Goal: Task Accomplishment & Management: Manage account settings

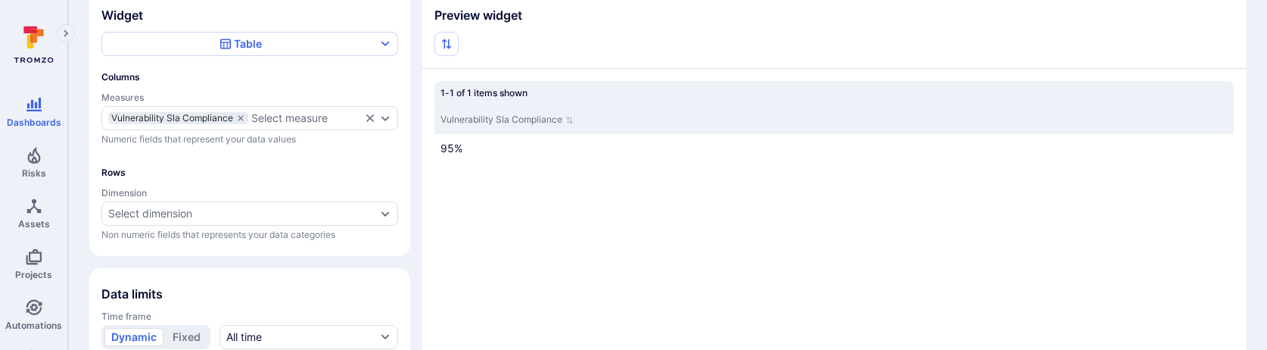
scroll to position [151, 0]
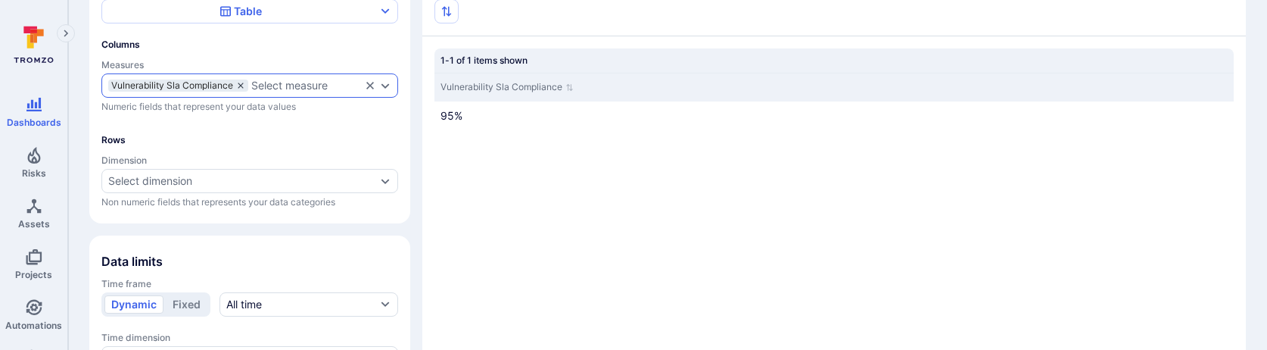
click at [244, 84] on icon "measures" at bounding box center [240, 85] width 9 height 9
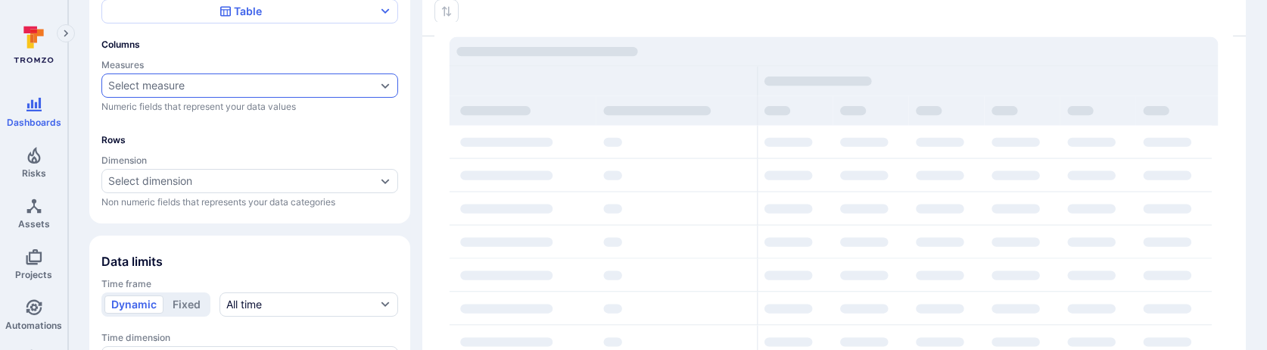
click at [225, 85] on div "Select measure" at bounding box center [242, 85] width 268 height 12
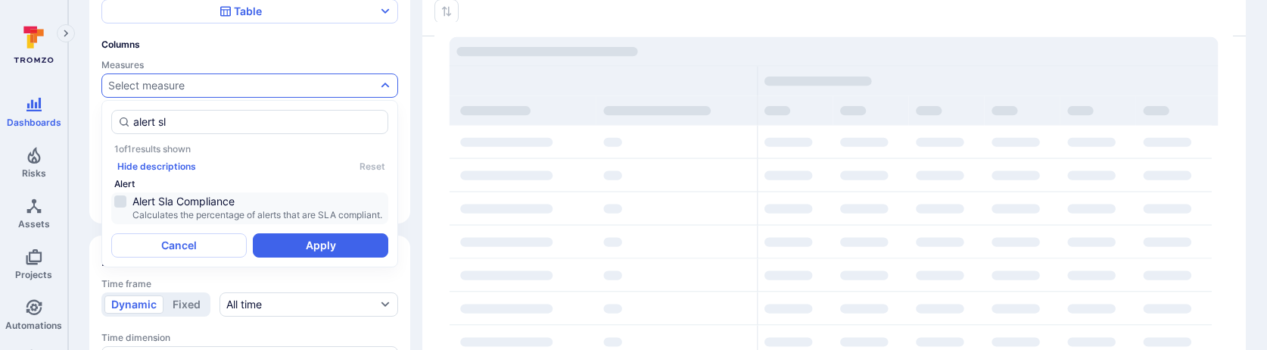
click at [243, 192] on li "Alert Sla Compliance Calculates the percentage of alerts that are SLA compliant." at bounding box center [249, 208] width 277 height 32
type input "alert sl"
click at [310, 253] on button "Apply" at bounding box center [320, 245] width 135 height 24
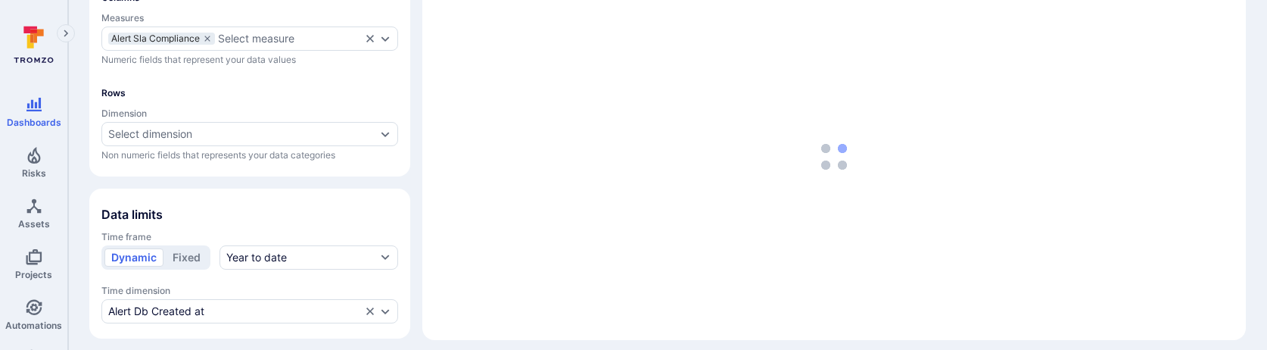
scroll to position [227, 0]
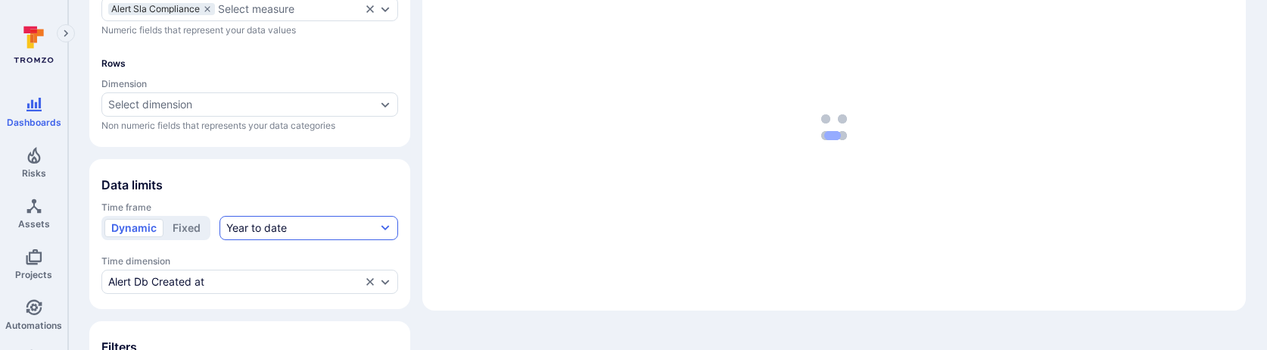
click at [279, 229] on div "Year to date" at bounding box center [256, 227] width 61 height 15
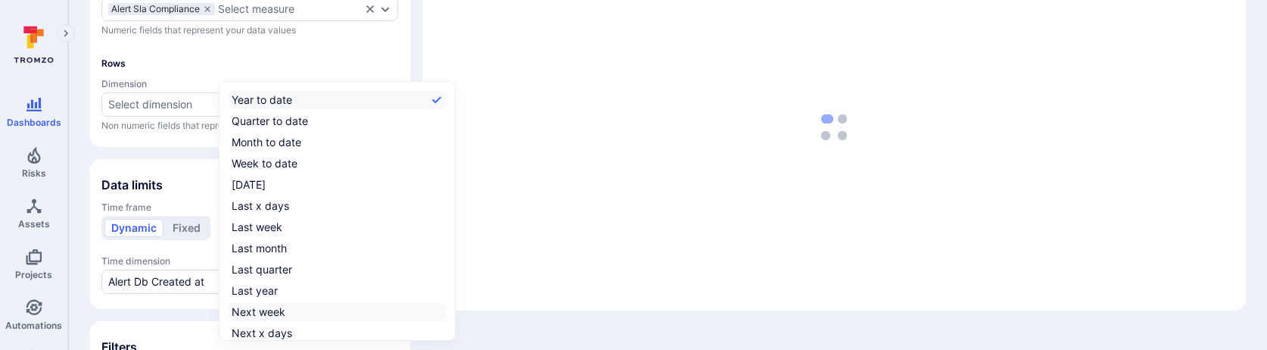
scroll to position [23, 0]
click at [269, 333] on label "All time" at bounding box center [336, 331] width 217 height 18
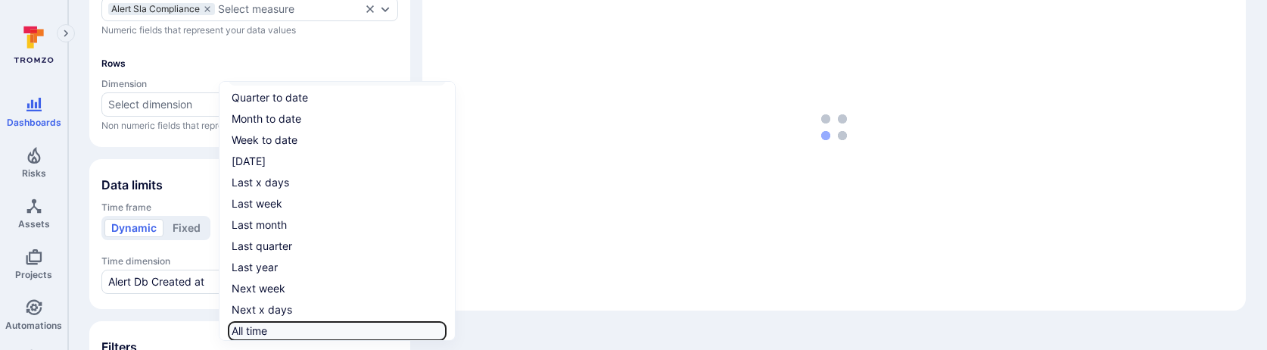
click at [443, 331] on input "All time" at bounding box center [443, 331] width 0 height 0
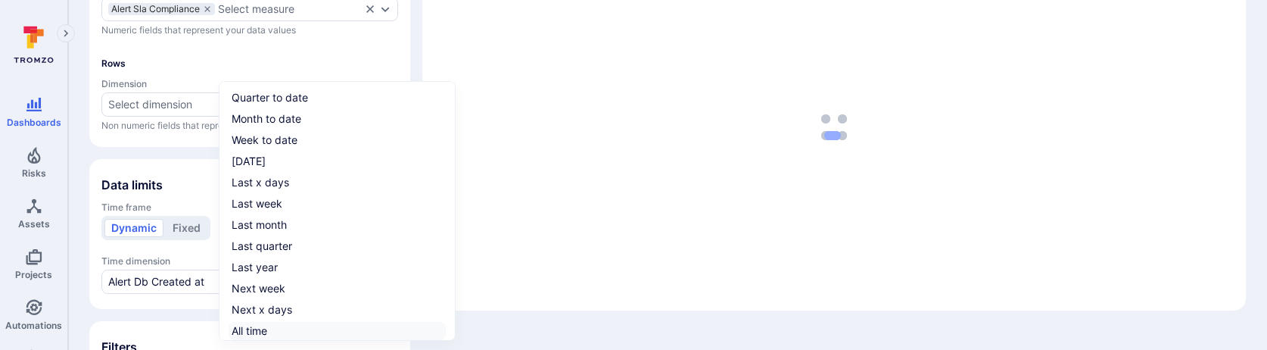
checkbox input "true"
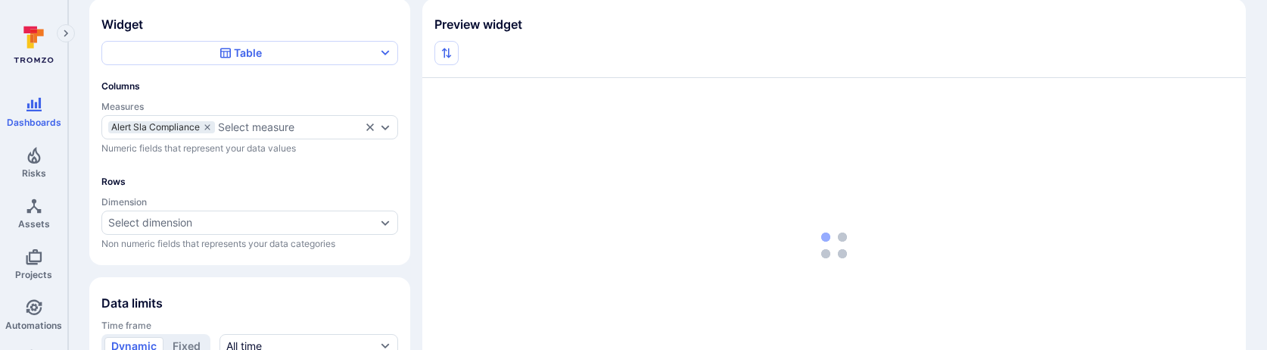
scroll to position [0, 0]
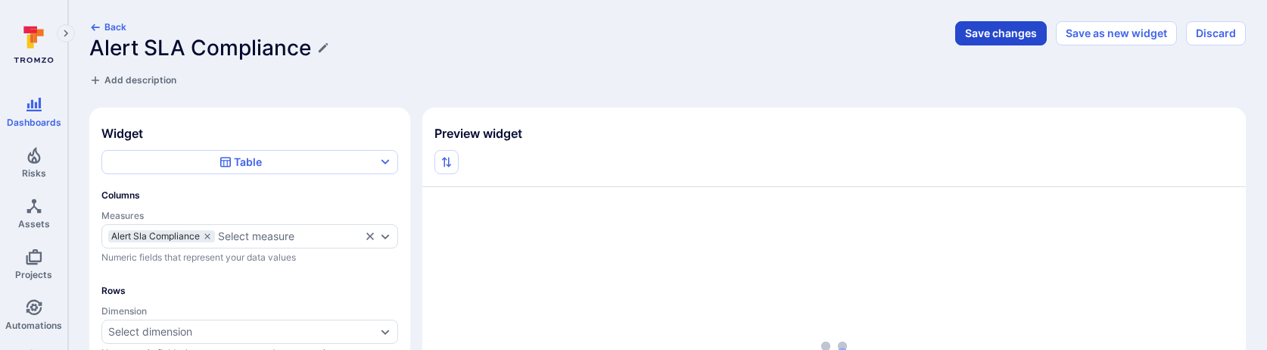
click at [1005, 36] on button "Save changes" at bounding box center [1001, 33] width 92 height 24
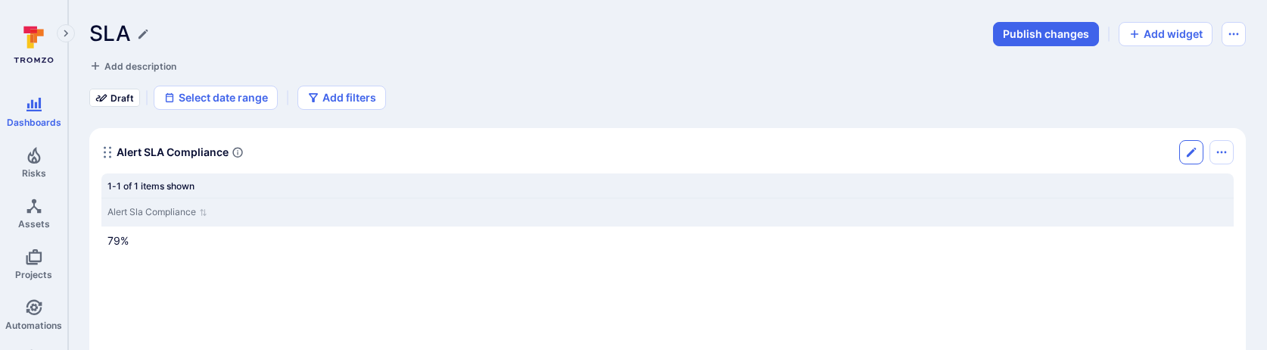
click at [1185, 152] on icon "Edit" at bounding box center [1191, 152] width 12 height 12
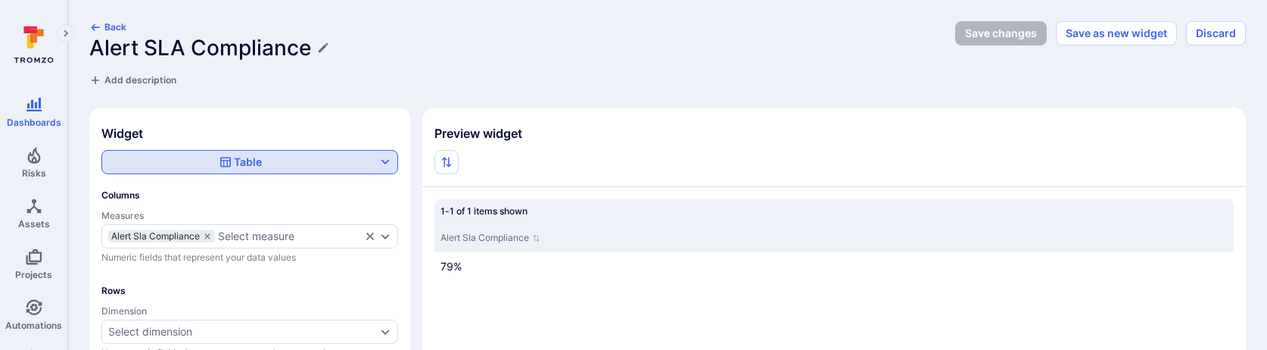
click at [222, 167] on icon "button" at bounding box center [225, 162] width 12 height 12
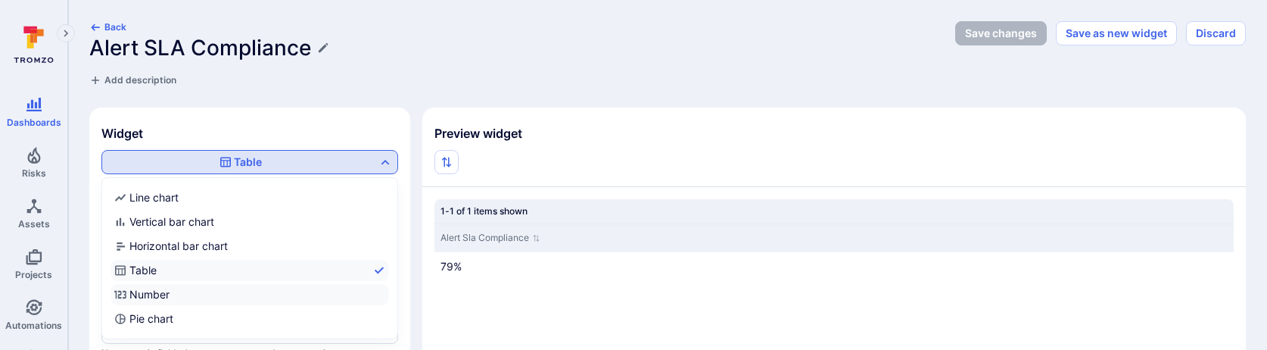
click at [179, 296] on label "Number" at bounding box center [249, 294] width 277 height 21
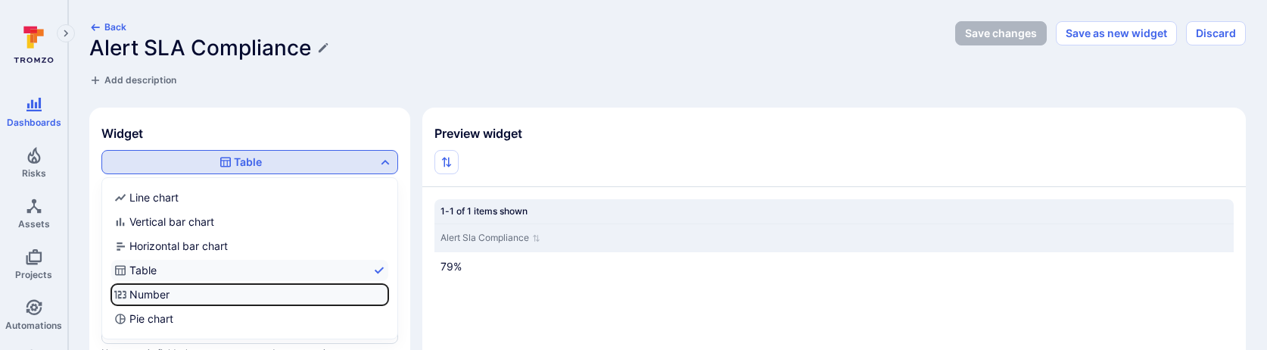
click at [385, 294] on input "Number" at bounding box center [385, 294] width 0 height 0
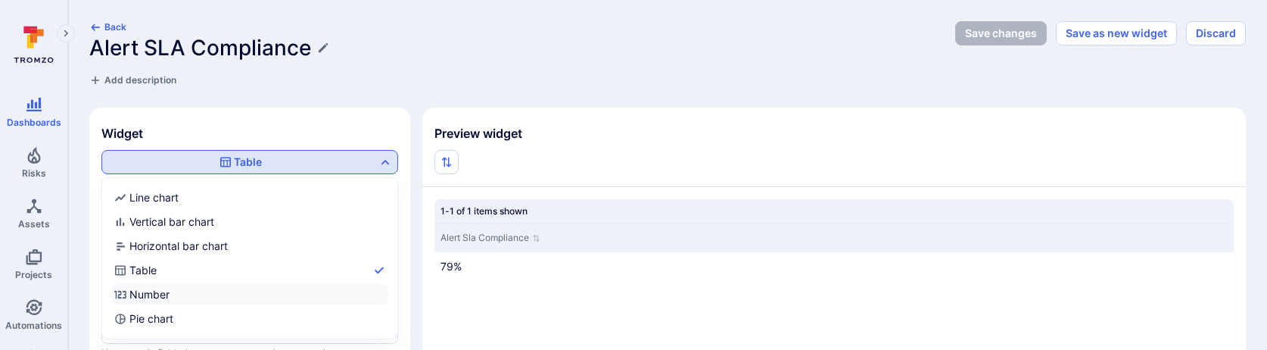
checkbox input "true"
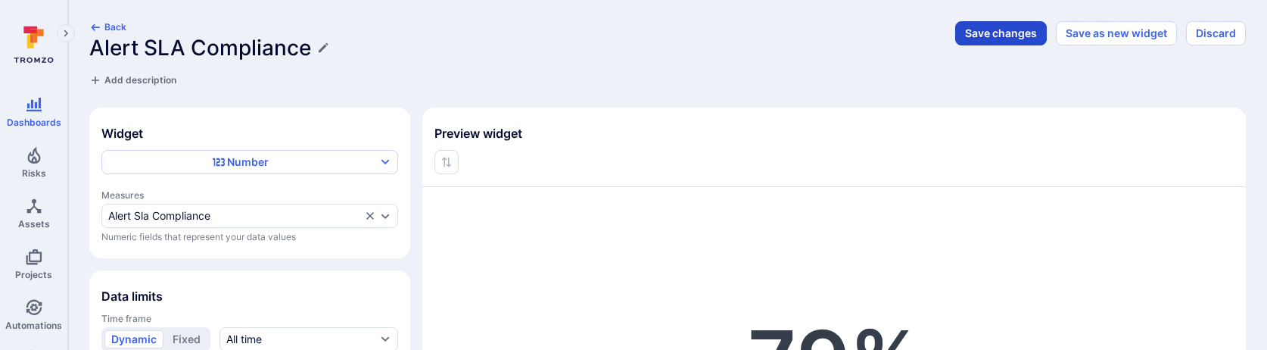
click at [977, 30] on button "Save changes" at bounding box center [1001, 33] width 92 height 24
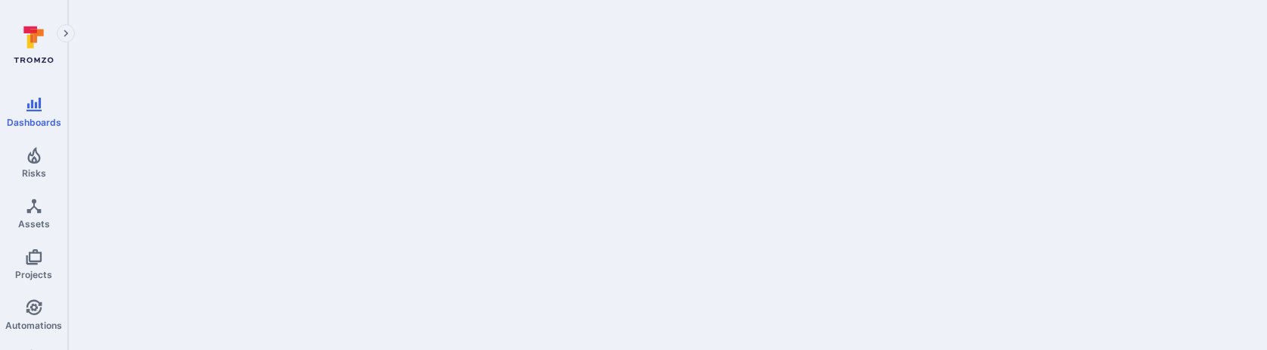
scroll to position [490, 0]
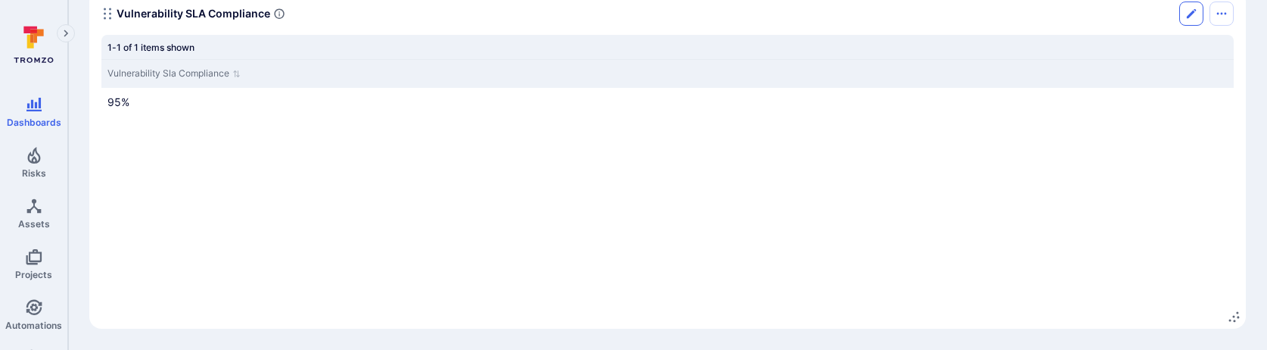
click at [1191, 8] on icon "Edit" at bounding box center [1191, 14] width 12 height 12
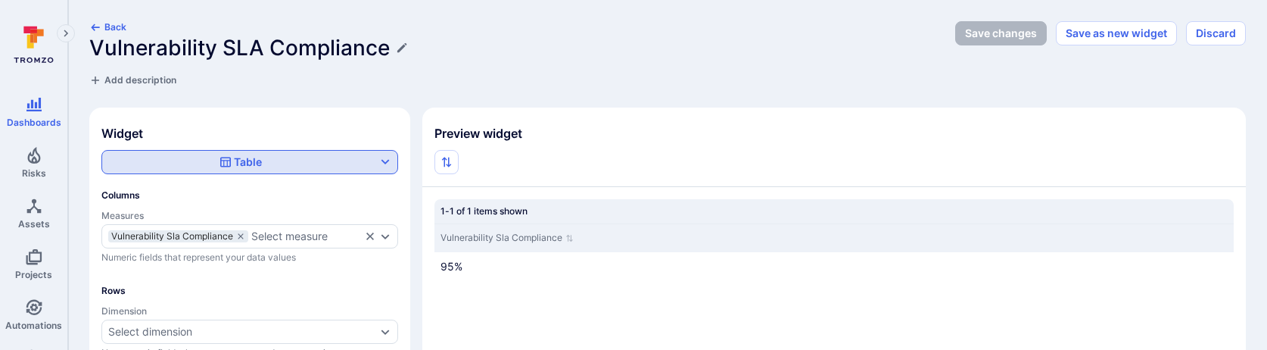
click at [261, 161] on div "Table" at bounding box center [240, 161] width 43 height 15
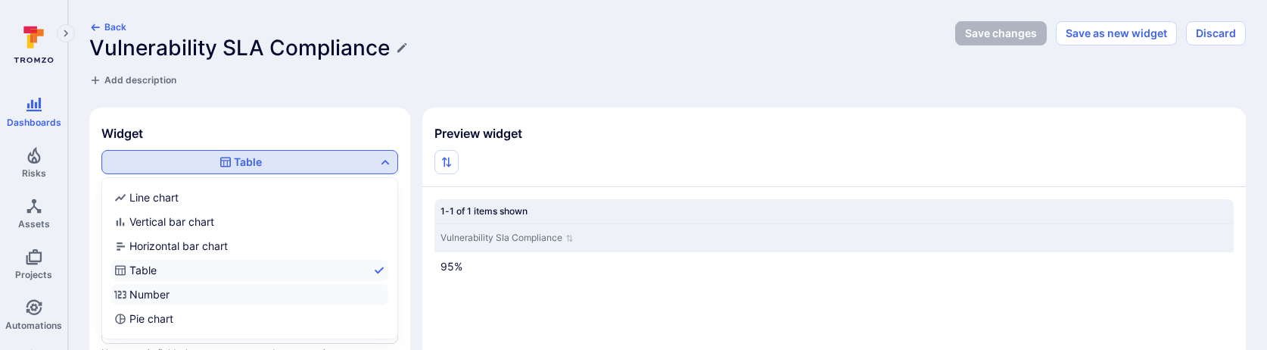
click at [196, 288] on label "Number" at bounding box center [249, 294] width 277 height 21
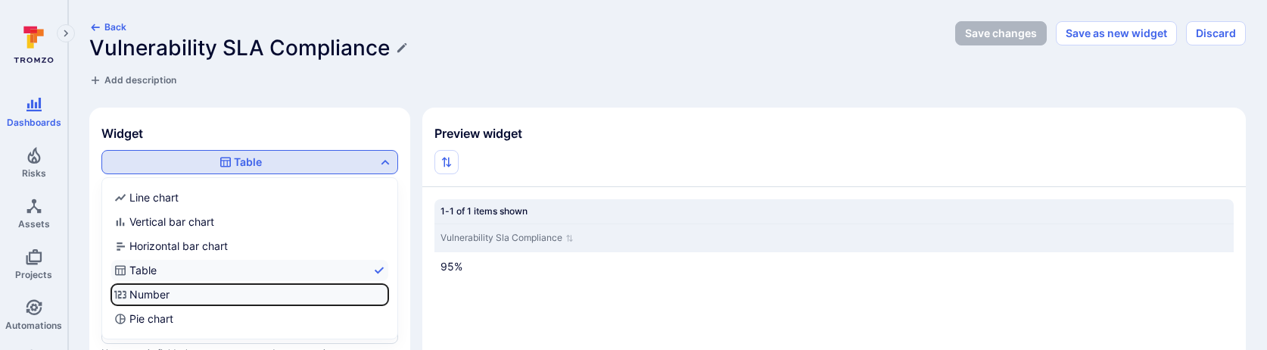
click at [385, 294] on input "Number" at bounding box center [385, 294] width 0 height 0
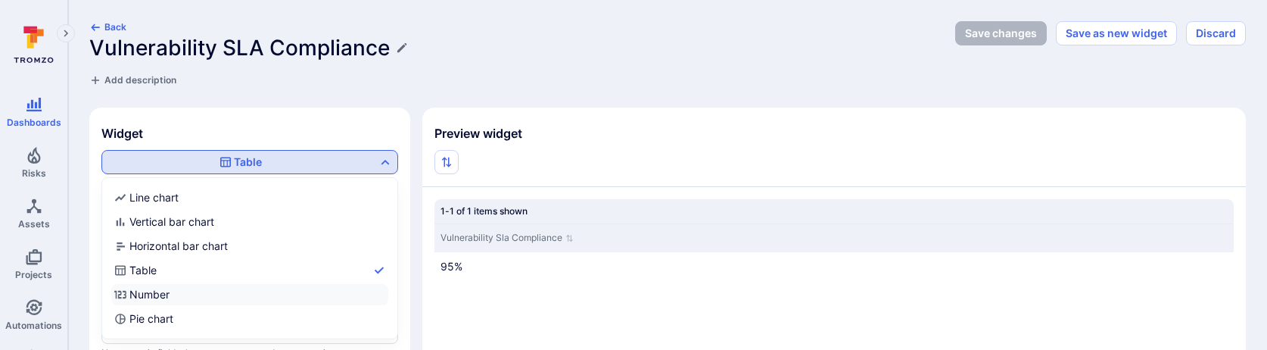
checkbox input "true"
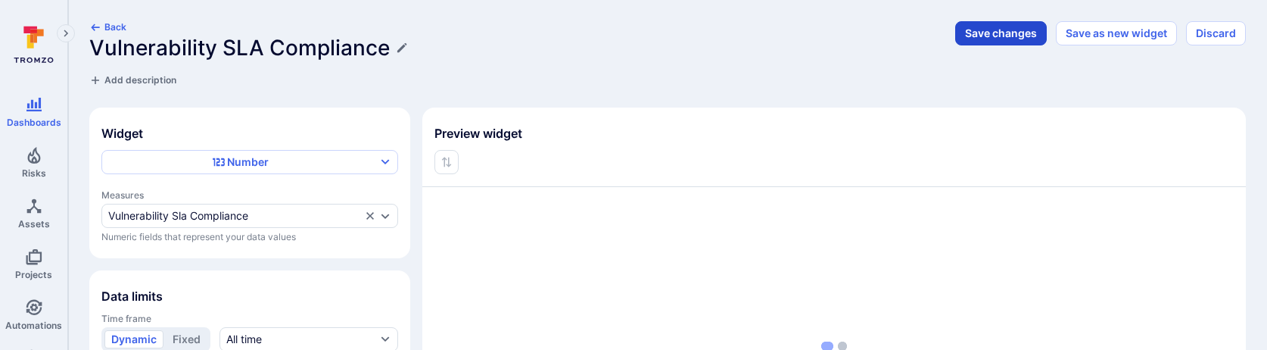
click at [999, 36] on button "Save changes" at bounding box center [1001, 33] width 92 height 24
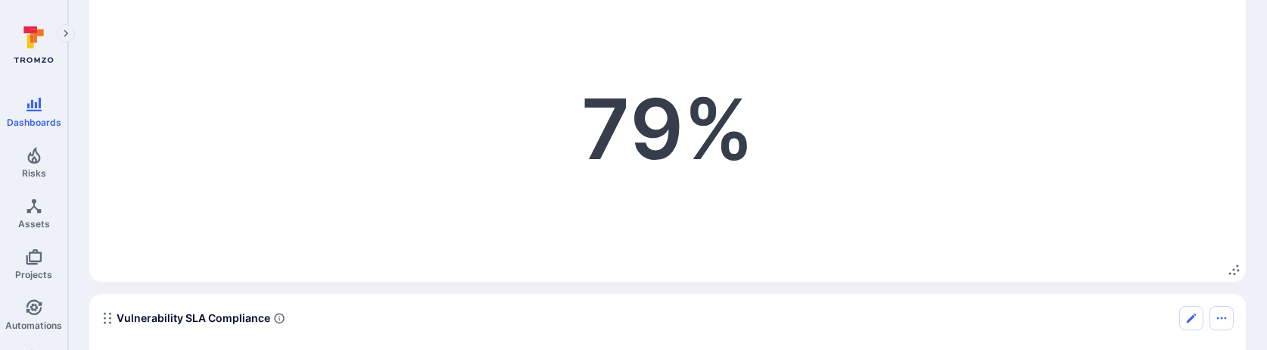
scroll to position [174, 0]
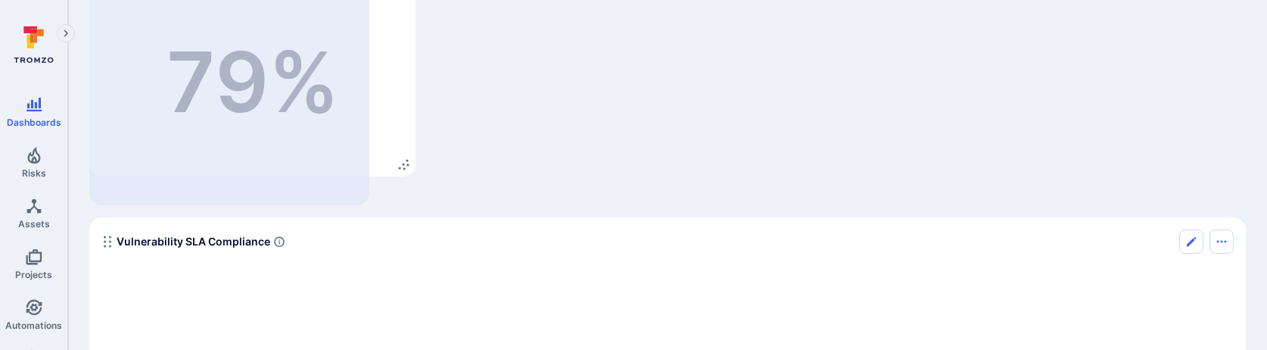
drag, startPoint x: 1235, startPoint y: 282, endPoint x: 405, endPoint y: 166, distance: 838.1
click at [405, 166] on icon "Widget" at bounding box center [403, 164] width 12 height 12
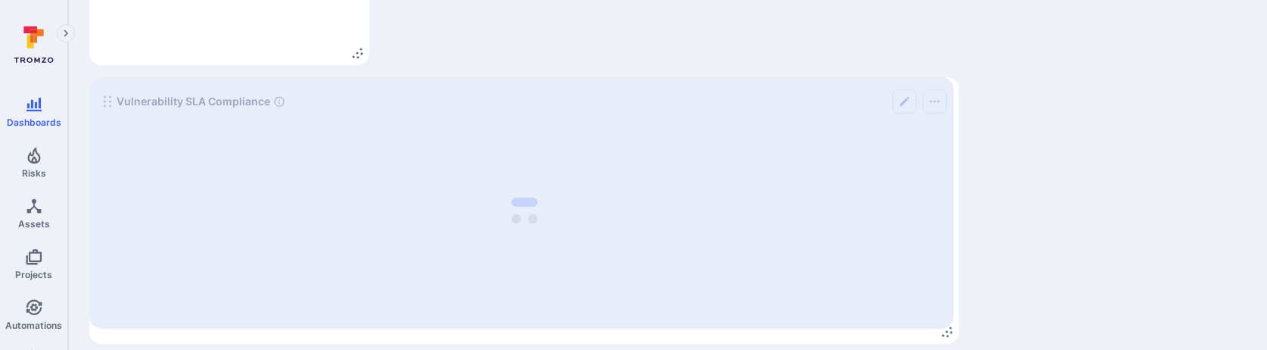
scroll to position [314, 0]
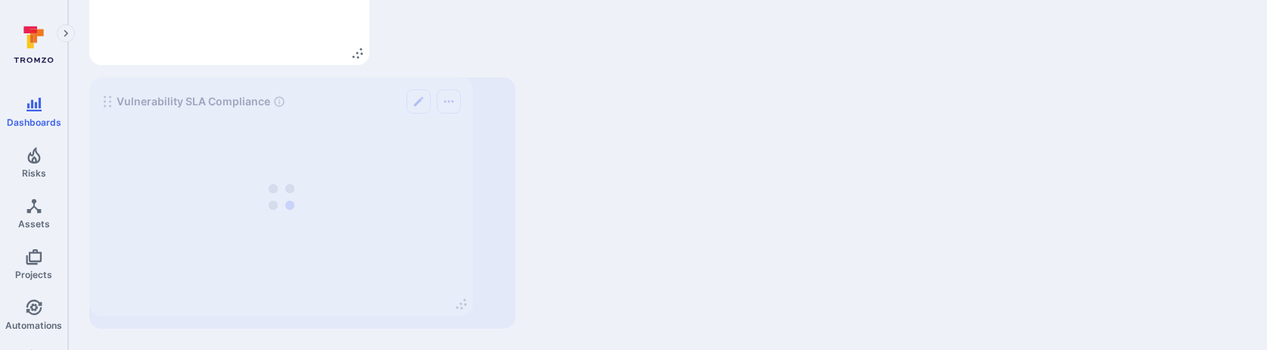
drag, startPoint x: 1231, startPoint y: 321, endPoint x: 459, endPoint y: 220, distance: 779.0
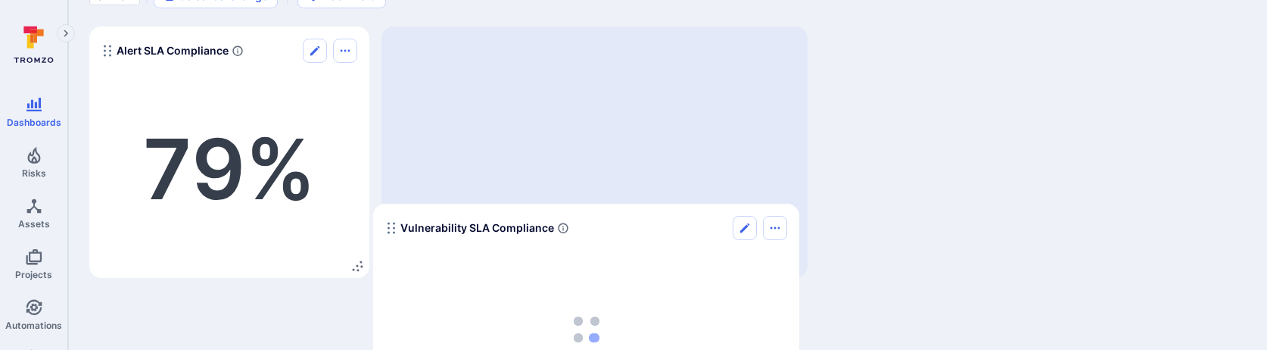
scroll to position [51, 0]
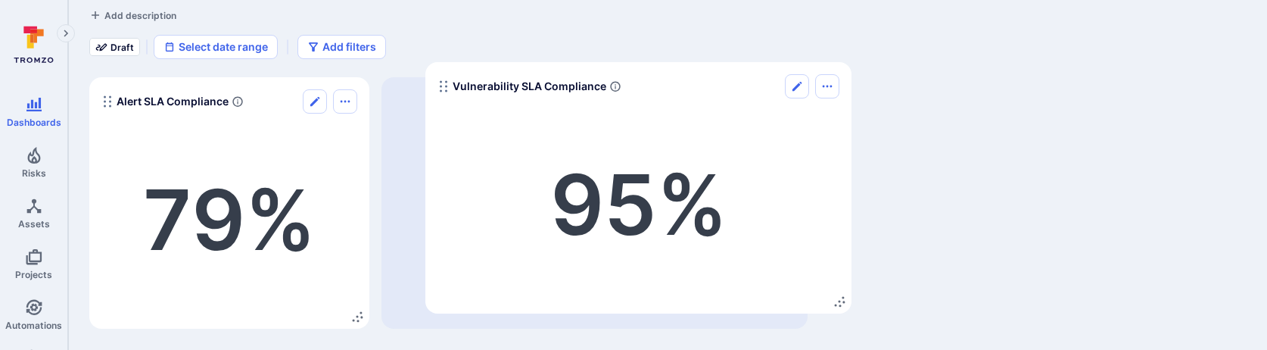
drag, startPoint x: 107, startPoint y: 104, endPoint x: 442, endPoint y: 89, distance: 335.5
click at [442, 89] on icon "Widget" at bounding box center [443, 86] width 12 height 12
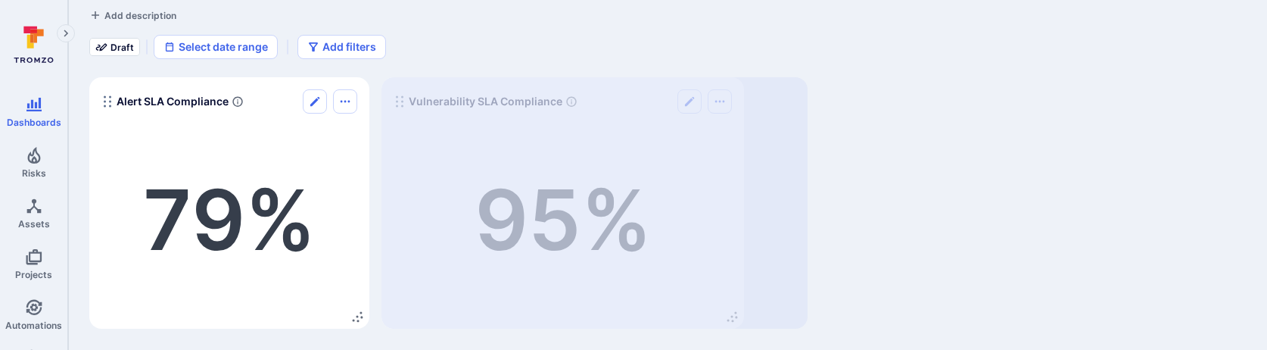
drag, startPoint x: 796, startPoint y: 318, endPoint x: 709, endPoint y: 318, distance: 87.0
click at [726, 318] on icon "Widget" at bounding box center [732, 316] width 12 height 12
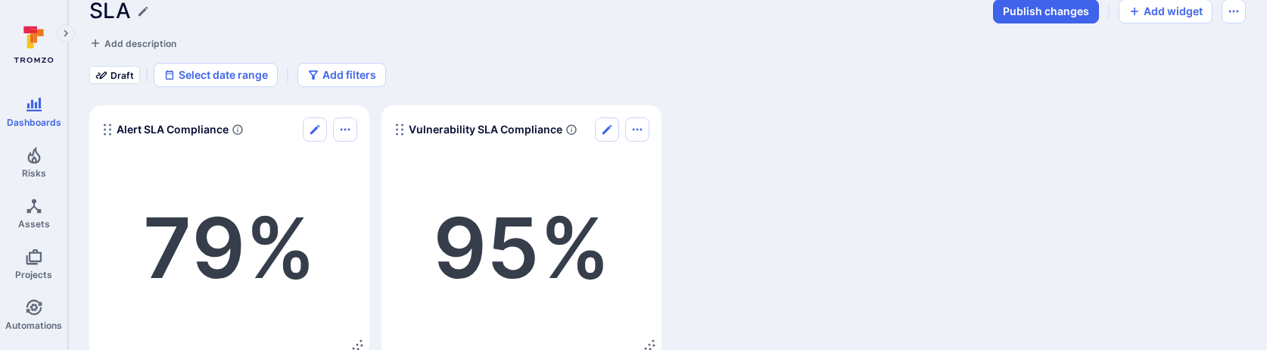
scroll to position [0, 0]
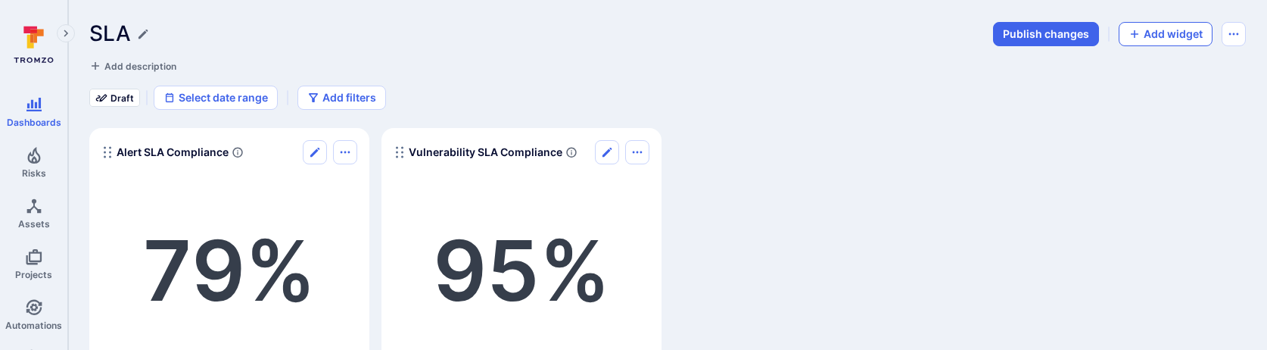
click at [1146, 32] on button "Add widget" at bounding box center [1165, 34] width 94 height 24
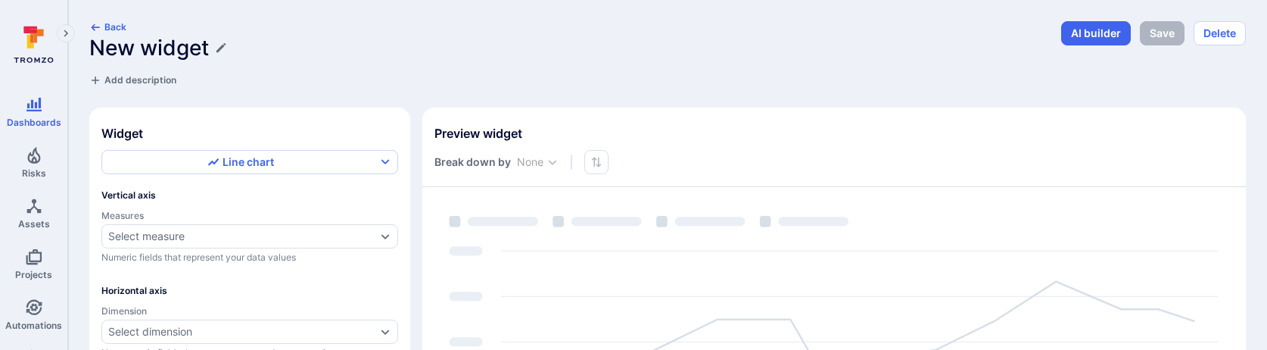
click at [597, 60] on div "New widget" at bounding box center [570, 48] width 962 height 25
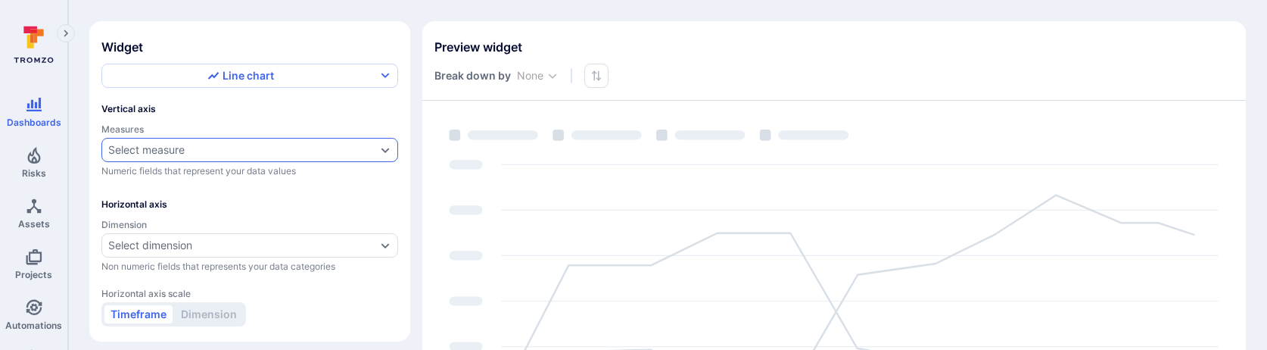
scroll to position [26, 0]
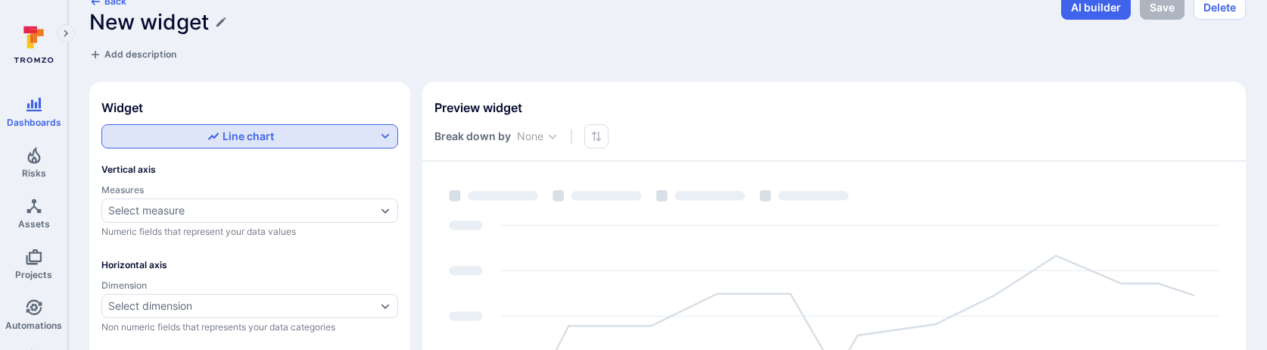
click at [258, 135] on div "Line chart" at bounding box center [240, 136] width 67 height 15
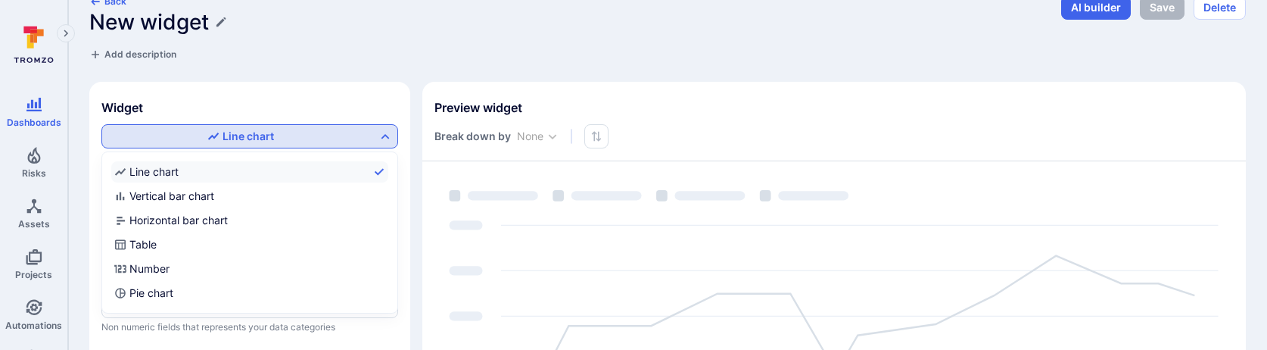
click at [331, 61] on div at bounding box center [633, 175] width 1267 height 350
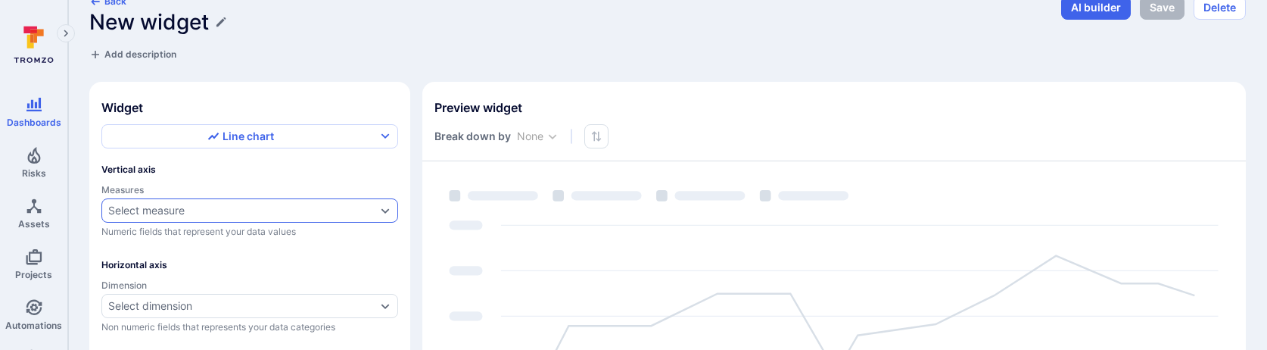
click at [179, 201] on div "Select measure" at bounding box center [249, 210] width 297 height 24
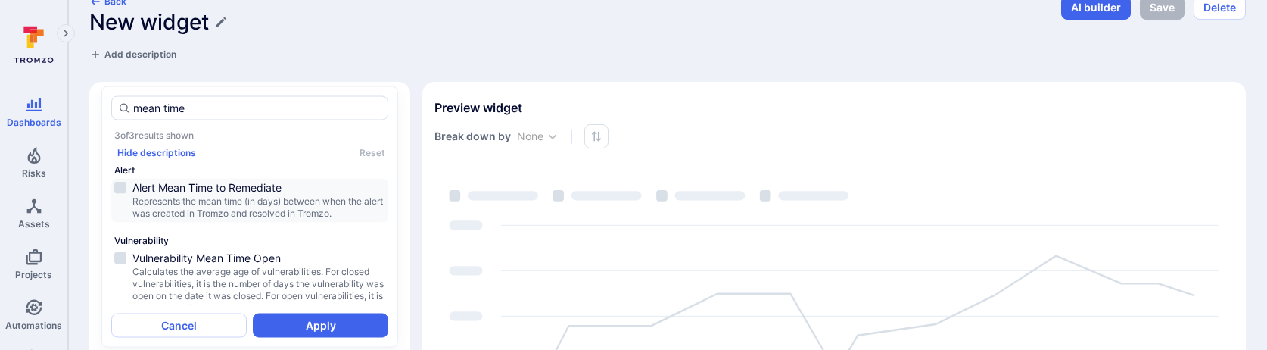
click at [179, 203] on span "Represents the mean time (in days) between when the alert was created in Tromzo…" at bounding box center [258, 207] width 253 height 24
type input "mean time"
click at [331, 325] on button "Apply" at bounding box center [320, 324] width 135 height 24
type input "quarter"
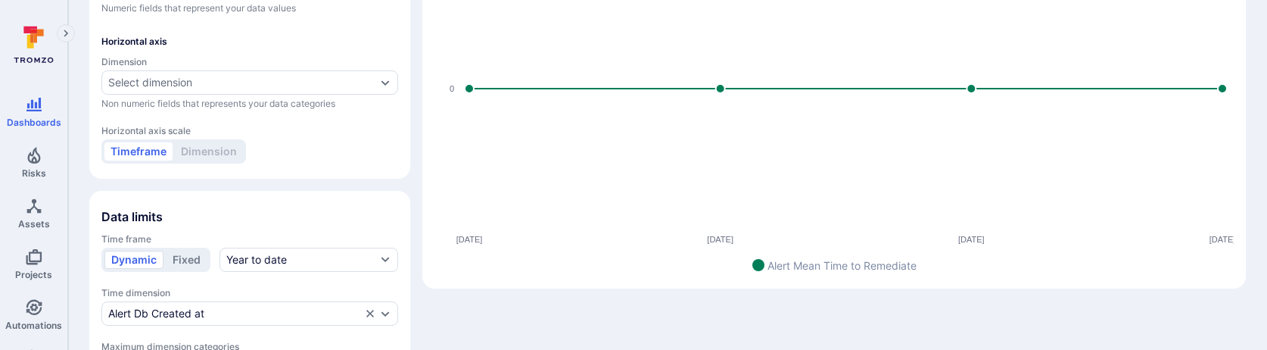
scroll to position [334, 0]
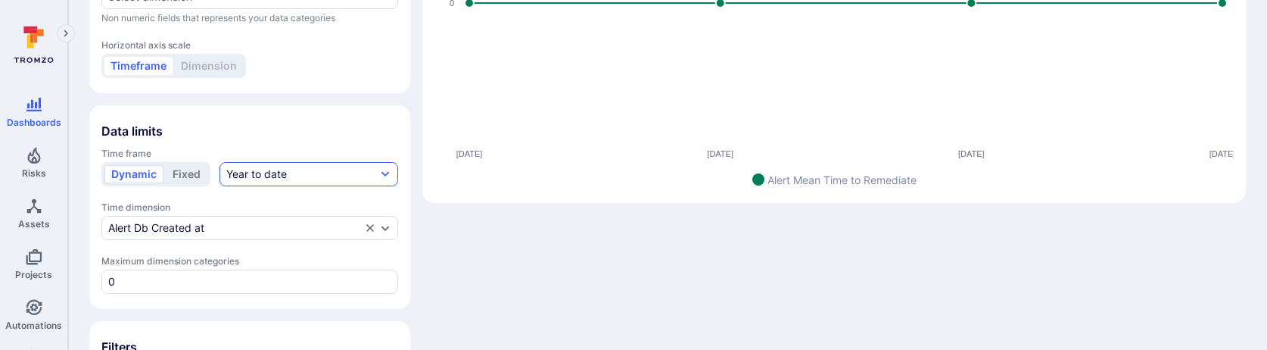
click at [284, 176] on div "Year to date" at bounding box center [256, 173] width 61 height 15
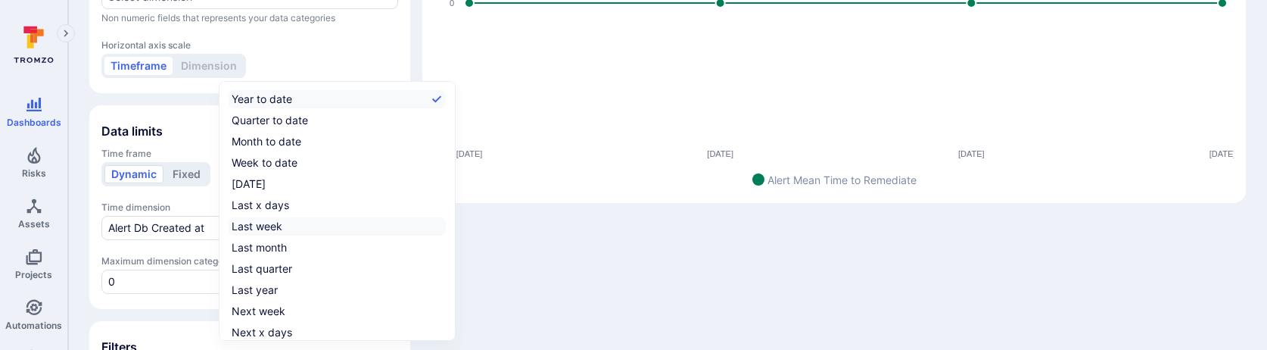
scroll to position [23, 0]
click at [267, 328] on div "All time" at bounding box center [250, 330] width 36 height 15
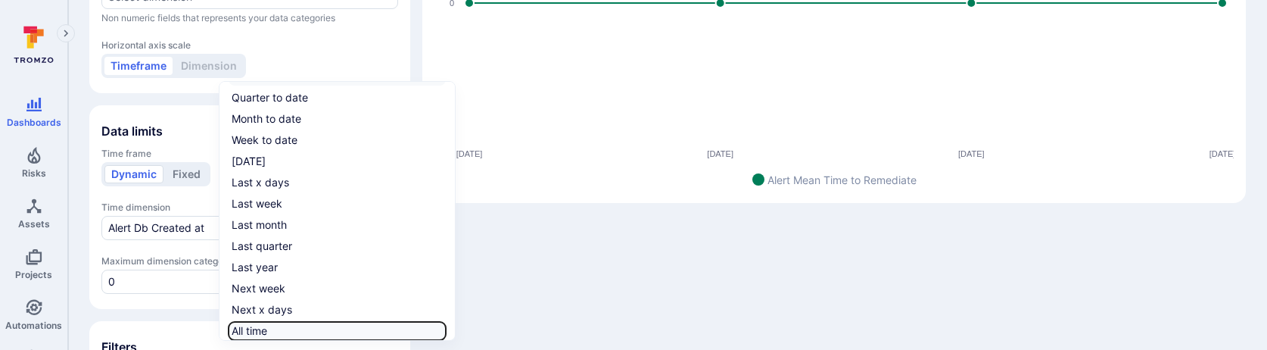
click at [443, 331] on input "All time" at bounding box center [443, 331] width 0 height 0
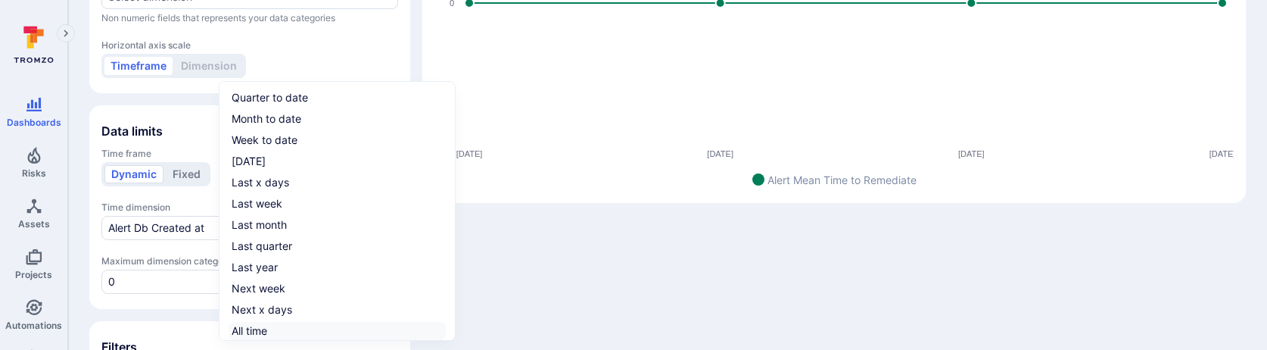
checkbox input "true"
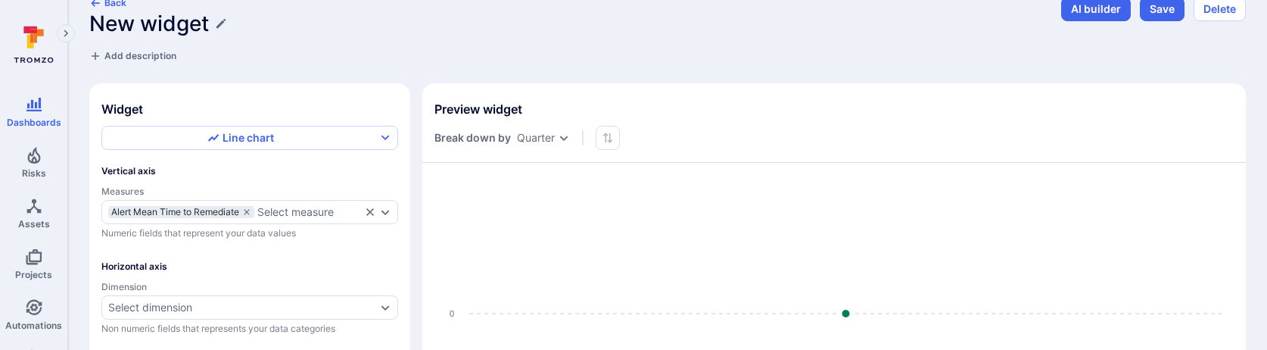
scroll to position [0, 0]
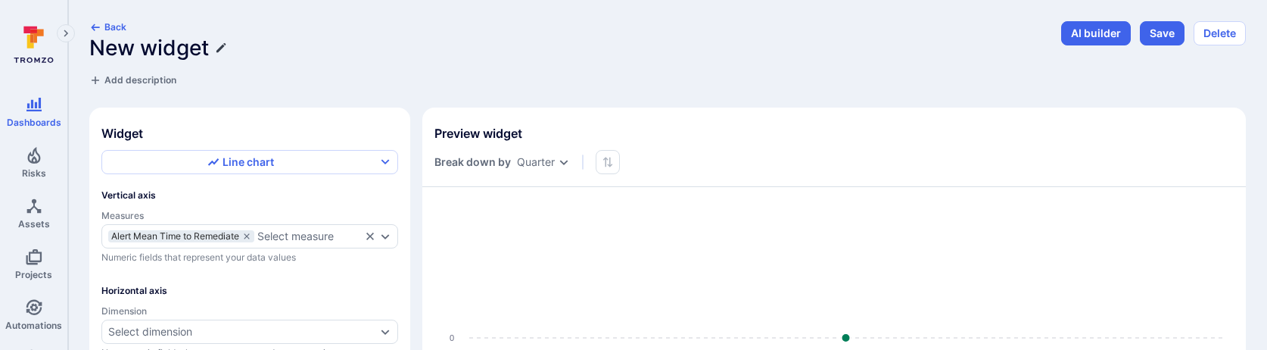
click at [216, 52] on icon "Edit title" at bounding box center [221, 48] width 12 height 12
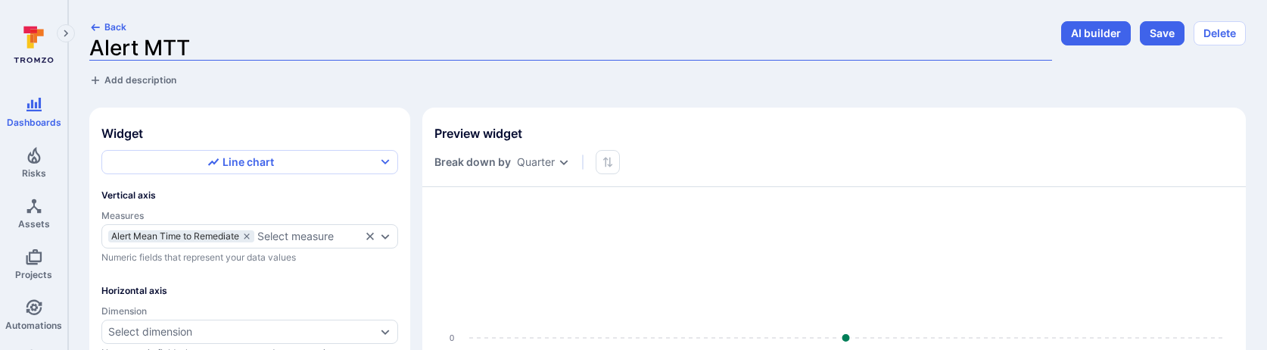
type input "Alert MTTR"
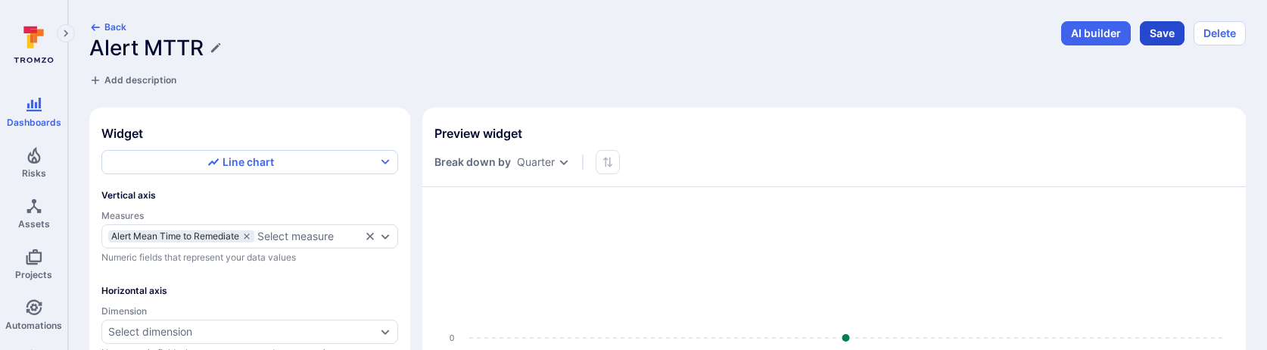
click at [1159, 37] on button "Save" at bounding box center [1161, 33] width 45 height 24
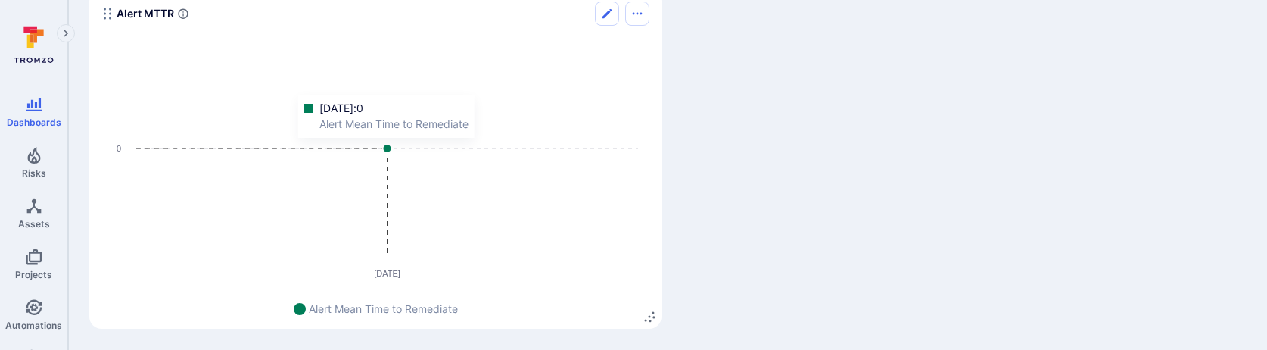
scroll to position [350, 0]
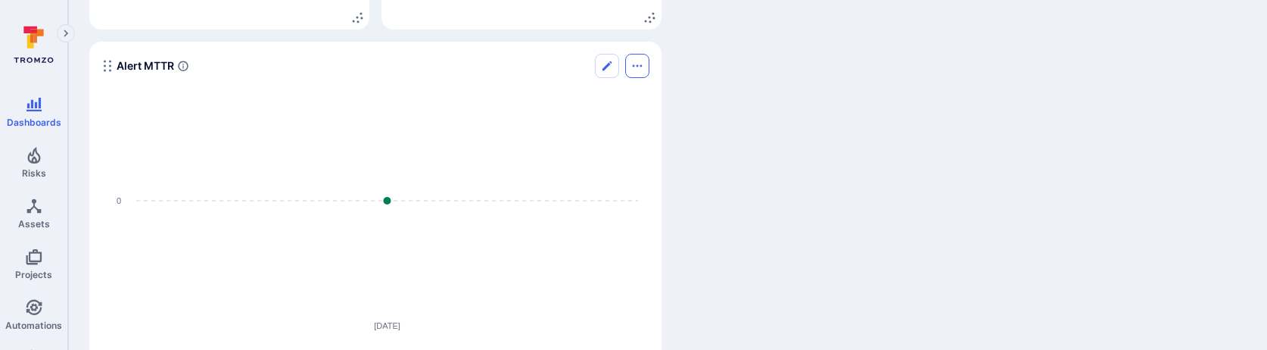
click at [635, 58] on button "Options menu" at bounding box center [637, 66] width 24 height 24
click at [579, 124] on li "Duplicate widget" at bounding box center [574, 124] width 138 height 24
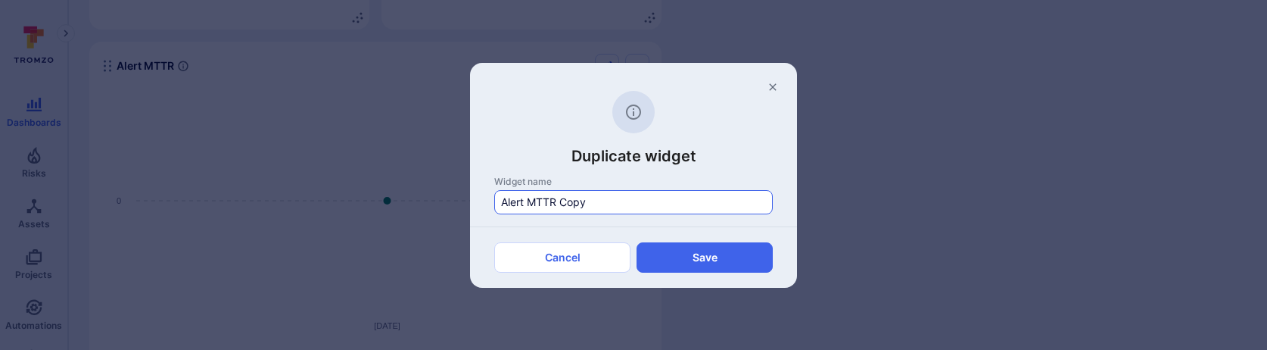
click at [514, 199] on input "Alert MTTR Copy" at bounding box center [633, 201] width 265 height 15
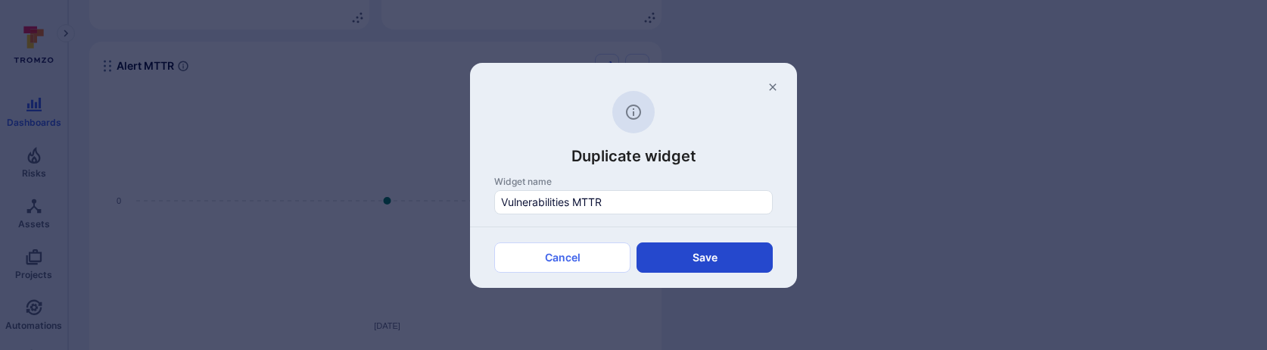
click at [718, 253] on button "Save" at bounding box center [704, 257] width 136 height 30
type input "Widget Copy"
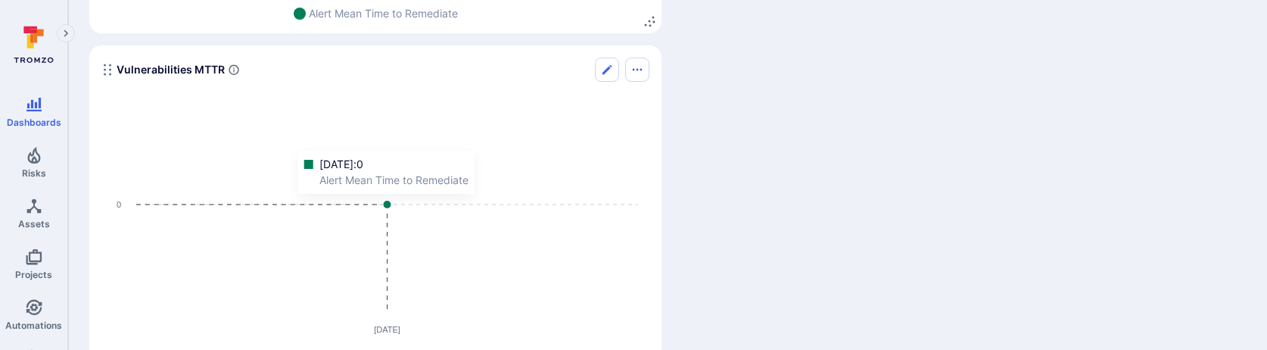
scroll to position [631, 0]
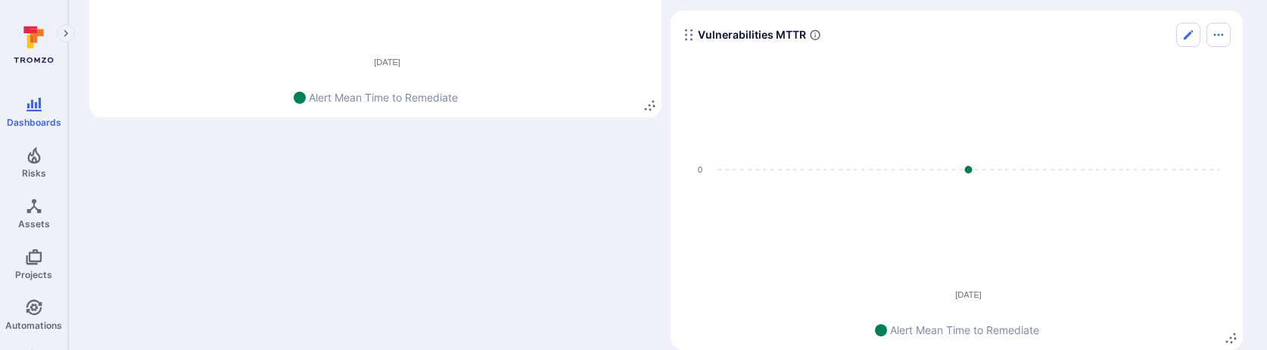
drag, startPoint x: 106, startPoint y: 135, endPoint x: 687, endPoint y: 16, distance: 593.1
click at [687, 16] on section "Vulnerabilities MTTR Jul 1 0 Alert Mean Time to Remediate" at bounding box center [956, 180] width 572 height 339
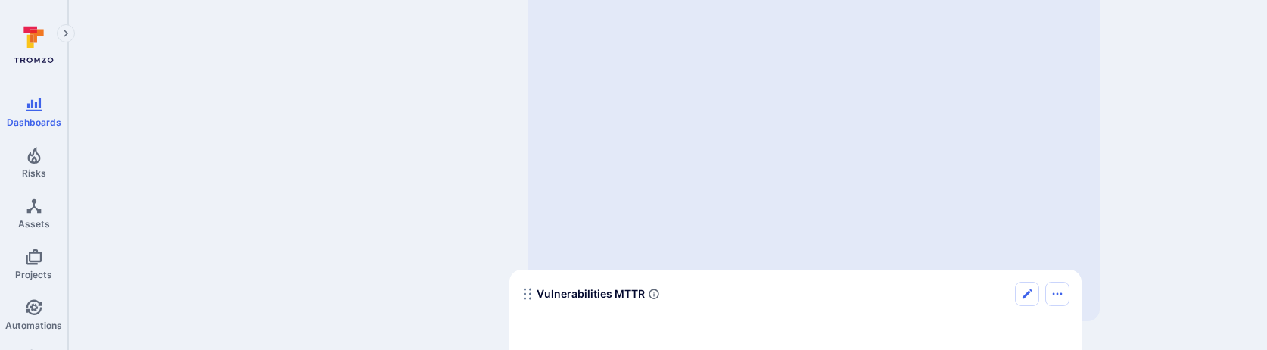
scroll to position [763, 0]
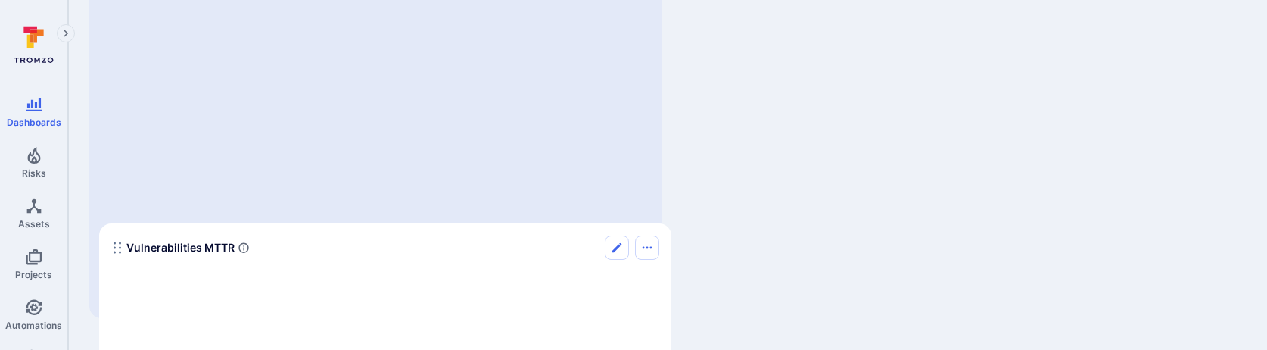
drag, startPoint x: 691, startPoint y: 84, endPoint x: 108, endPoint y: 210, distance: 596.1
click at [111, 241] on icon "Widget" at bounding box center [117, 247] width 12 height 12
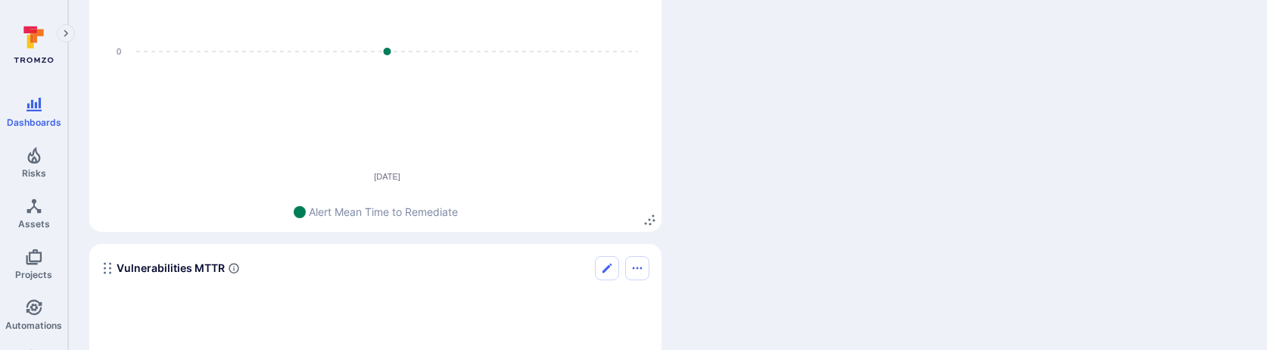
scroll to position [508, 0]
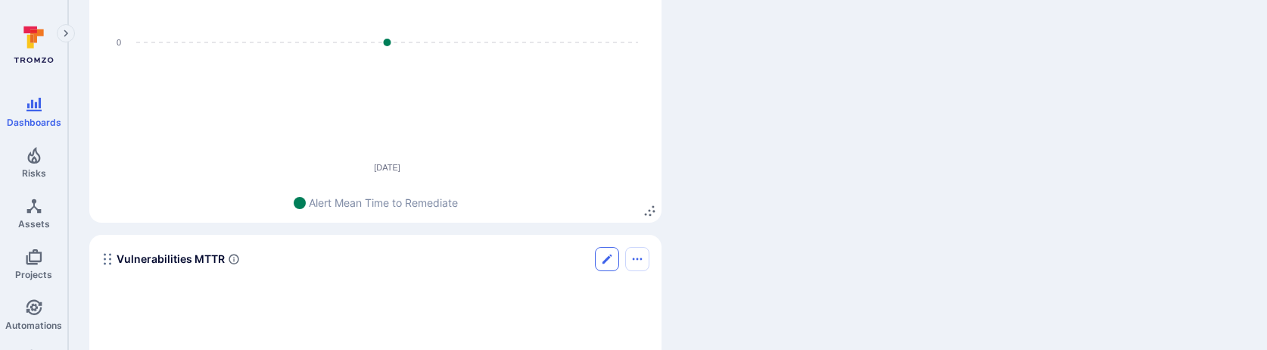
click at [608, 266] on button "Edit" at bounding box center [607, 259] width 24 height 24
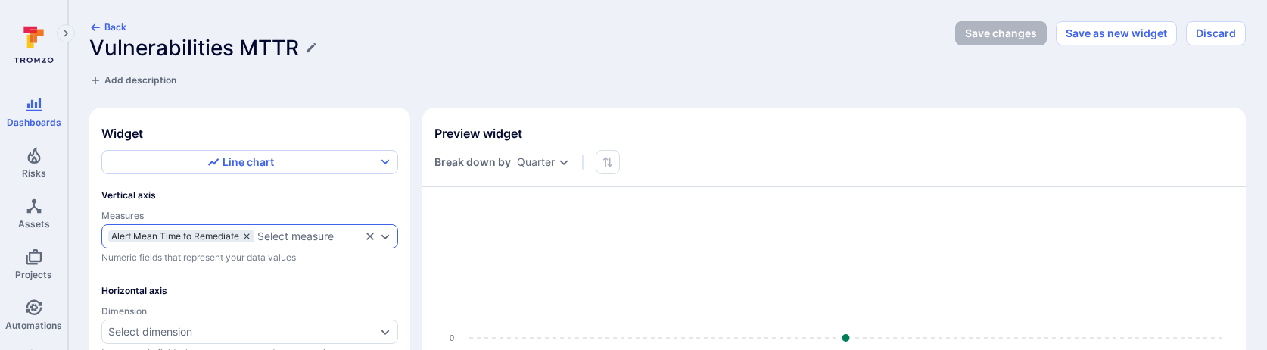
click at [250, 232] on icon "measures" at bounding box center [246, 236] width 9 height 9
type input "none"
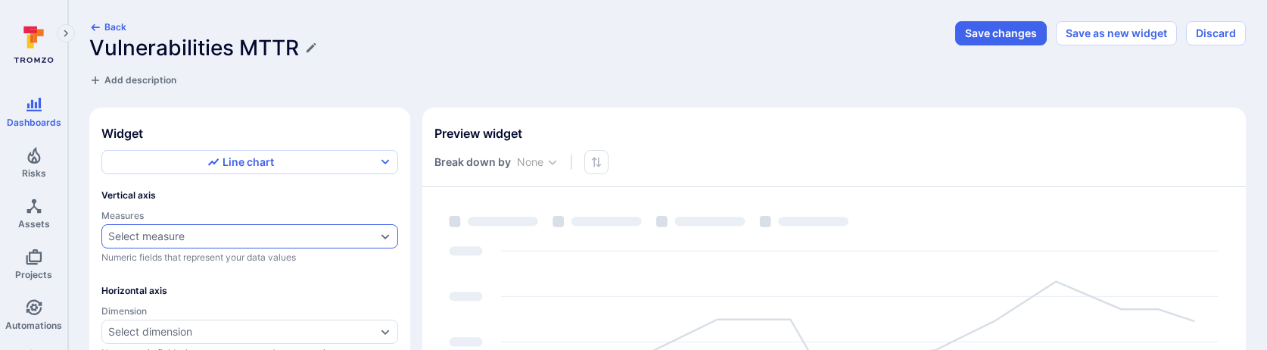
click at [244, 233] on div "Select measure" at bounding box center [242, 236] width 268 height 12
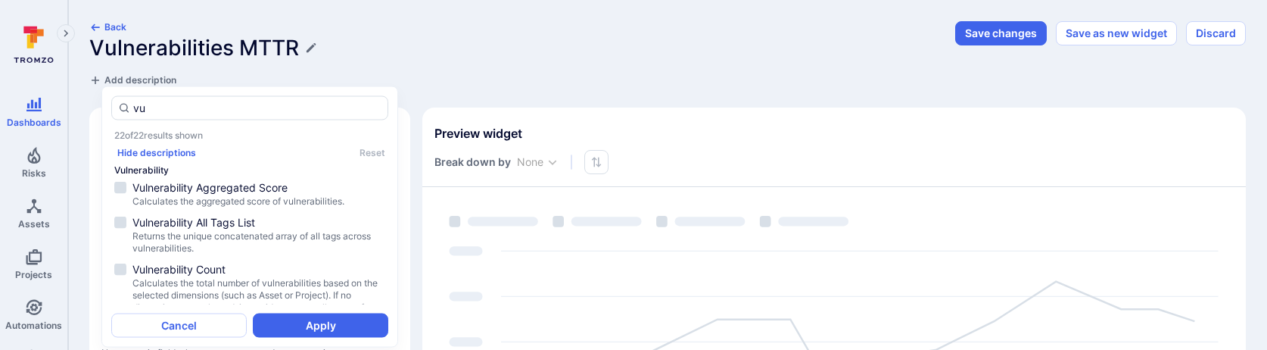
type input "v"
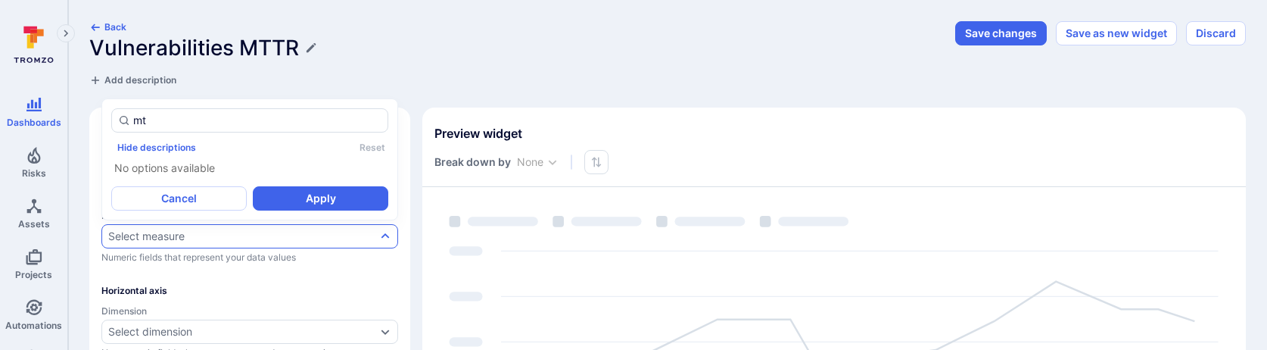
type input "m"
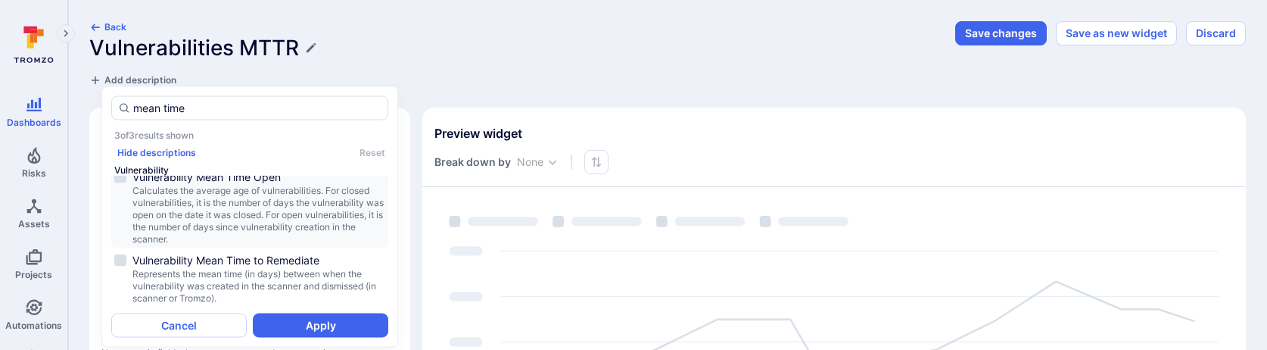
scroll to position [83, 0]
click at [319, 278] on span "Represents the mean time (in days) between when the vulnerability was created i…" at bounding box center [258, 284] width 253 height 36
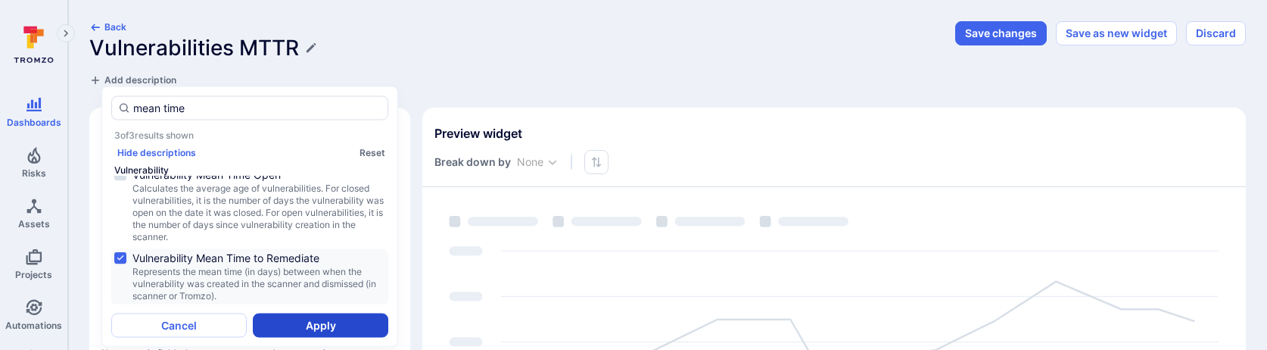
type input "mean time"
click at [330, 328] on button "Apply" at bounding box center [320, 324] width 135 height 24
type input "quarter"
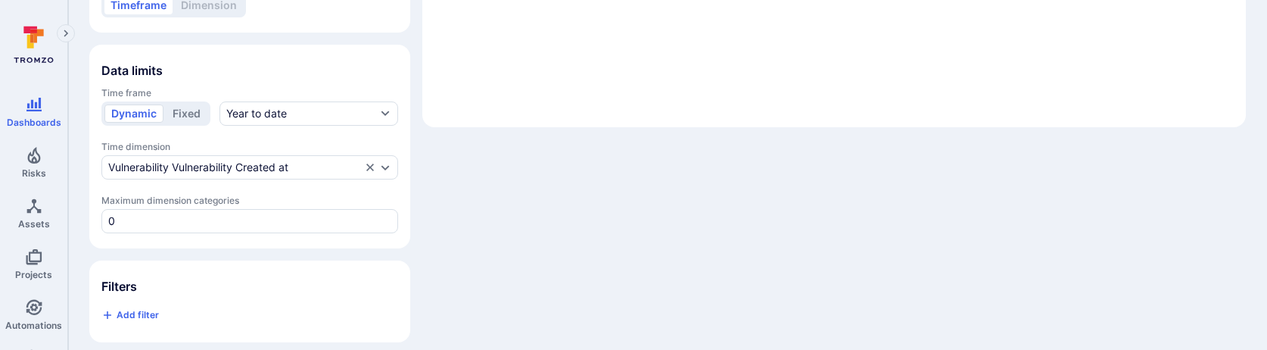
scroll to position [411, 0]
click at [323, 95] on div "Time frame Dynamic Fixed Year to date" at bounding box center [249, 105] width 297 height 39
click at [309, 113] on button "Year to date" at bounding box center [308, 113] width 179 height 24
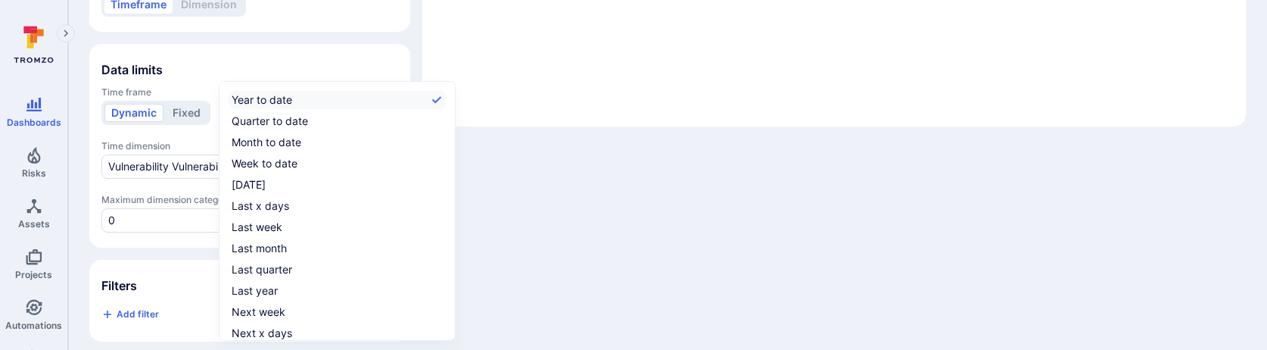
scroll to position [23, 0]
click at [259, 334] on div "All time" at bounding box center [250, 330] width 36 height 15
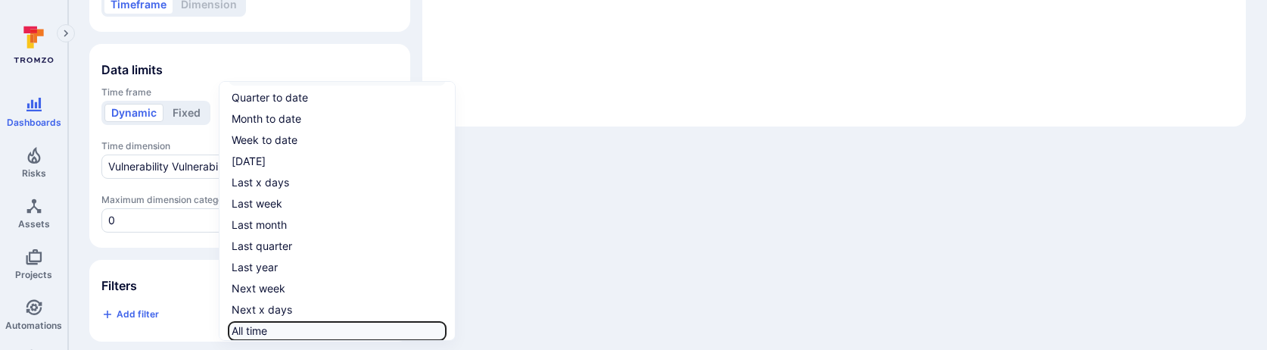
click at [443, 331] on input "All time" at bounding box center [443, 331] width 0 height 0
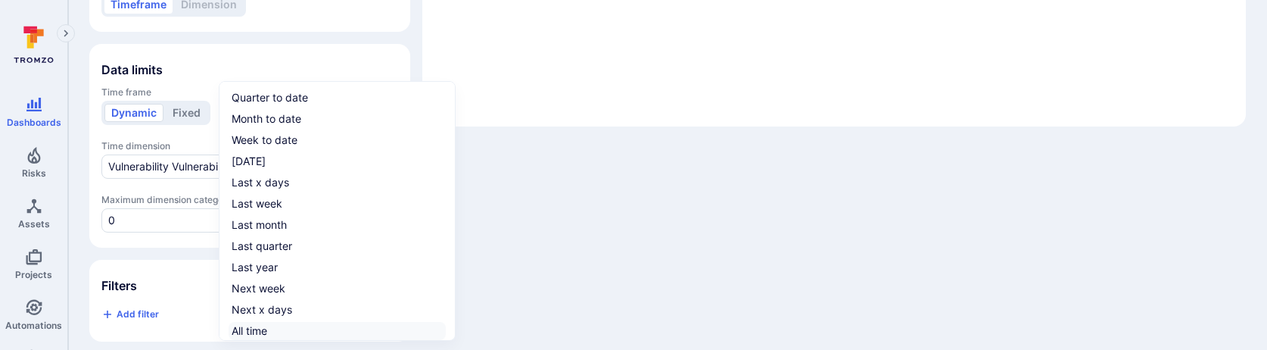
checkbox input "true"
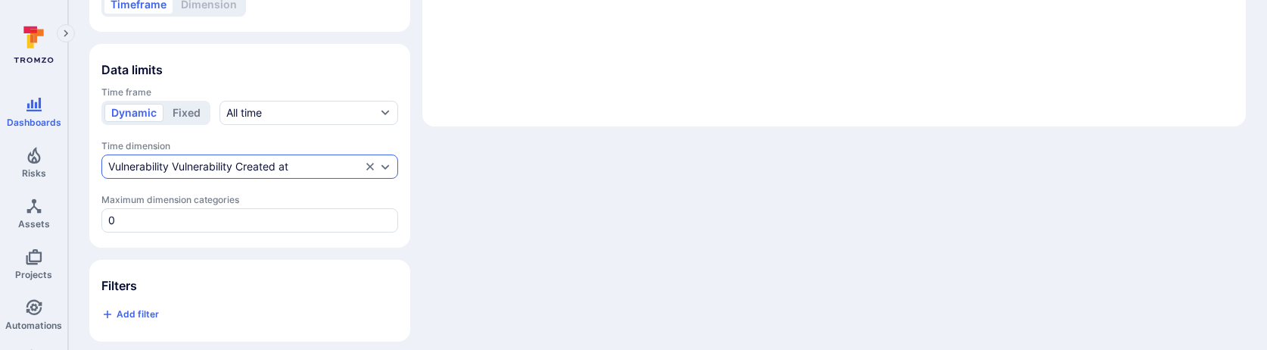
click at [222, 162] on div "Vulnerability Vulnerability Created at" at bounding box center [198, 166] width 180 height 12
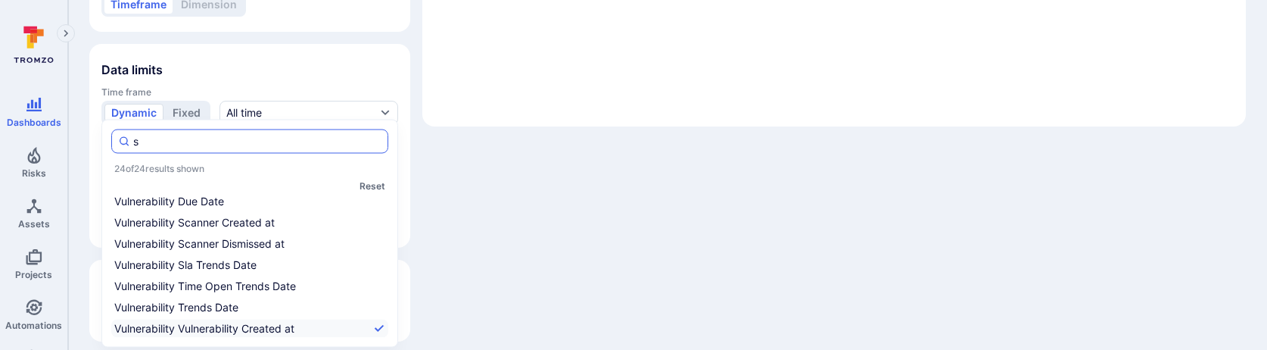
scroll to position [0, 0]
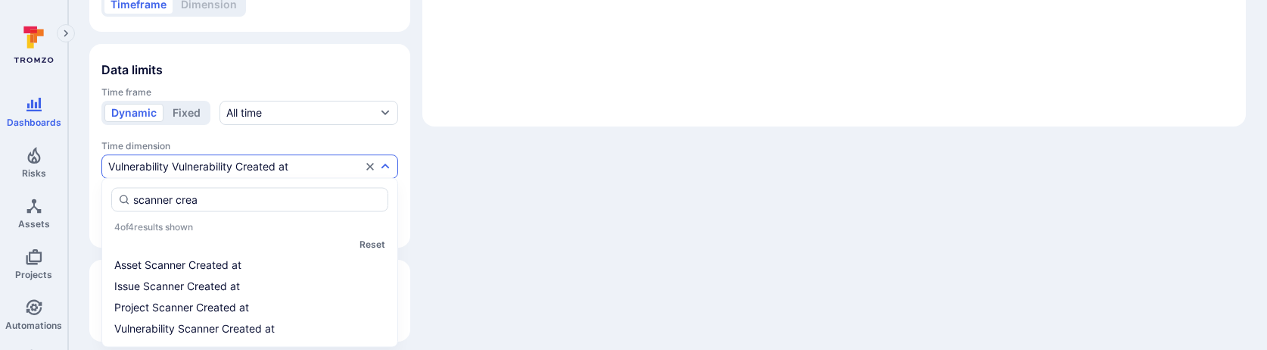
type input "scanner crea"
click at [216, 337] on div "scanner crea 4 of 4 results shown Reset Asset Scanner Created at Issue Scanner …" at bounding box center [249, 262] width 297 height 169
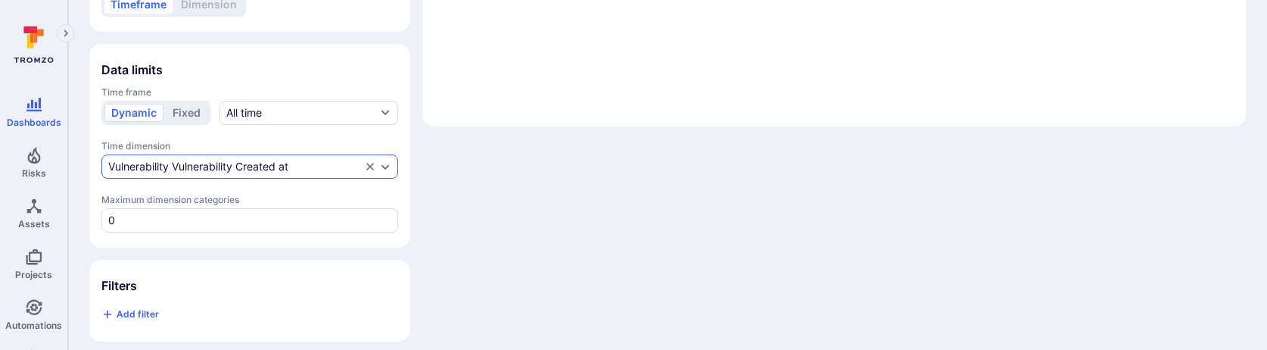
click at [261, 160] on div "Vulnerability Vulnerability Created at" at bounding box center [198, 166] width 180 height 12
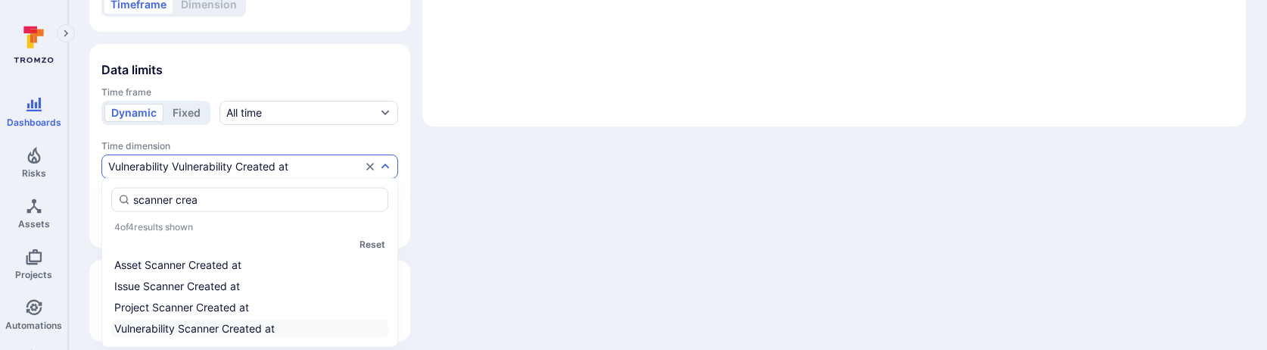
click at [220, 327] on li "Vulnerability Scanner Created at" at bounding box center [249, 328] width 277 height 18
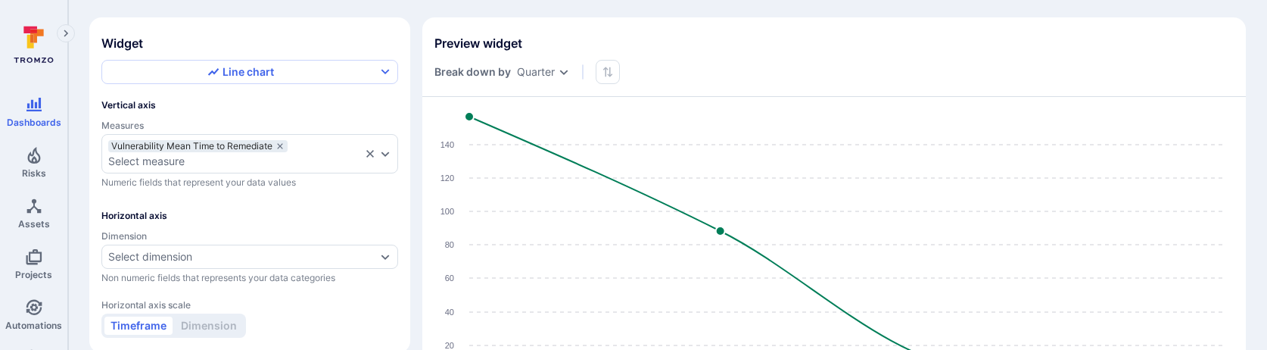
scroll to position [85, 0]
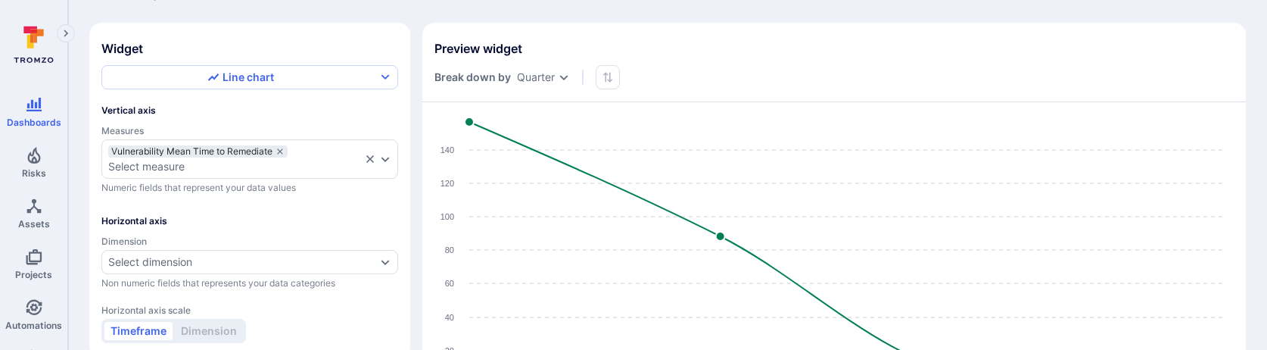
click at [535, 76] on body "Dashboards Risks Assets Projects Automations Search 0 Dashboards All dashboards…" at bounding box center [633, 90] width 1267 height 350
click at [542, 183] on li "Month" at bounding box center [542, 178] width 62 height 25
type input "month"
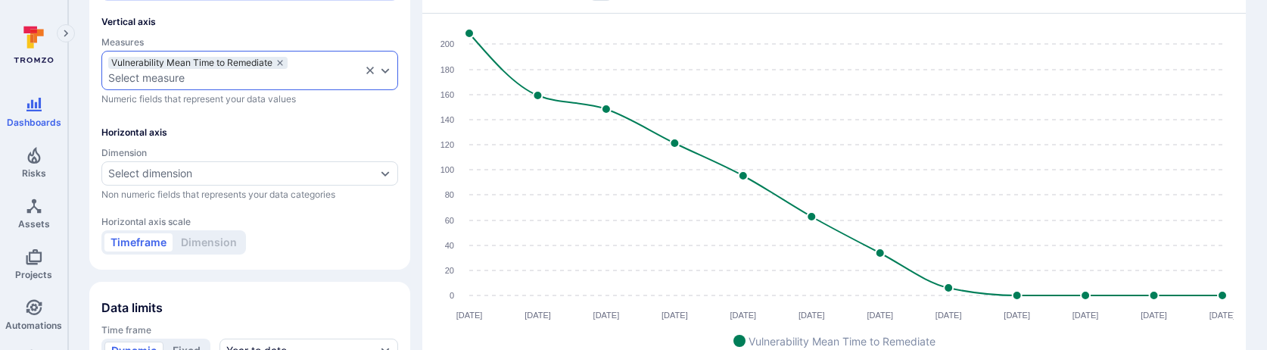
scroll to position [0, 0]
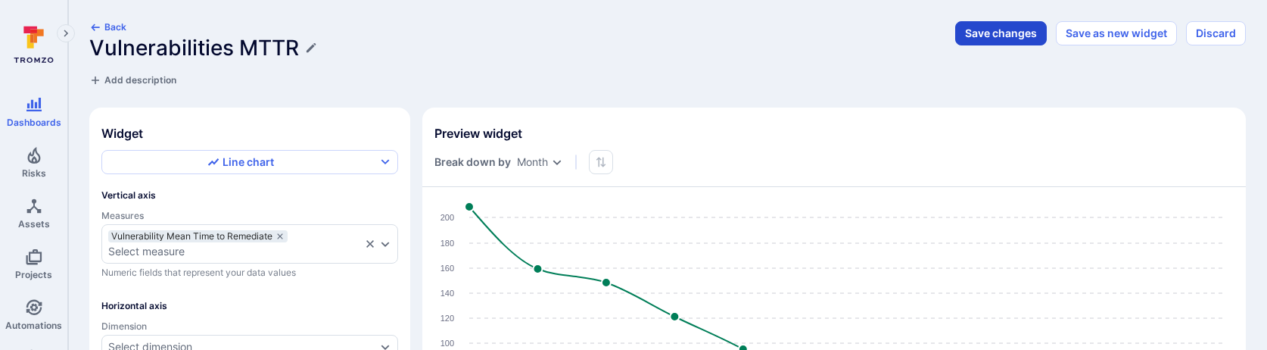
click at [975, 40] on button "Save changes" at bounding box center [1001, 33] width 92 height 24
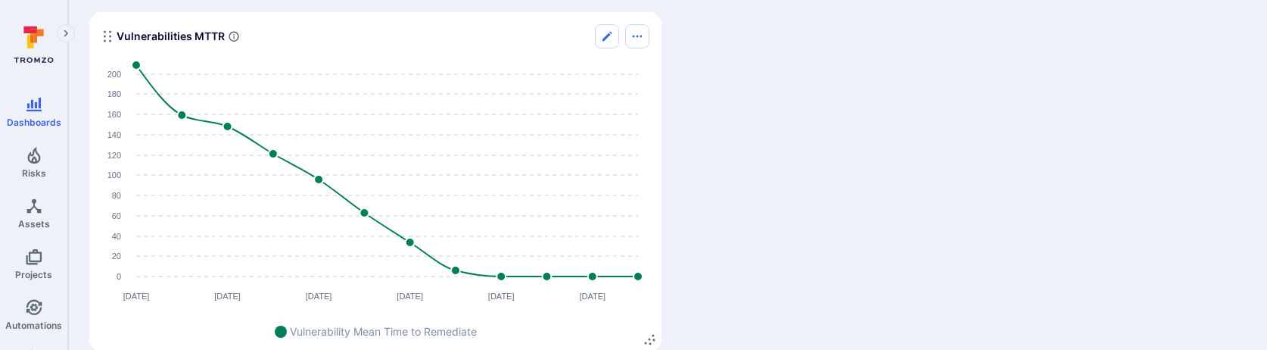
scroll to position [753, 0]
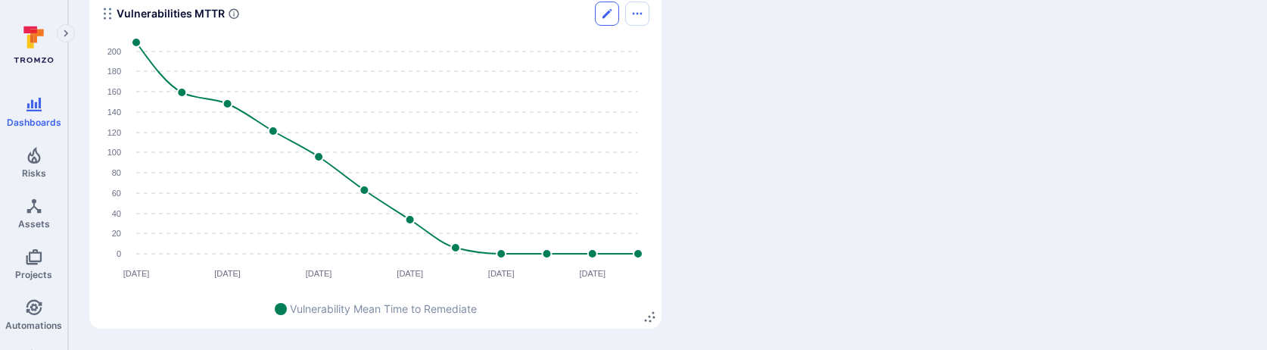
click at [598, 14] on button "Edit" at bounding box center [607, 14] width 24 height 24
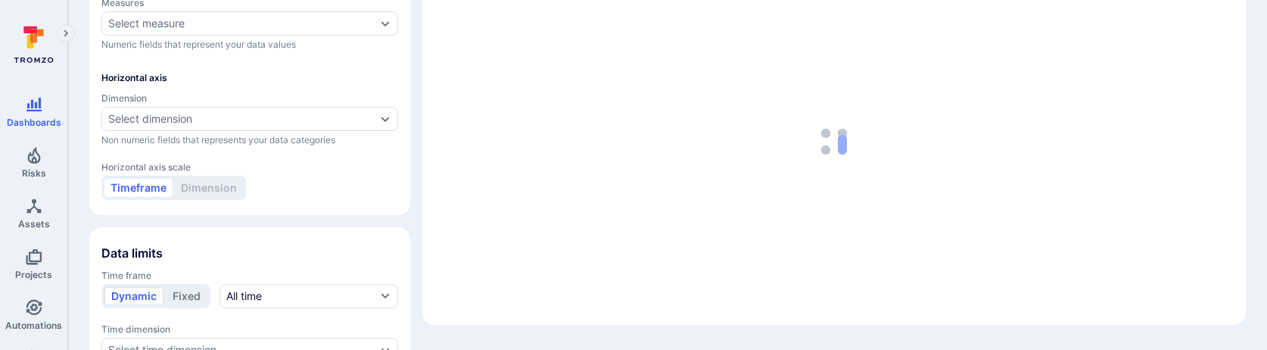
type input "month"
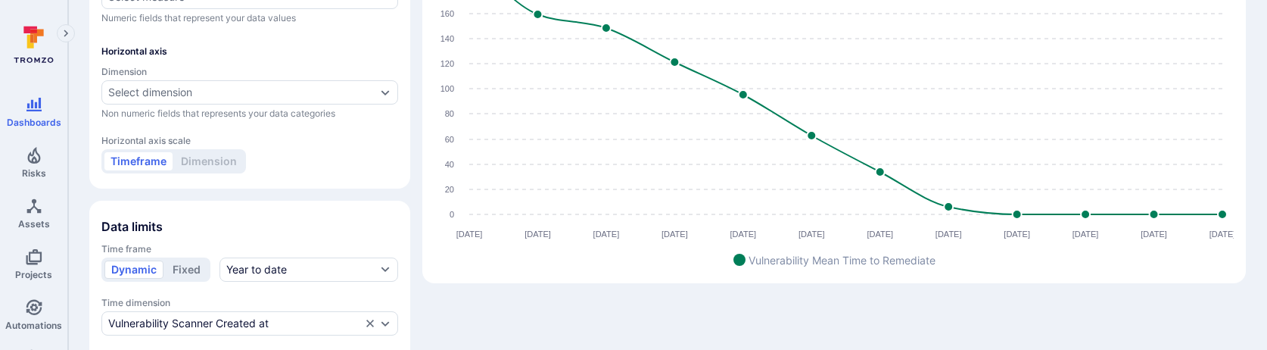
scroll to position [383, 0]
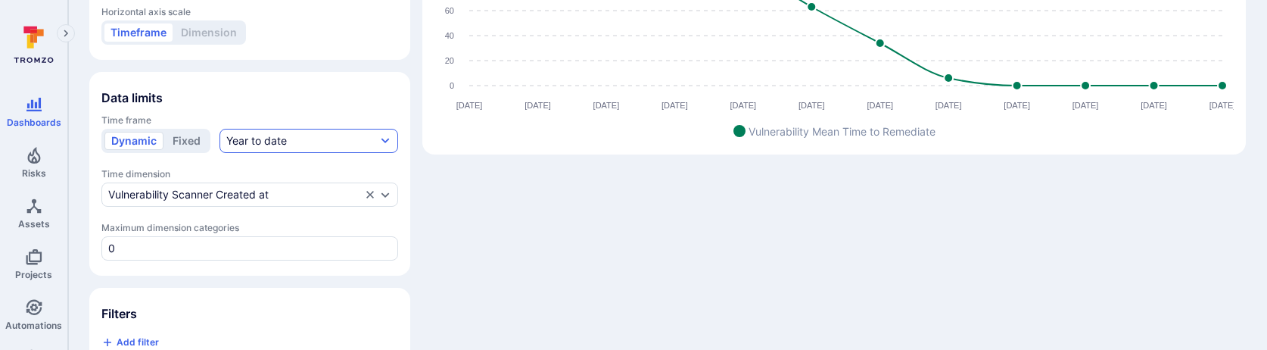
click at [293, 138] on button "Year to date" at bounding box center [308, 141] width 179 height 24
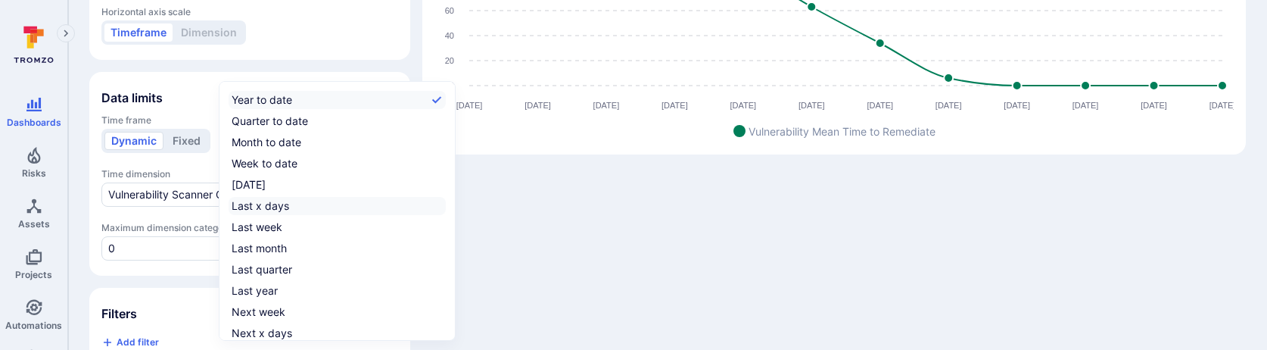
click at [264, 209] on div "Last x days" at bounding box center [261, 205] width 58 height 15
click at [443, 206] on input "Last x days" at bounding box center [443, 206] width 0 height 0
checkbox input "true"
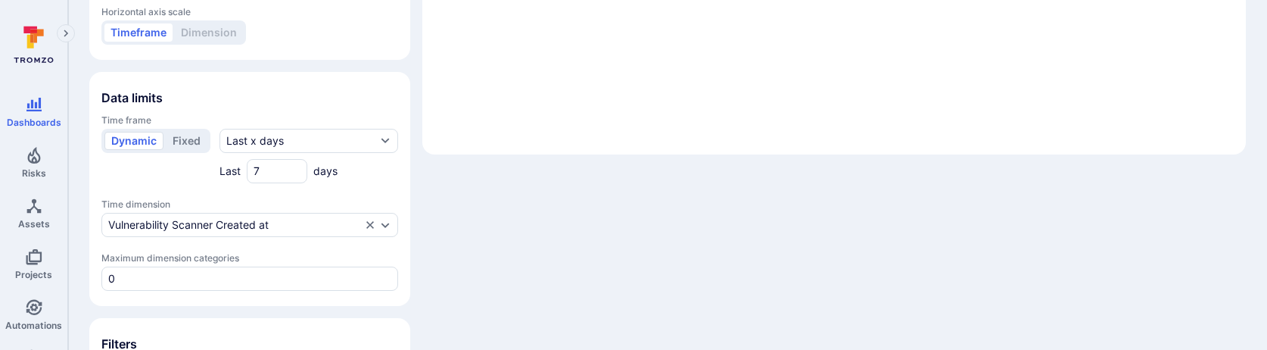
drag, startPoint x: 268, startPoint y: 166, endPoint x: 212, endPoint y: 166, distance: 56.0
click at [212, 166] on div "Dynamic Fixed Last x days Last 7 days" at bounding box center [249, 156] width 297 height 54
type input "90"
click at [379, 184] on div "Time frame Dynamic Fixed Last x days Last 90 days Time dimension Vulnerability …" at bounding box center [249, 202] width 297 height 176
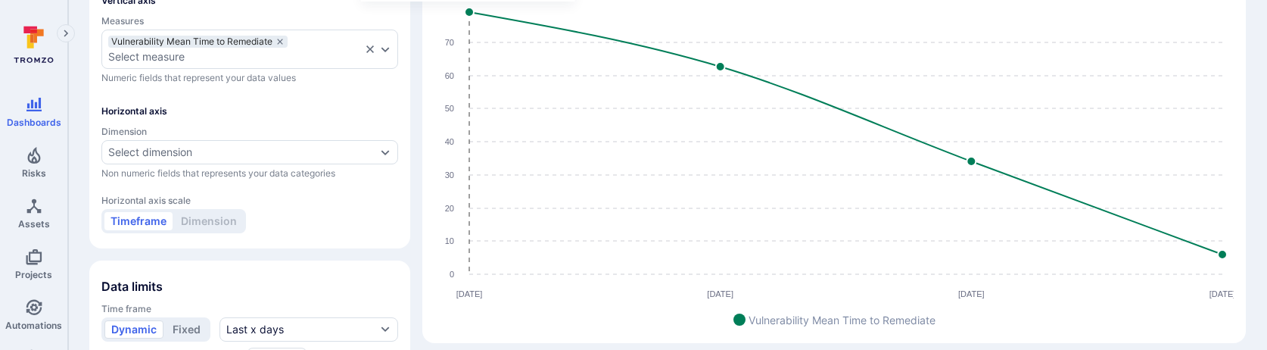
scroll to position [0, 0]
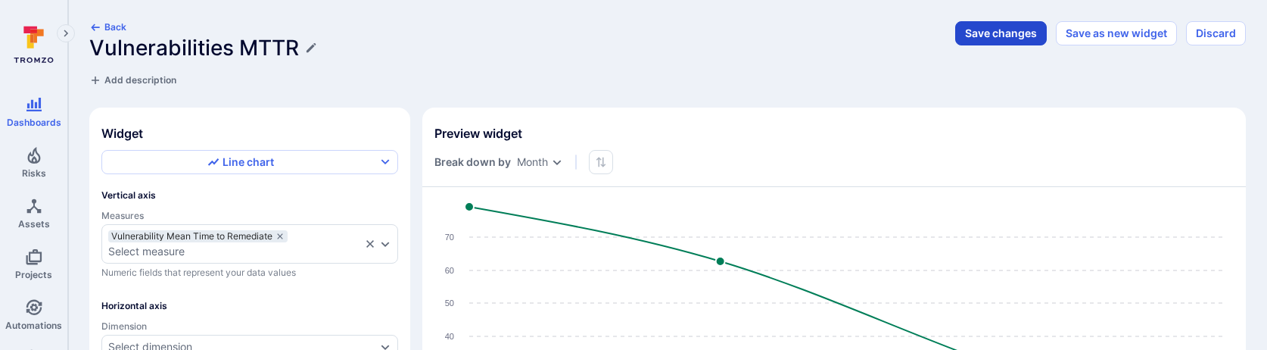
click at [999, 34] on button "Save changes" at bounding box center [1001, 33] width 92 height 24
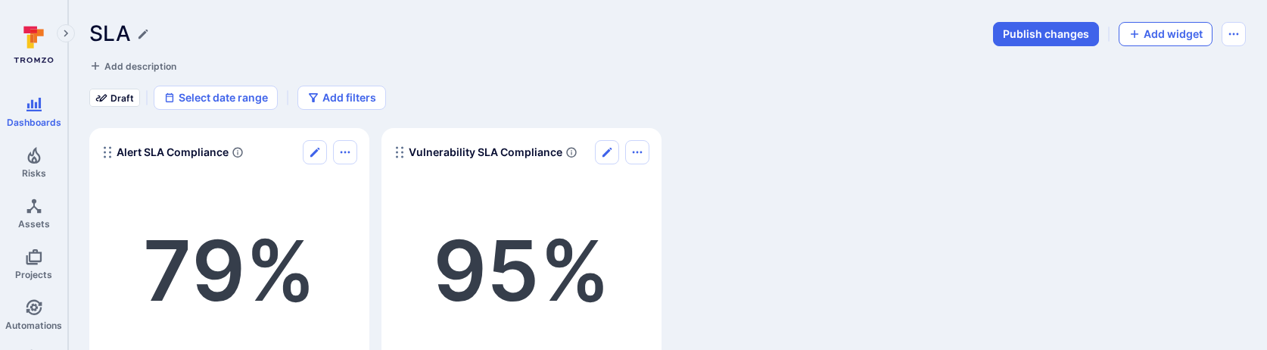
click at [1132, 40] on button "Add widget" at bounding box center [1165, 34] width 94 height 24
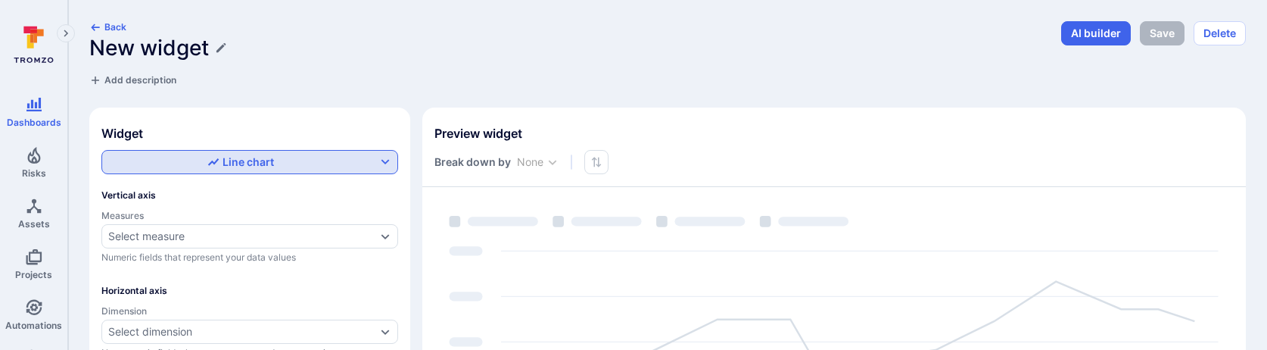
click at [262, 157] on div "Line chart" at bounding box center [240, 161] width 67 height 15
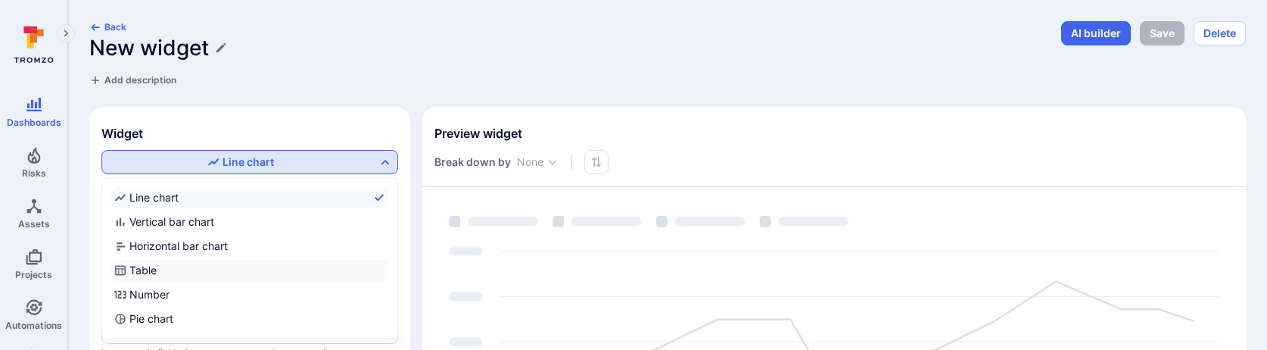
click at [182, 271] on label "Table" at bounding box center [249, 270] width 277 height 21
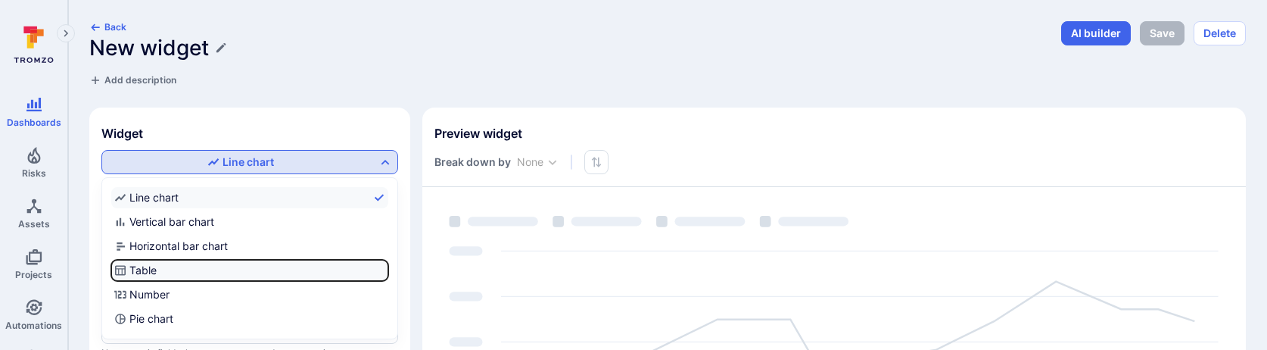
click at [385, 270] on input "Table" at bounding box center [385, 270] width 0 height 0
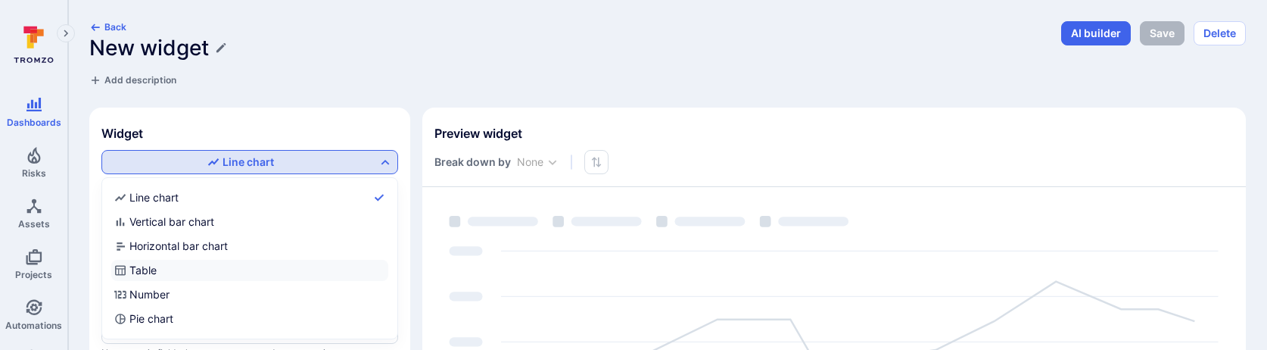
checkbox input "true"
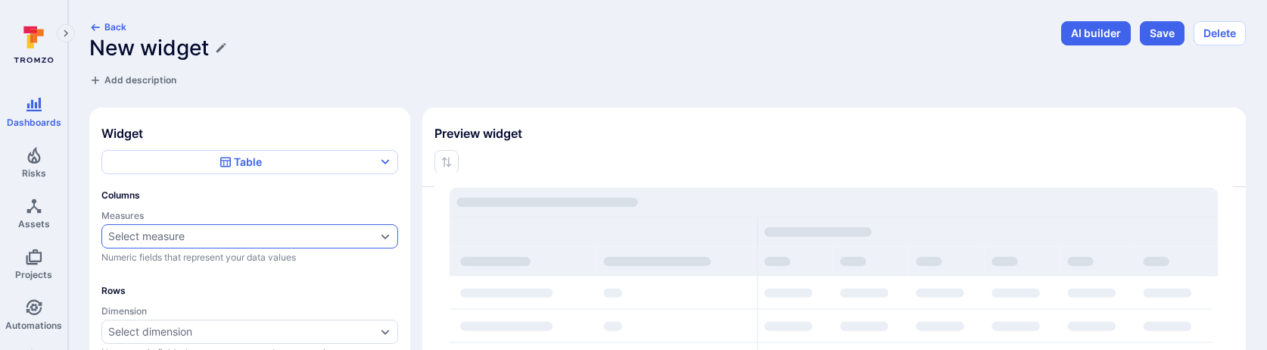
click at [185, 231] on div "Select measure" at bounding box center [146, 236] width 76 height 12
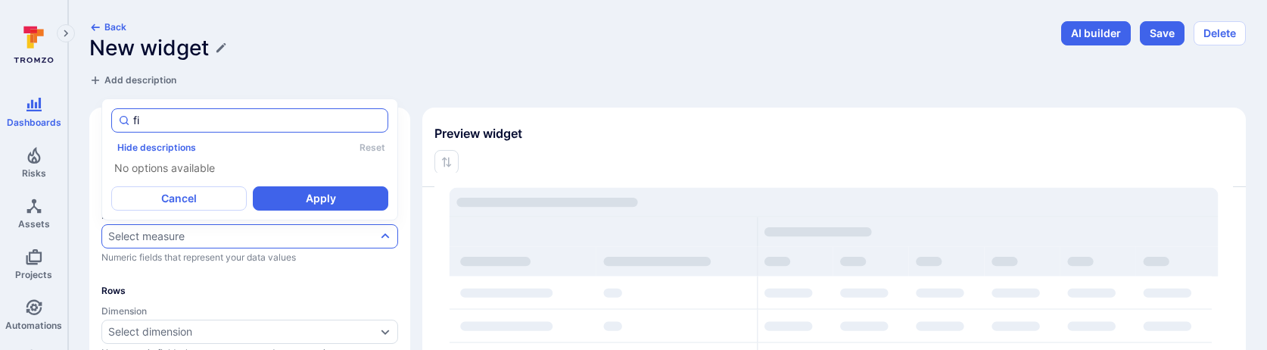
type input "f"
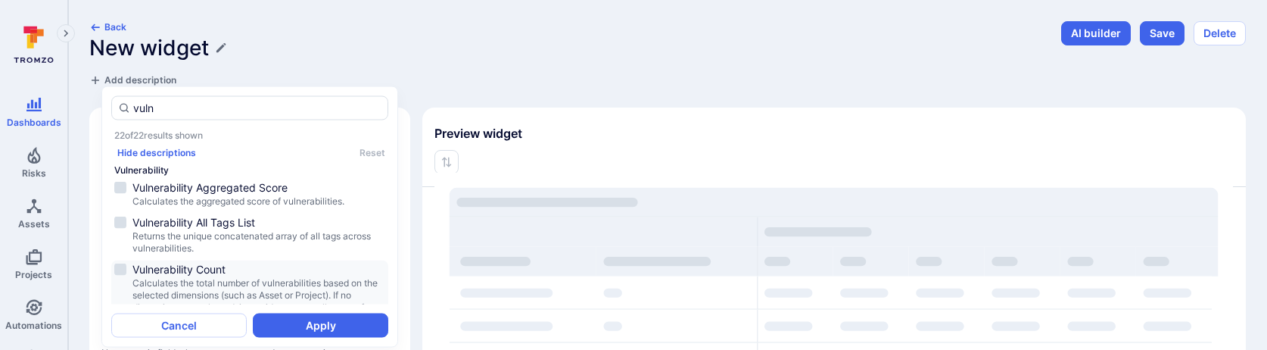
click at [228, 288] on span "Calculates the total number of vulnerabilities based on the selected dimensions…" at bounding box center [258, 301] width 253 height 48
type input "vuln"
click at [290, 325] on button "Apply" at bounding box center [320, 324] width 135 height 24
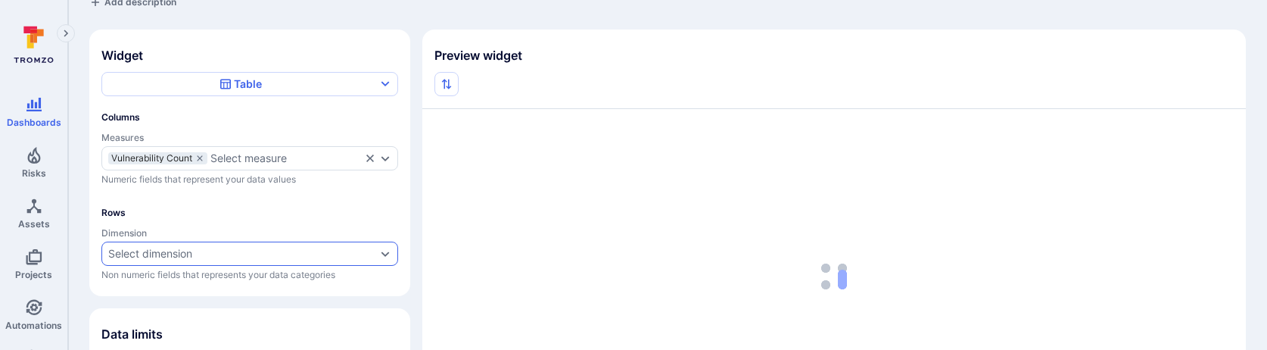
scroll to position [245, 0]
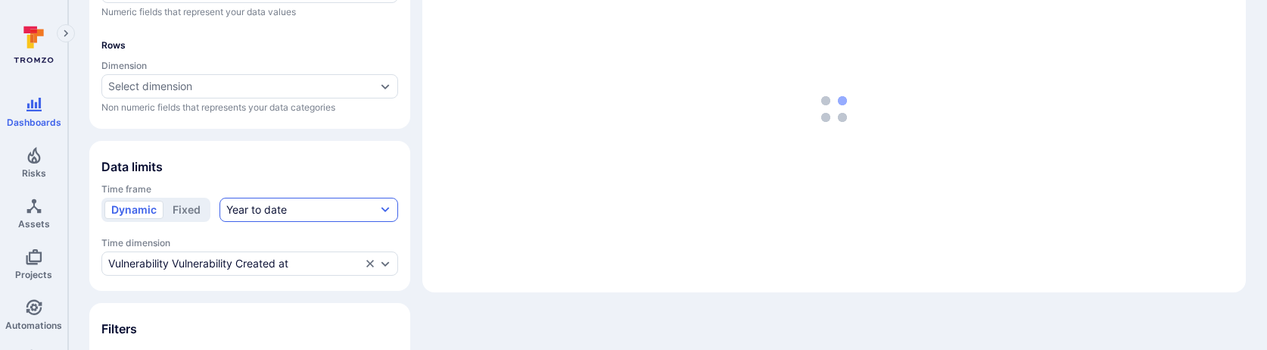
click at [266, 207] on div "Year to date" at bounding box center [256, 209] width 61 height 15
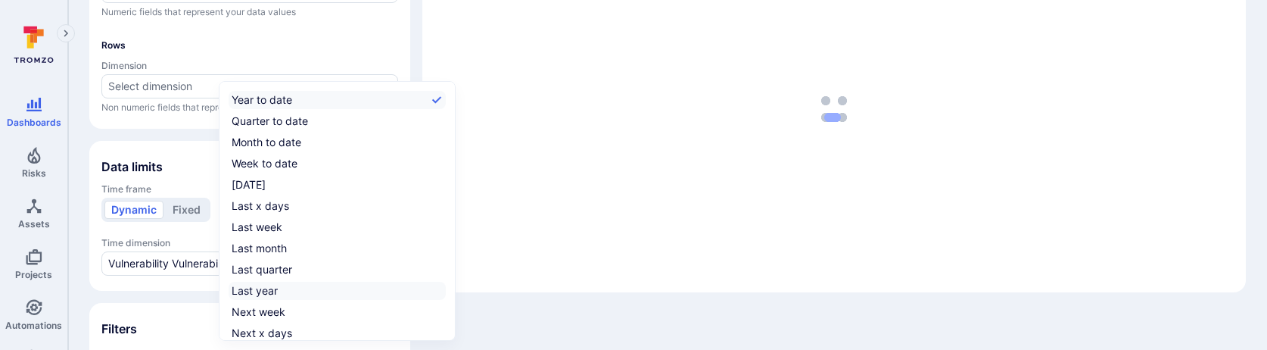
scroll to position [23, 0]
click at [267, 325] on div "All time" at bounding box center [250, 330] width 36 height 15
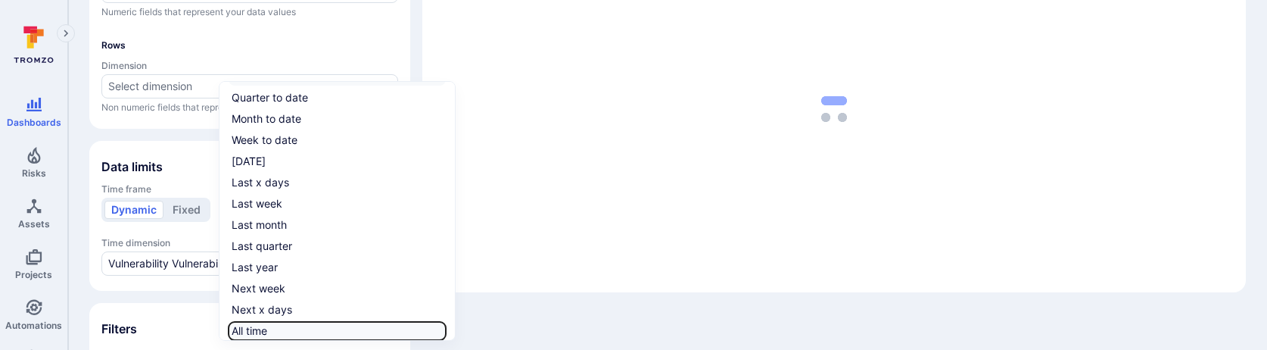
click at [443, 331] on input "All time" at bounding box center [443, 331] width 0 height 0
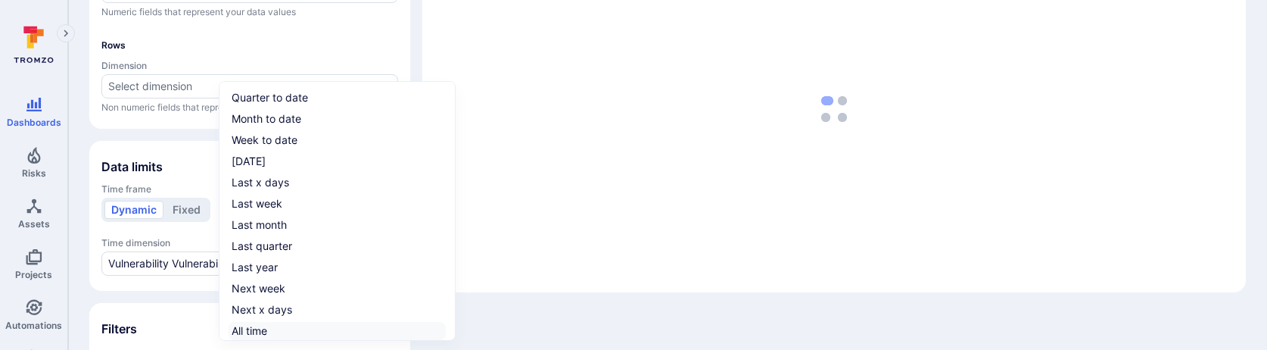
checkbox input "true"
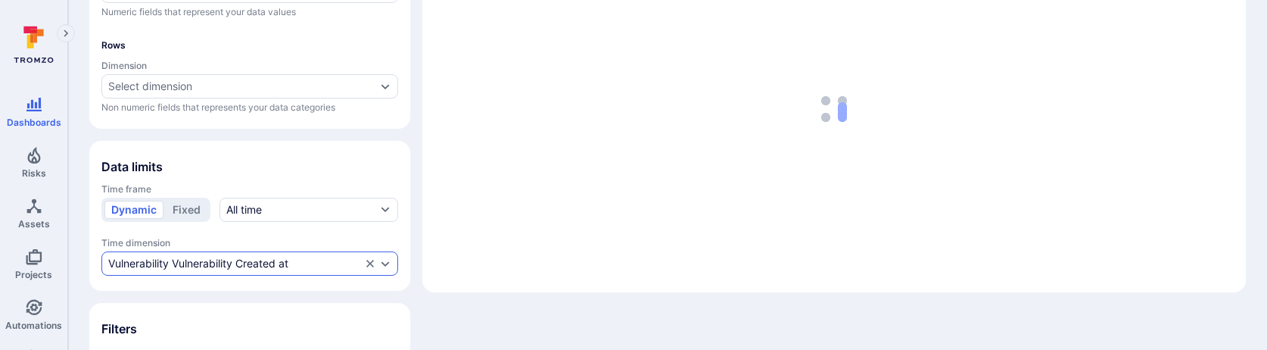
click at [239, 251] on div "Vulnerability Vulnerability Created at" at bounding box center [249, 263] width 297 height 24
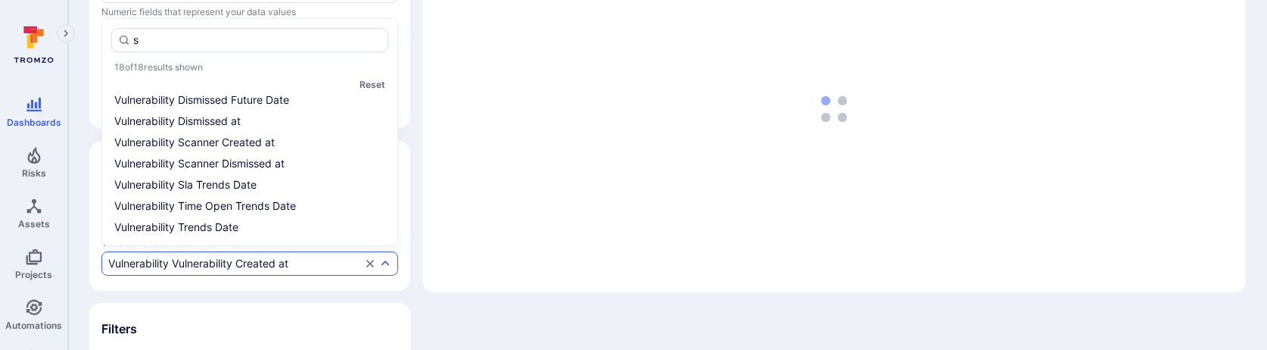
scroll to position [0, 0]
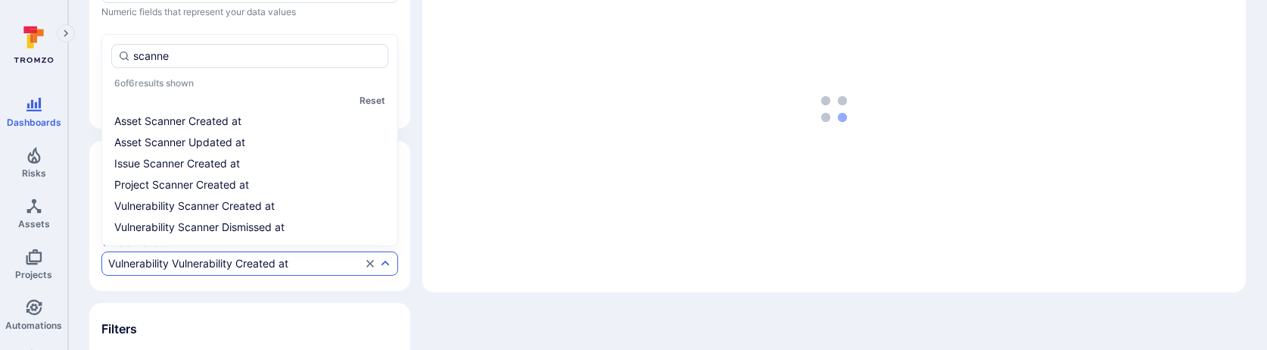
type input "scanner"
click at [252, 202] on li "Vulnerability Scanner Created at" at bounding box center [249, 206] width 277 height 18
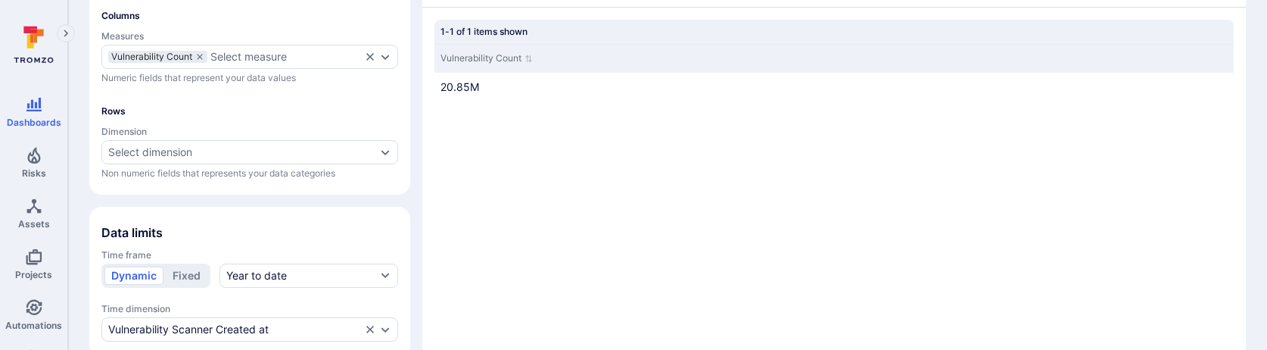
scroll to position [179, 0]
click at [269, 271] on div "Year to date" at bounding box center [256, 276] width 61 height 15
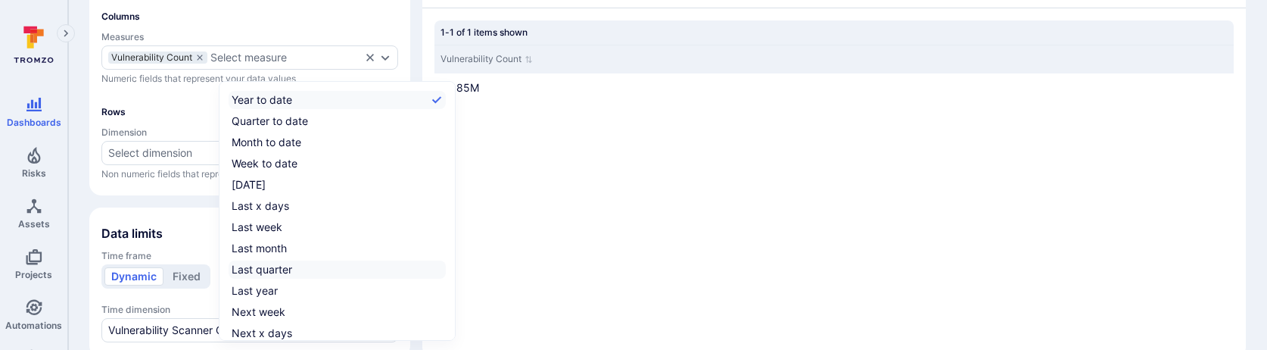
scroll to position [23, 0]
click at [260, 331] on div "All time" at bounding box center [250, 330] width 36 height 15
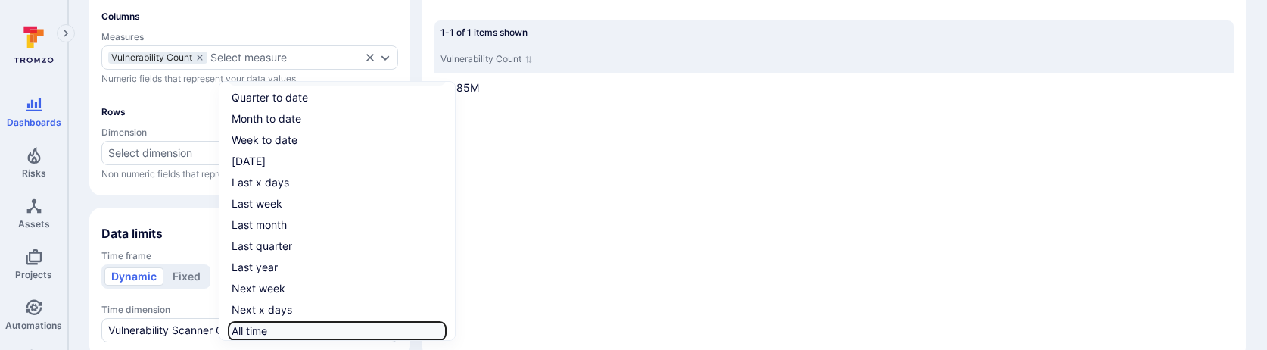
click at [443, 331] on input "All time" at bounding box center [443, 331] width 0 height 0
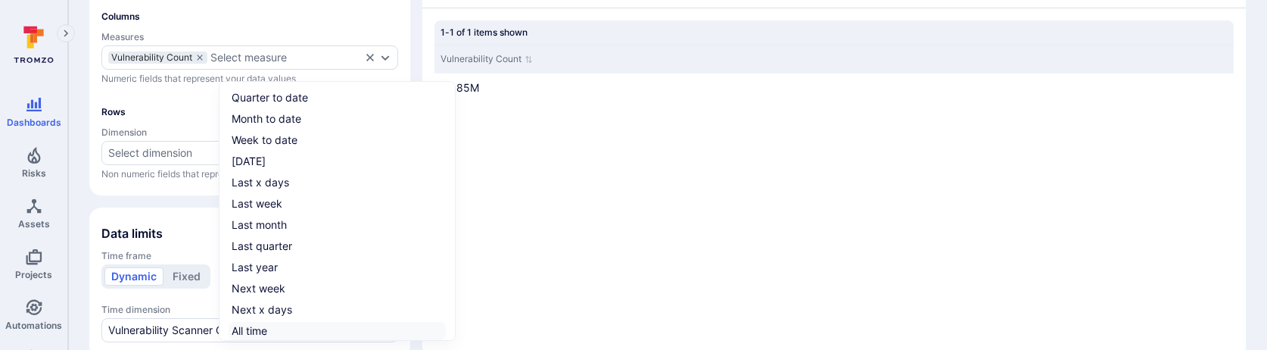
checkbox input "true"
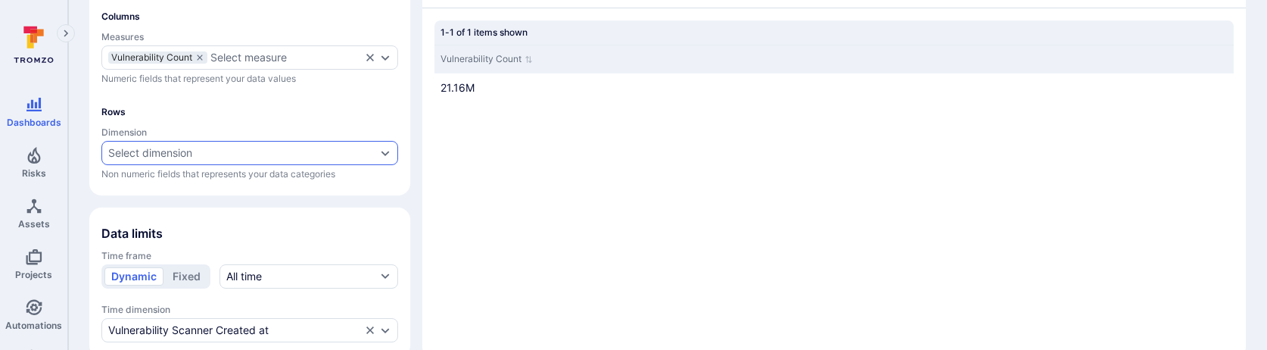
click at [200, 157] on div "Select dimension" at bounding box center [249, 153] width 297 height 24
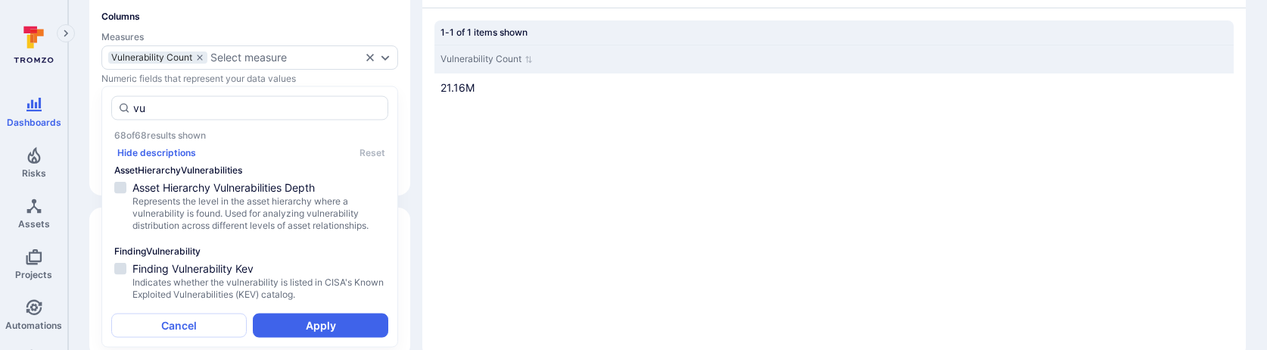
type input "v"
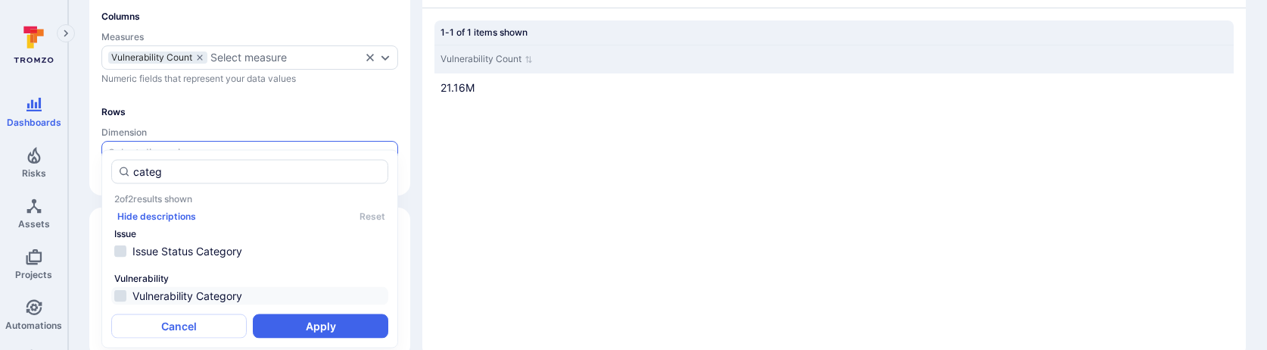
click at [226, 300] on span "Vulnerability Category" at bounding box center [258, 295] width 253 height 15
type input "categ"
click at [288, 323] on button "Apply" at bounding box center [320, 326] width 135 height 24
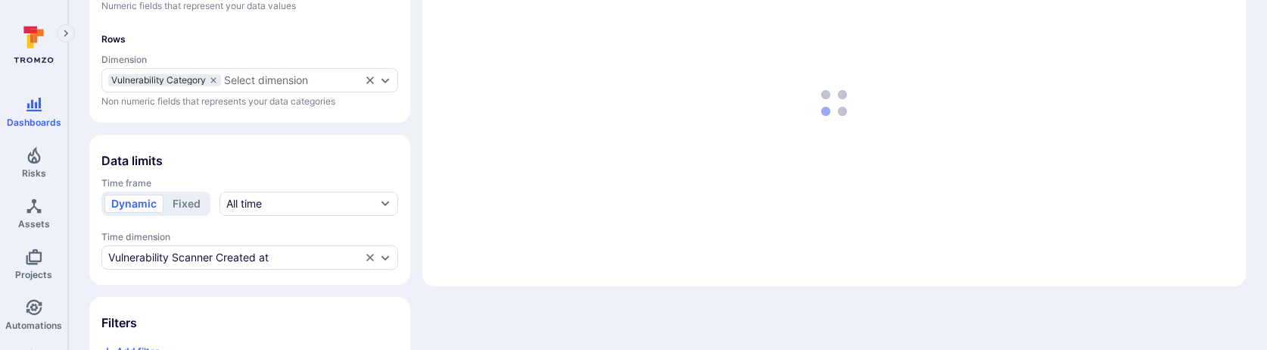
scroll to position [299, 0]
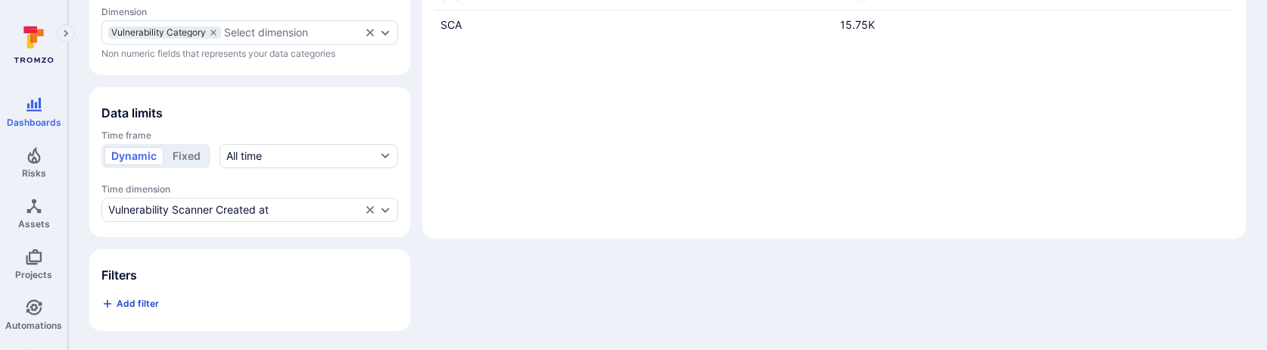
click at [140, 301] on span "Add filter" at bounding box center [138, 302] width 42 height 11
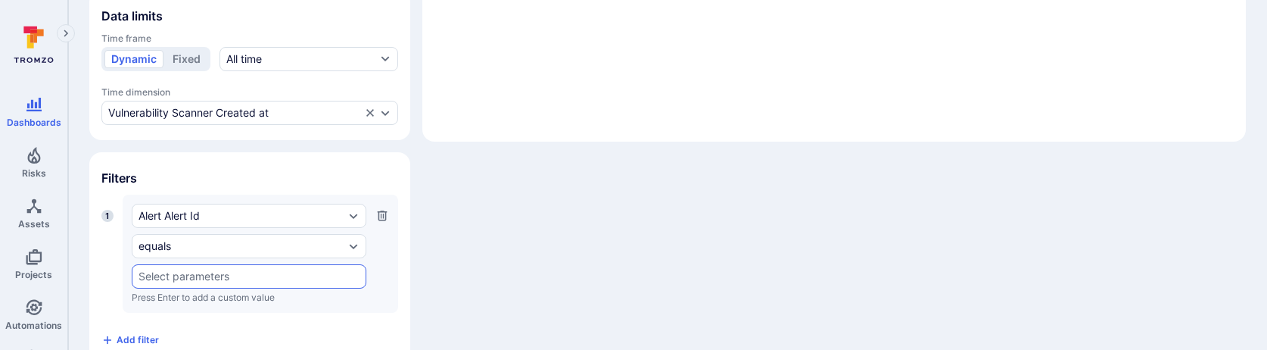
scroll to position [432, 0]
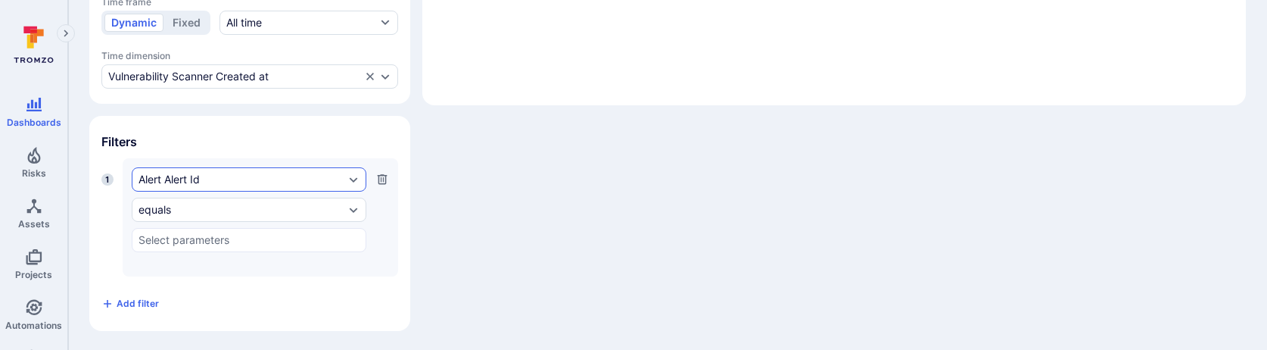
click at [204, 187] on div "Alert Alert Id" at bounding box center [249, 179] width 235 height 24
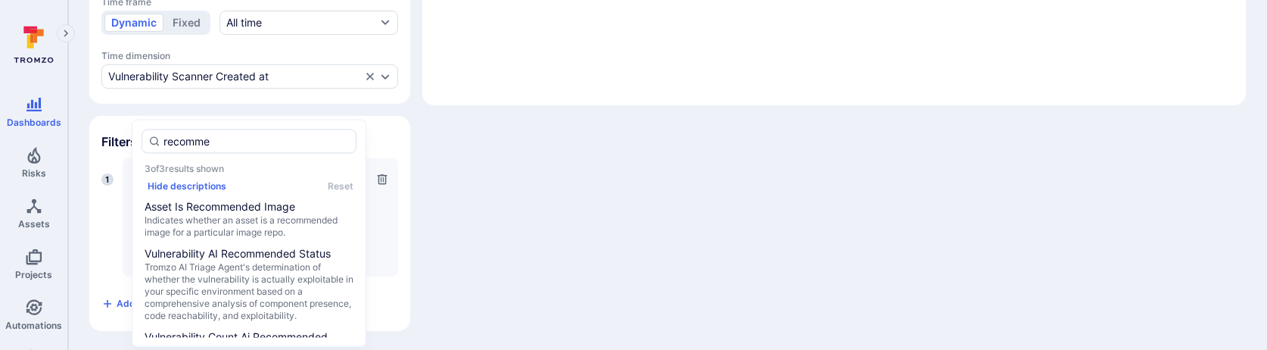
type input "recommen"
click at [227, 277] on span "Tromzo AI Triage Agent's determination of whether the vulnerability is actually…" at bounding box center [249, 291] width 209 height 61
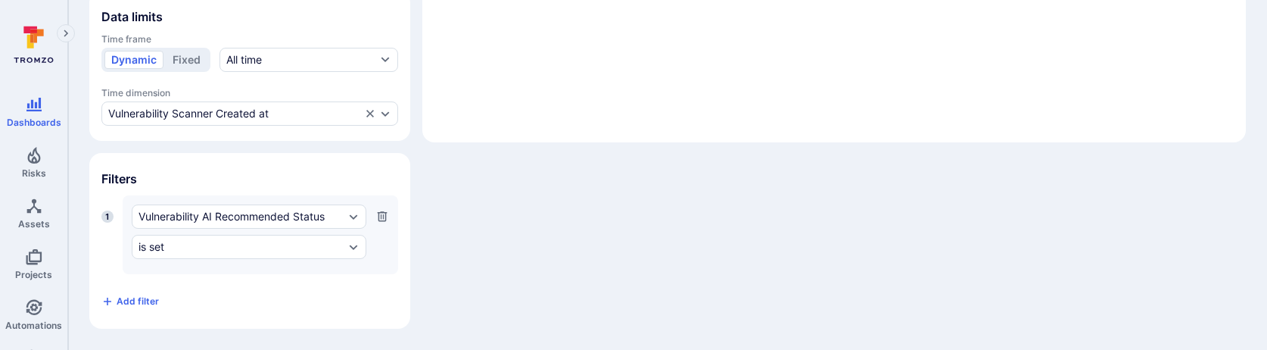
scroll to position [393, 0]
click at [218, 250] on div "is set" at bounding box center [241, 249] width 206 height 12
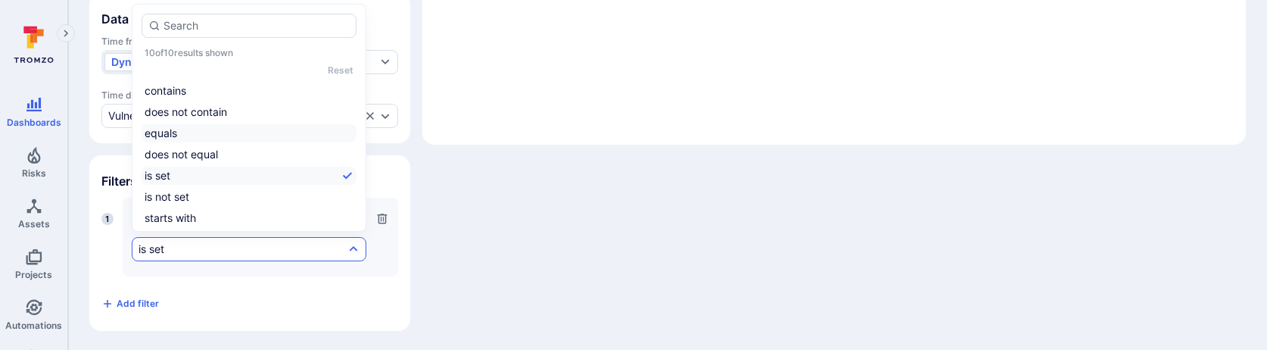
click at [174, 138] on li "equals" at bounding box center [248, 133] width 215 height 18
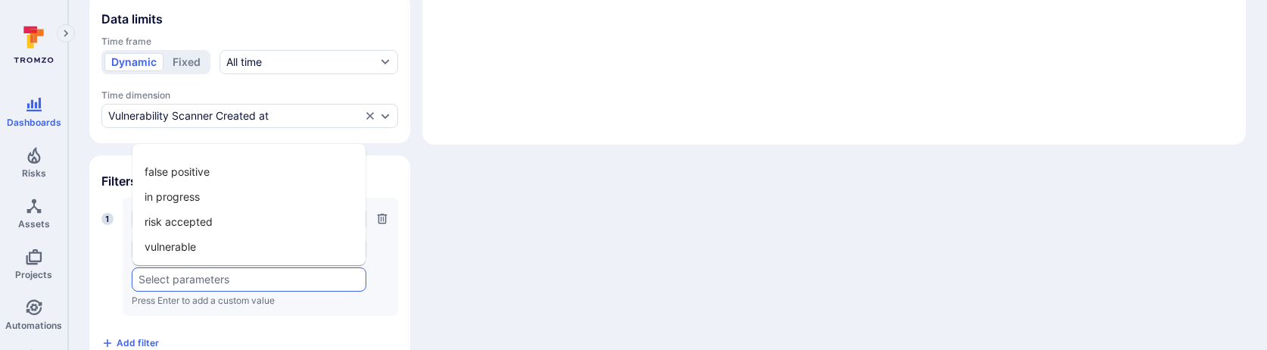
click at [166, 277] on input "text" at bounding box center [248, 279] width 221 height 12
click at [173, 247] on li "vulnerable" at bounding box center [248, 246] width 233 height 25
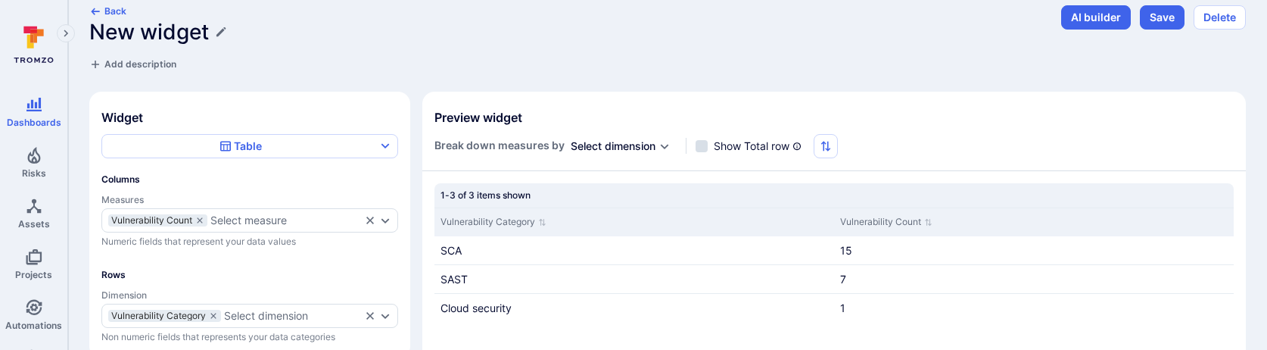
scroll to position [0, 0]
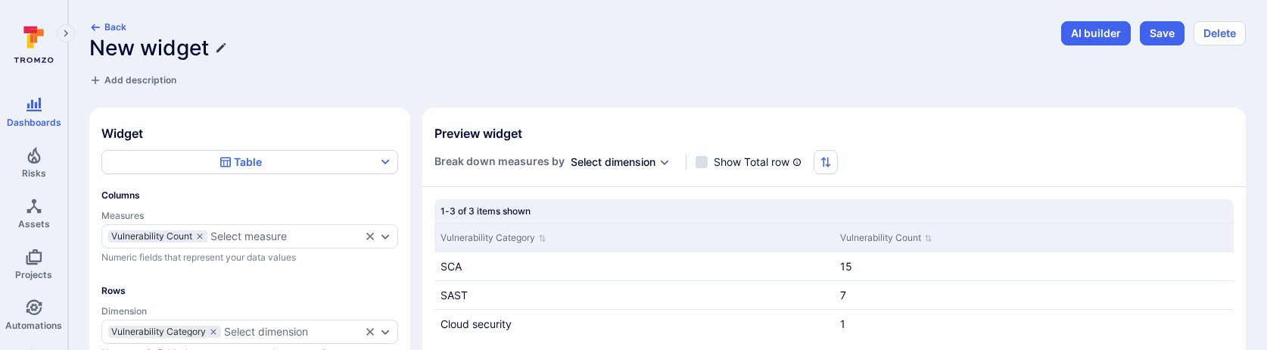
click at [223, 47] on icon "Edit title" at bounding box center [220, 47] width 9 height 9
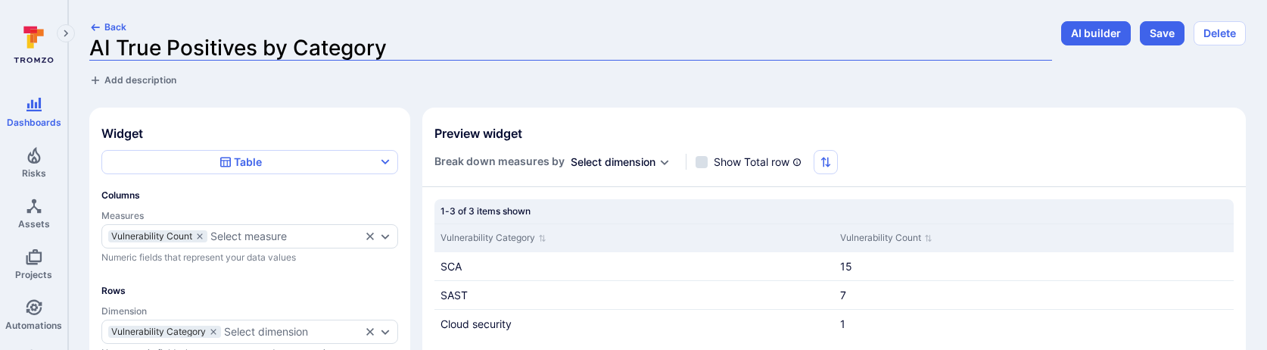
click at [293, 41] on input "AI True Positives by Category" at bounding box center [570, 48] width 962 height 25
type input "AI True Positives by Finding Category"
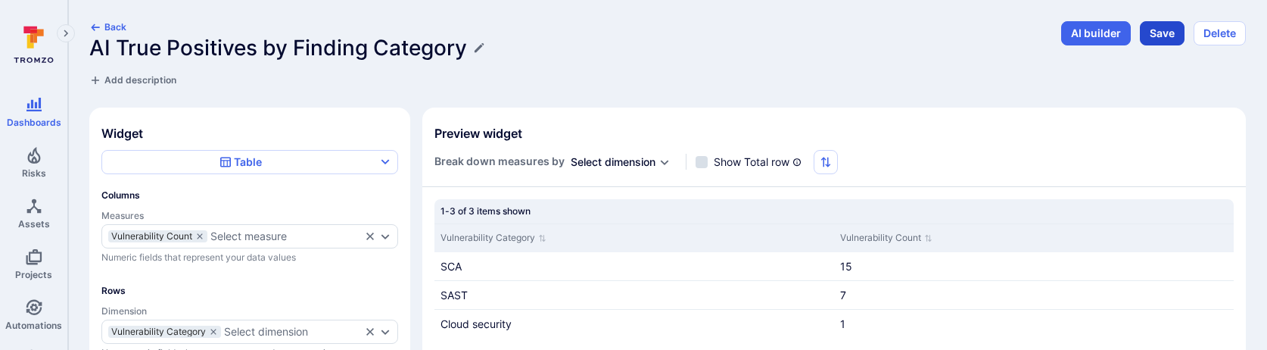
click at [1146, 36] on button "Save" at bounding box center [1161, 33] width 45 height 24
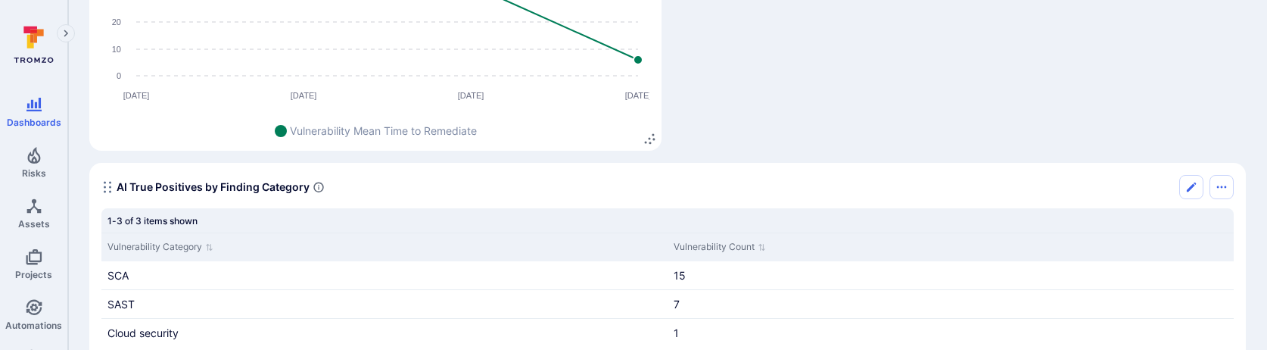
scroll to position [925, 0]
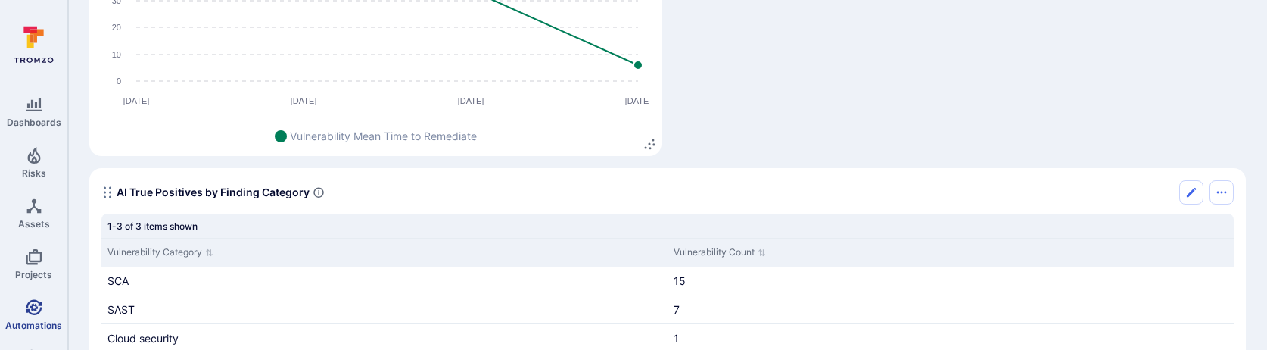
click at [26, 311] on icon "Automations" at bounding box center [34, 307] width 18 height 18
click at [1183, 194] on button "Edit" at bounding box center [1191, 192] width 24 height 24
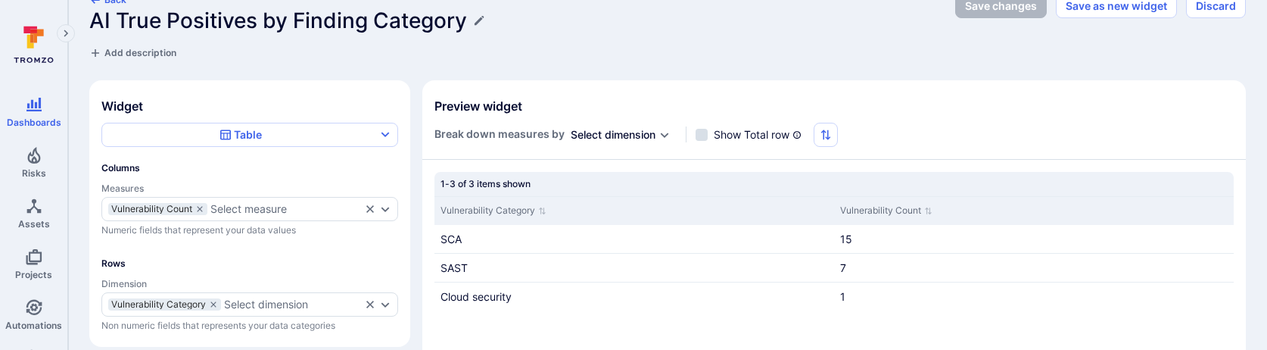
scroll to position [67, 0]
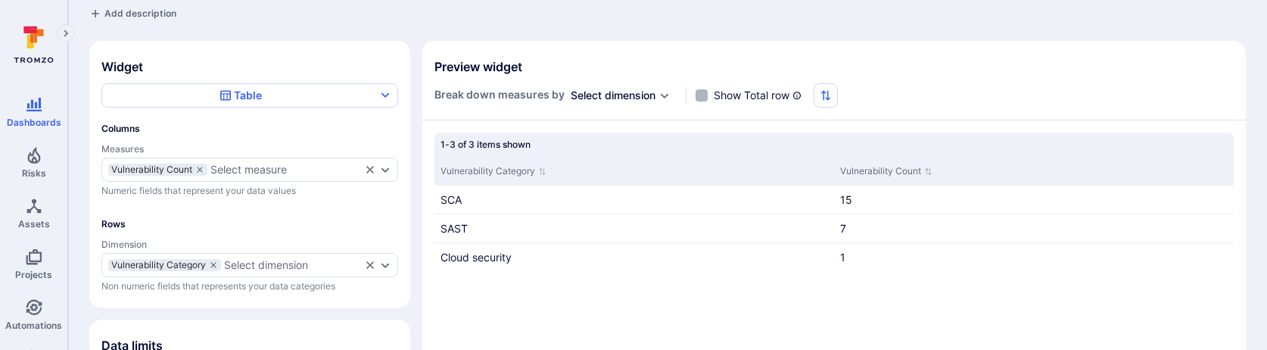
click at [700, 96] on input "Show Total row" at bounding box center [701, 95] width 12 height 12
checkbox input "true"
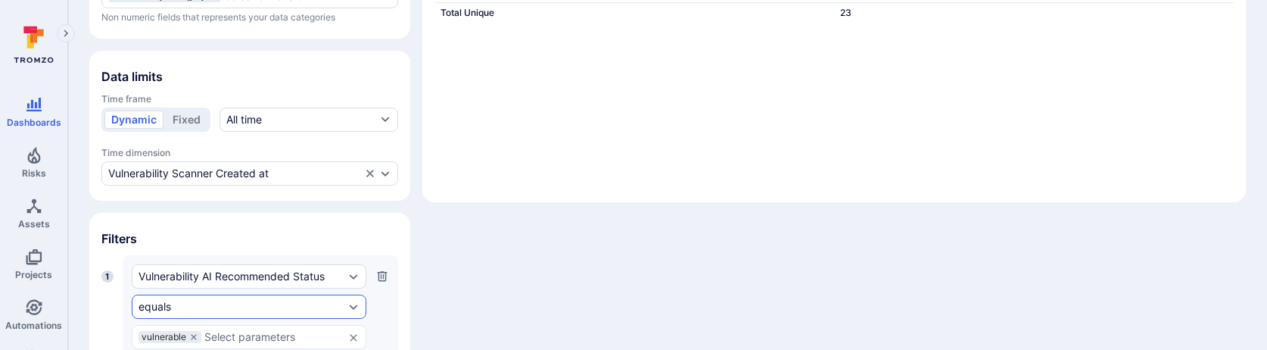
scroll to position [406, 0]
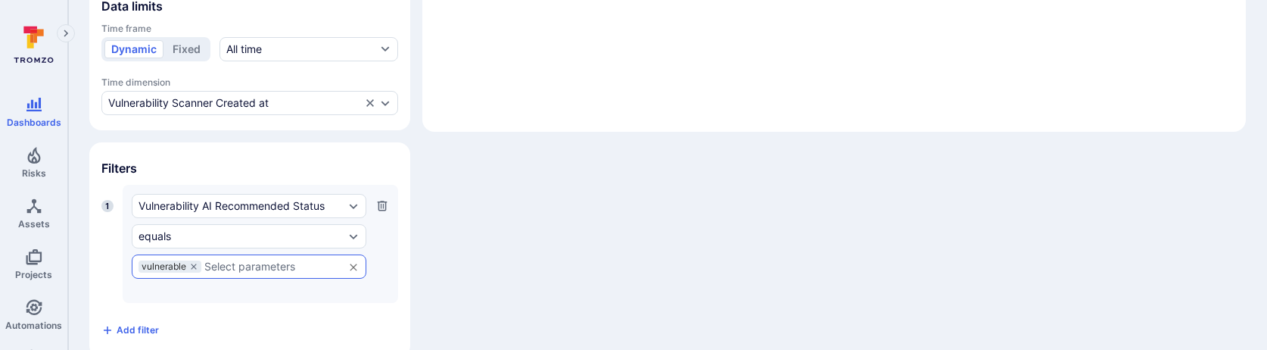
click at [224, 262] on input "text" at bounding box center [270, 266] width 132 height 12
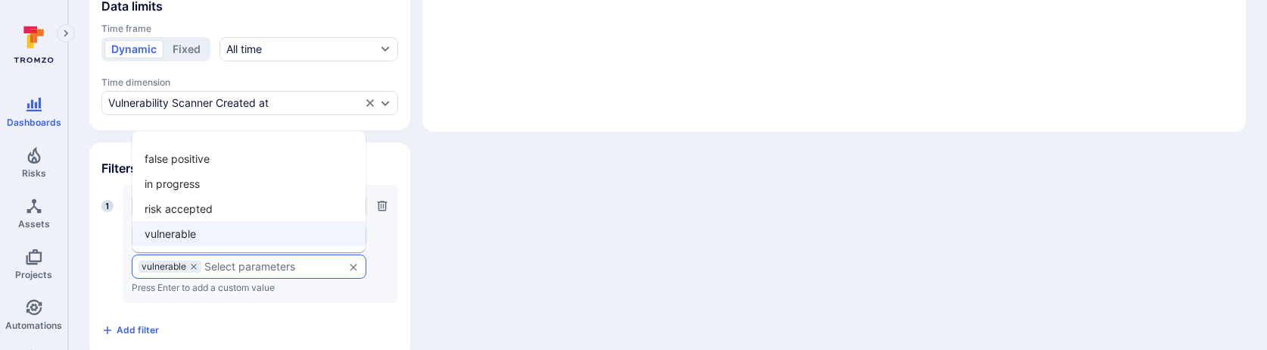
click at [213, 204] on li "risk accepted" at bounding box center [248, 208] width 233 height 25
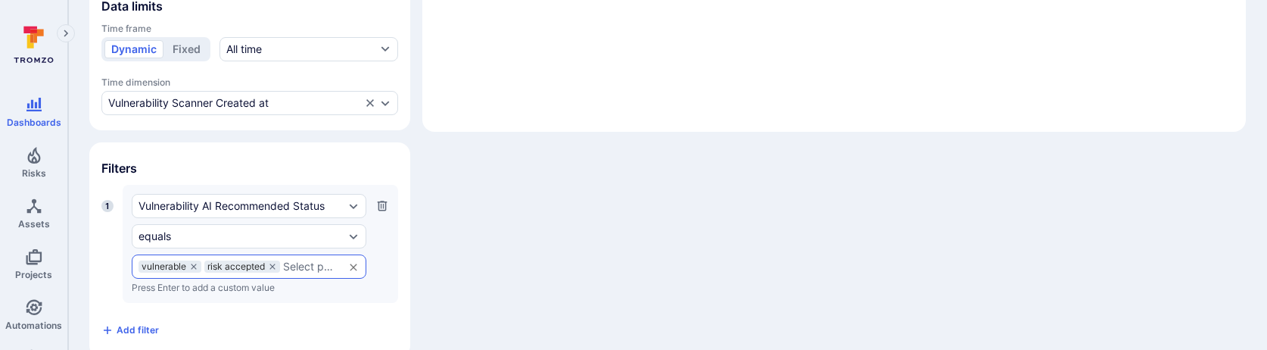
click at [294, 260] on input "text" at bounding box center [309, 266] width 53 height 12
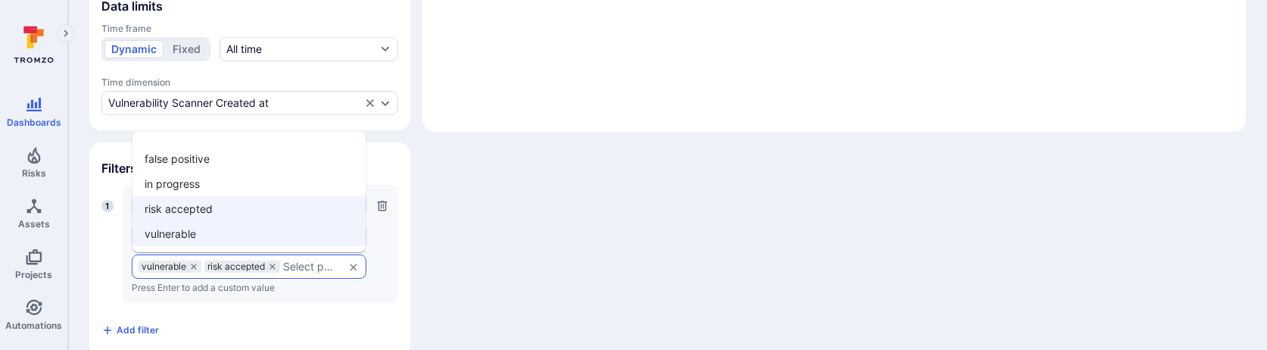
click at [235, 163] on li "false positive" at bounding box center [248, 158] width 233 height 25
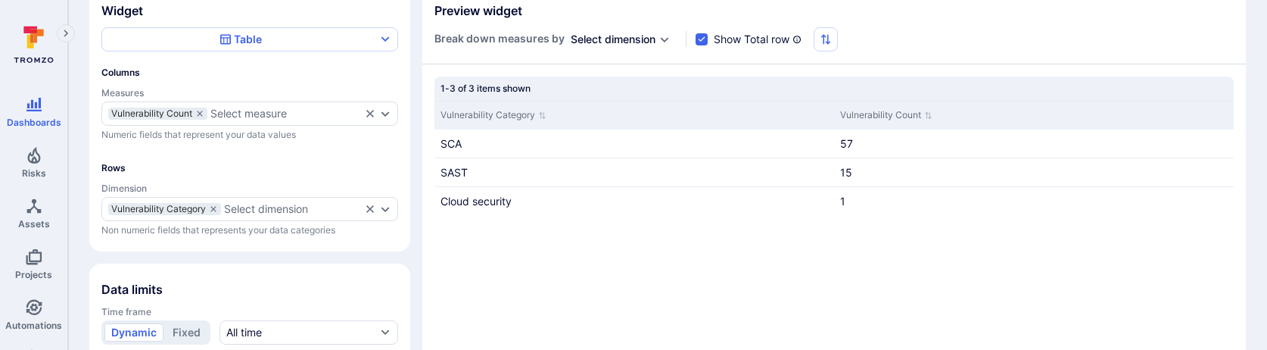
scroll to position [108, 0]
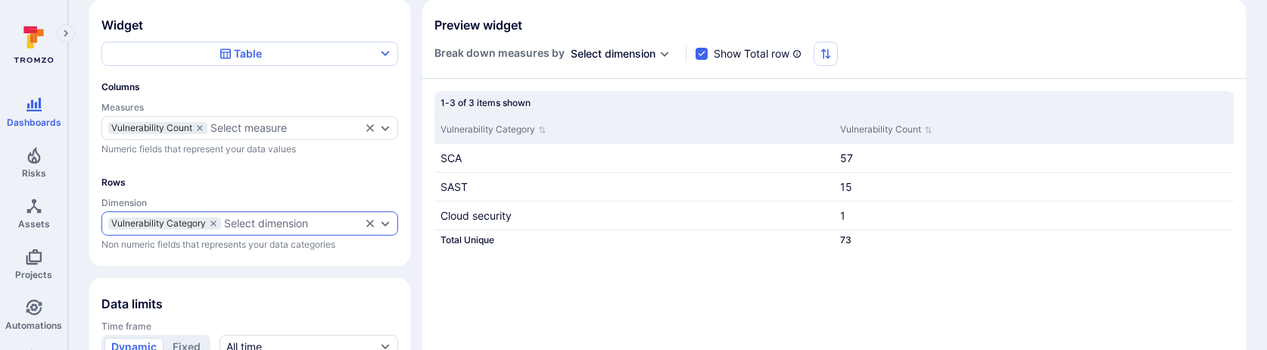
click at [256, 217] on div "Select dimension" at bounding box center [266, 223] width 84 height 12
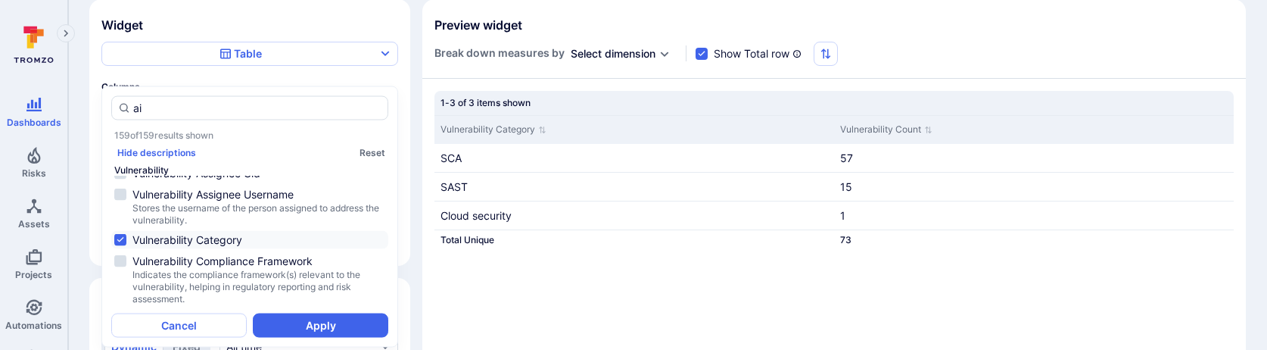
scroll to position [0, 0]
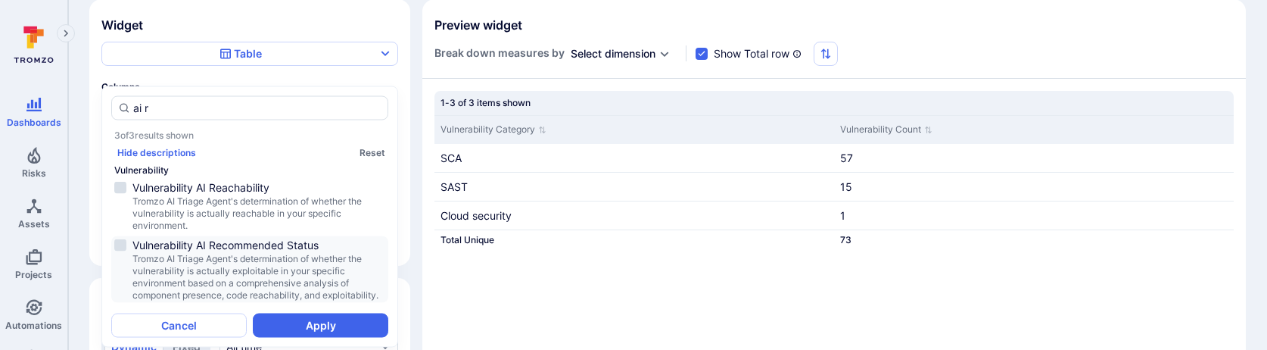
click at [270, 287] on span "Tromzo AI Triage Agent's determination of whether the vulnerability is actually…" at bounding box center [258, 277] width 253 height 48
type input "ai r"
click at [308, 325] on button "Apply" at bounding box center [320, 324] width 135 height 24
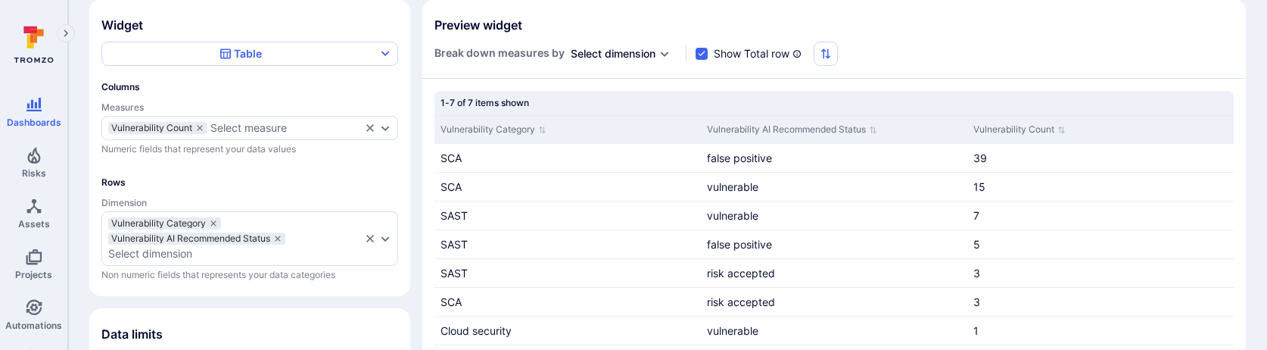
click at [632, 51] on div "Select dimension" at bounding box center [612, 53] width 85 height 15
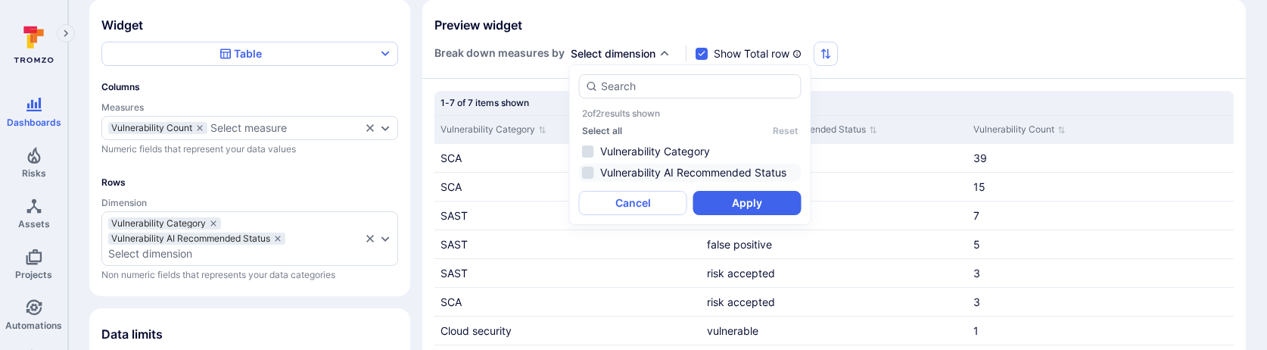
click at [636, 173] on li "Vulnerability AI Recommended Status" at bounding box center [690, 172] width 222 height 18
click at [733, 203] on button "Apply" at bounding box center [747, 203] width 108 height 24
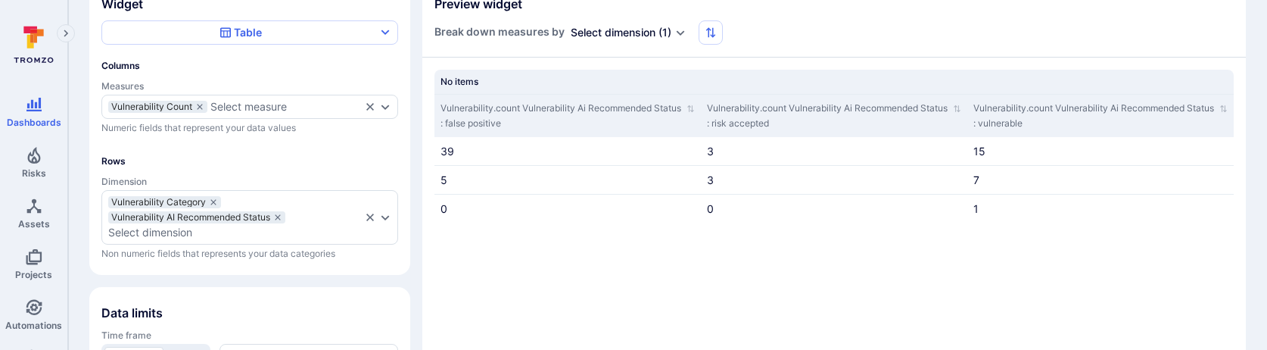
scroll to position [134, 0]
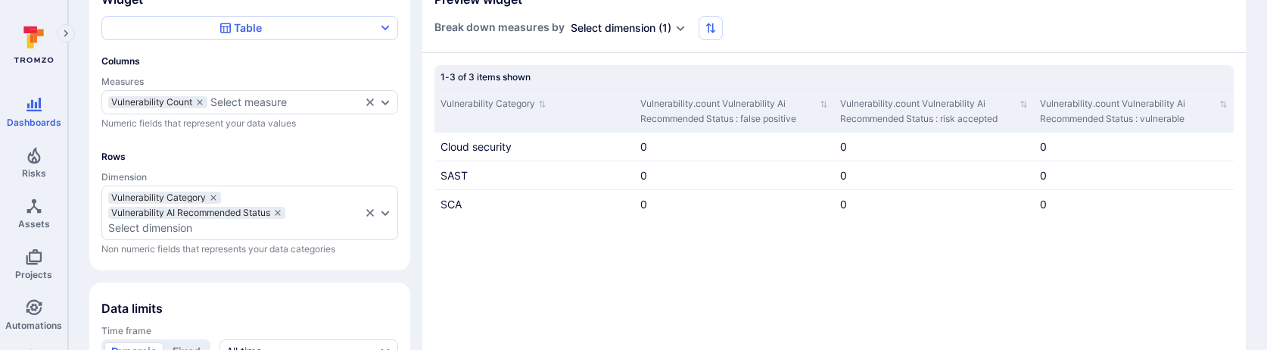
click at [671, 31] on div "Select dimension ( 1 )" at bounding box center [620, 27] width 101 height 15
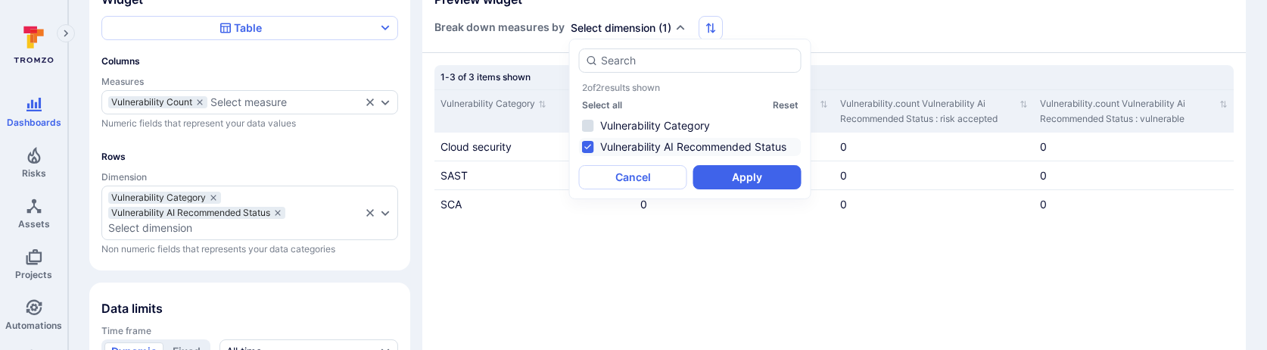
click at [661, 281] on div "Vulnerability Category Vulnerability.count Vulnerability Ai Recommended Status …" at bounding box center [833, 223] width 799 height 269
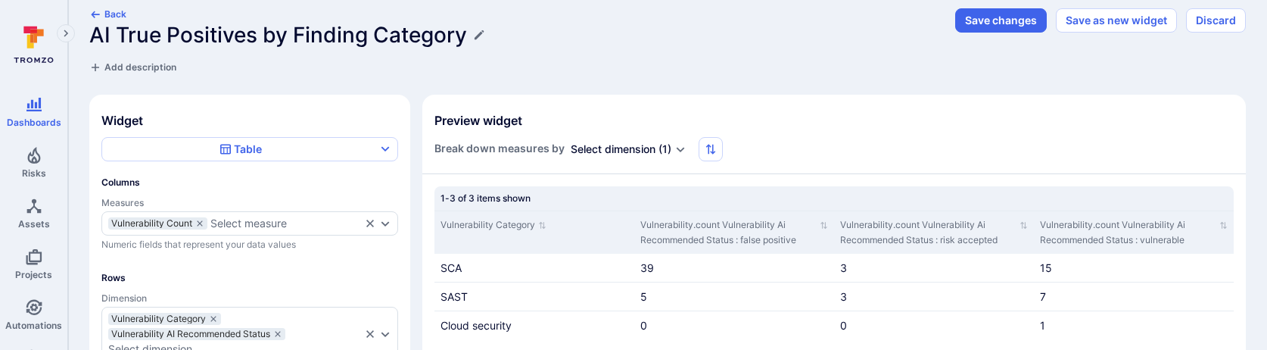
scroll to position [0, 0]
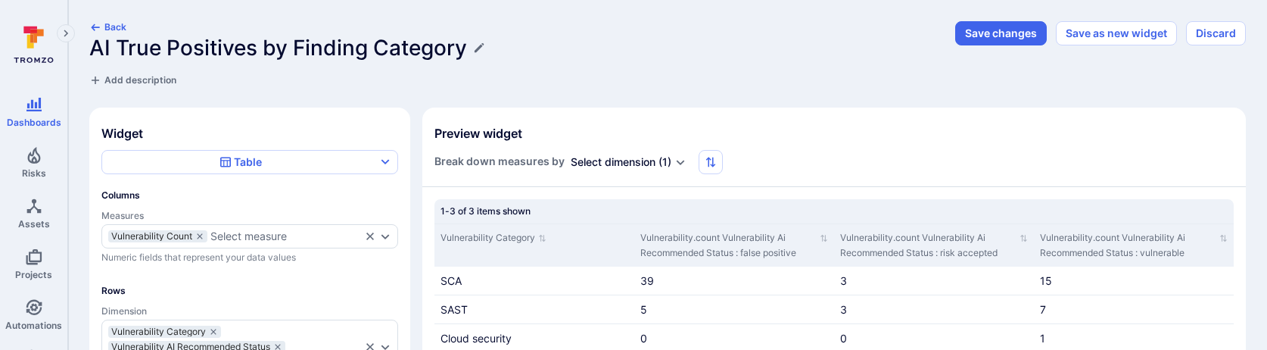
click at [659, 162] on div "Select dimension ( 1 )" at bounding box center [620, 161] width 101 height 15
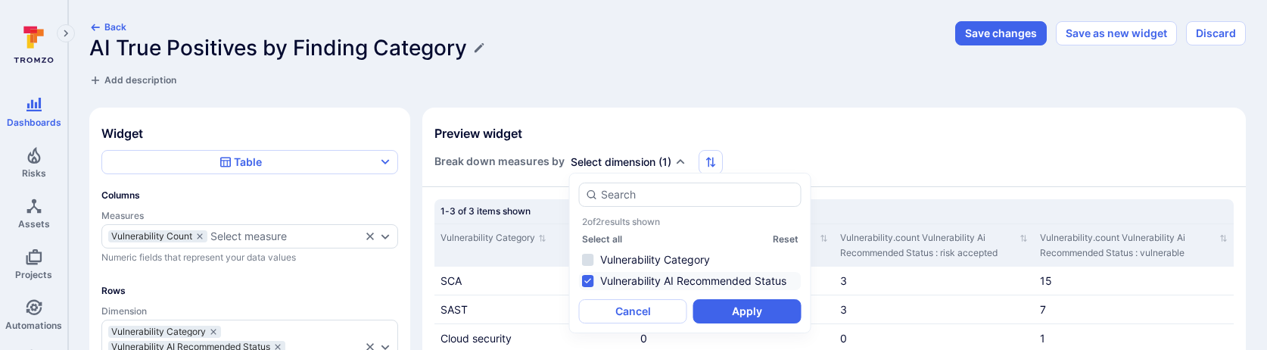
click at [647, 277] on li "Vulnerability AI Recommended Status" at bounding box center [690, 281] width 222 height 18
click at [711, 307] on button "Apply" at bounding box center [747, 311] width 108 height 24
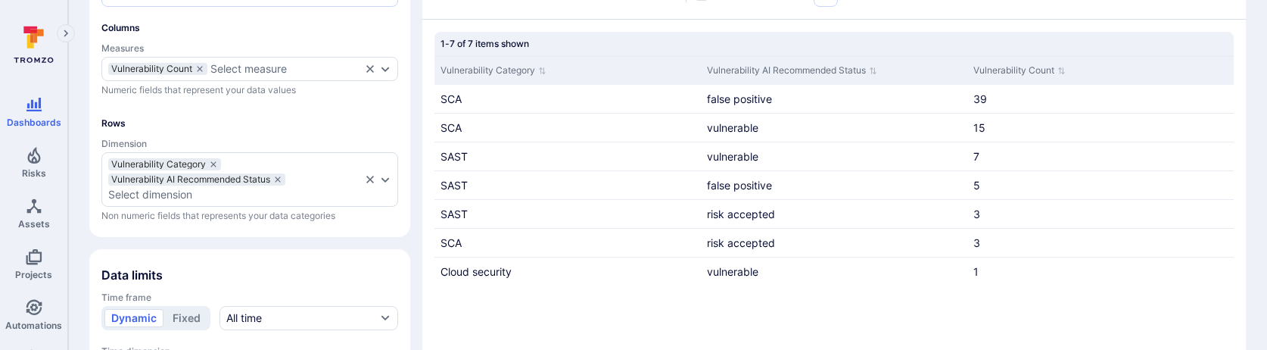
scroll to position [477, 0]
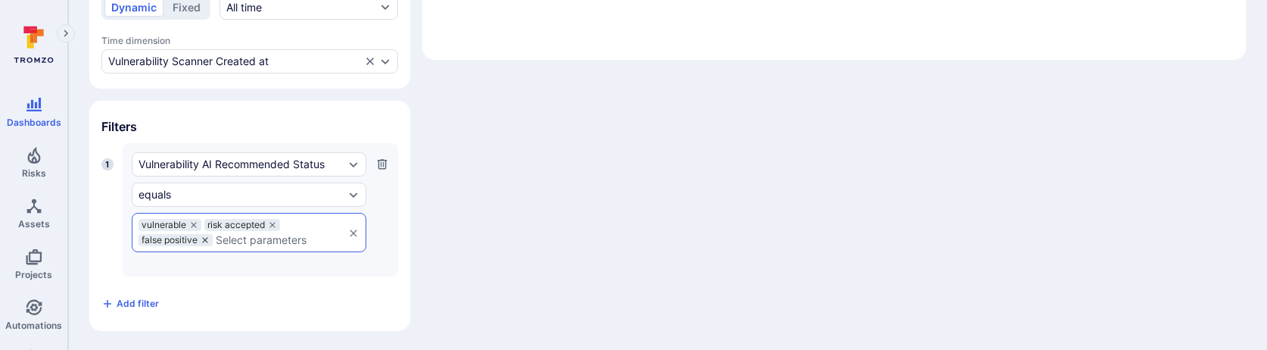
click at [209, 238] on icon at bounding box center [205, 239] width 9 height 9
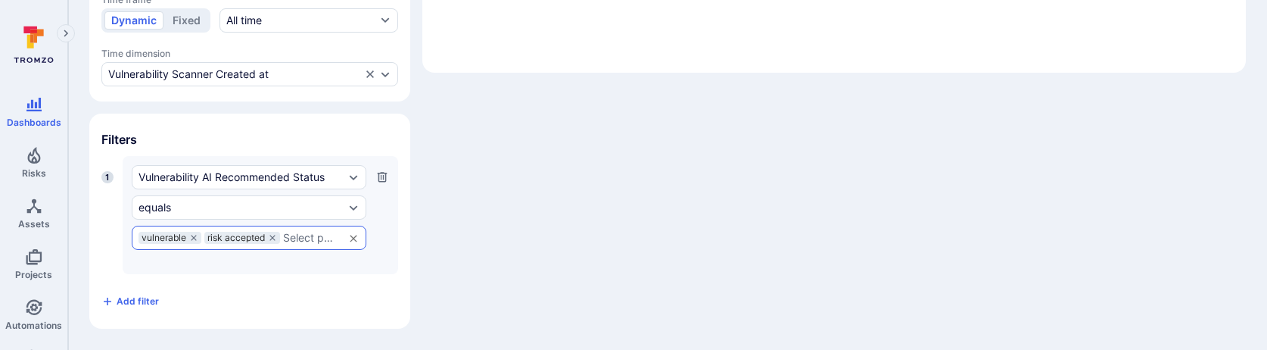
scroll to position [462, 0]
click at [276, 238] on icon at bounding box center [272, 239] width 9 height 9
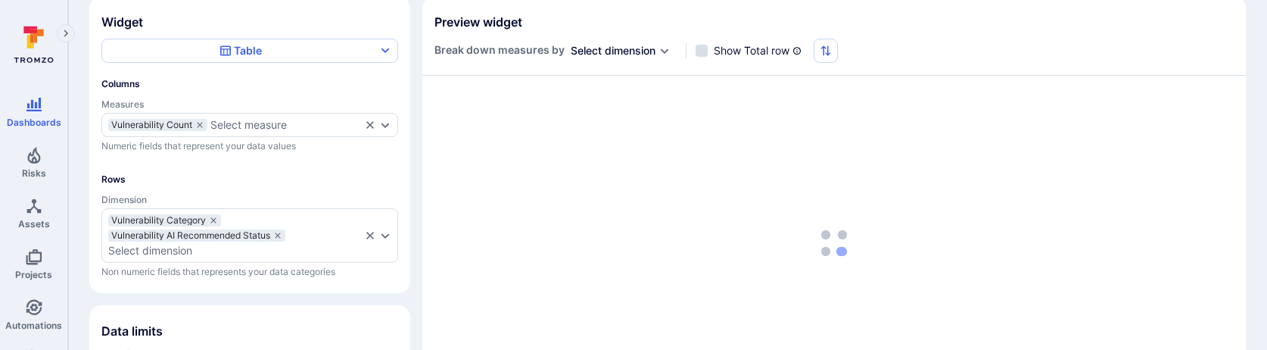
scroll to position [106, 0]
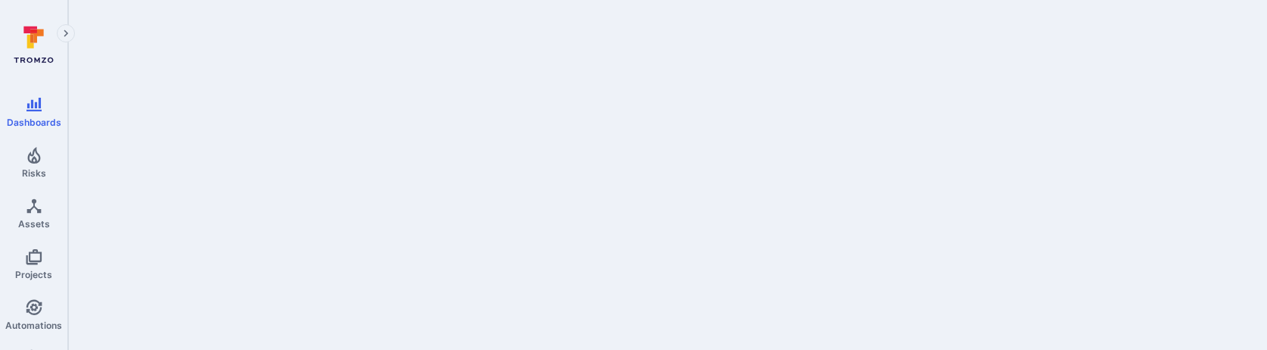
scroll to position [1104, 0]
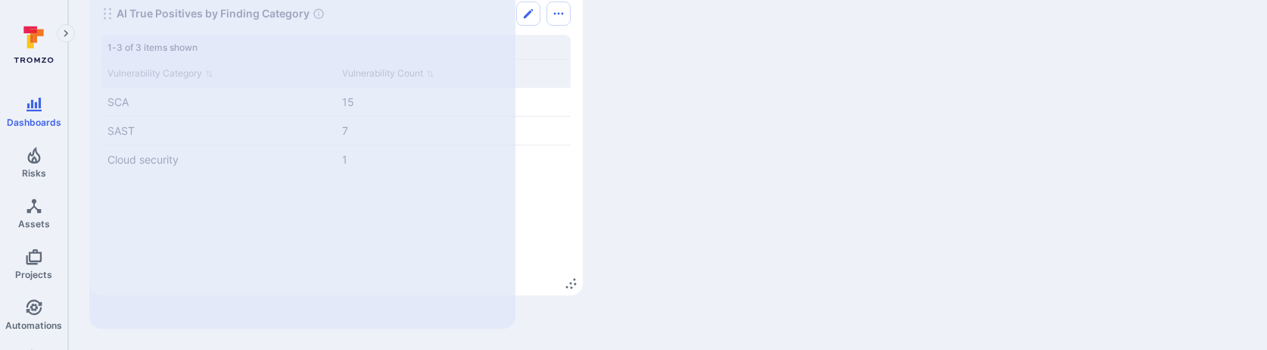
drag, startPoint x: 1234, startPoint y: 316, endPoint x: 573, endPoint y: 282, distance: 662.1
click at [572, 282] on icon "Widget" at bounding box center [570, 283] width 12 height 12
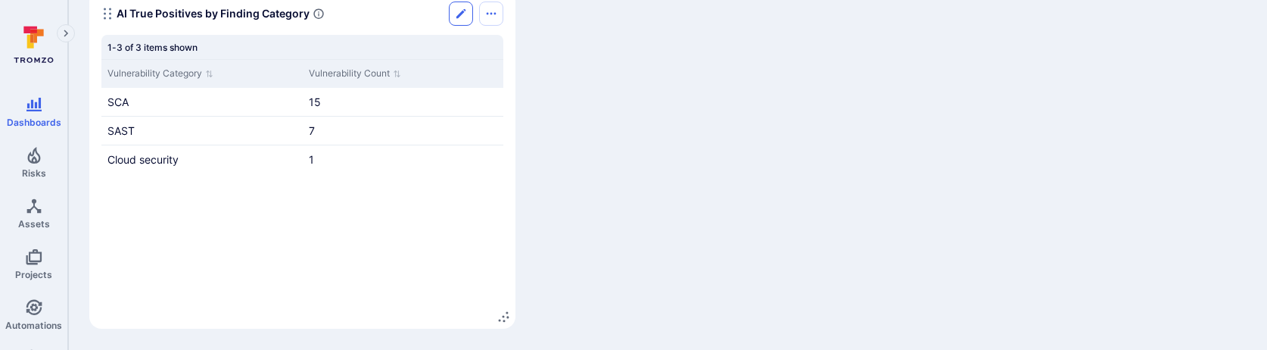
click at [455, 17] on icon "Edit" at bounding box center [461, 14] width 12 height 12
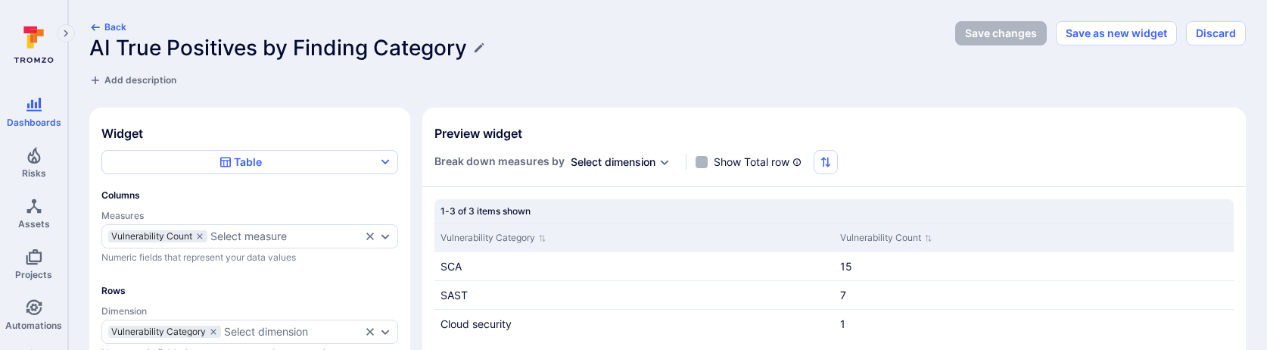
click at [709, 164] on label "Show Total row" at bounding box center [742, 161] width 94 height 15
click at [707, 164] on input "Show Total row" at bounding box center [701, 162] width 12 height 12
checkbox input "true"
click at [982, 30] on button "Save changes" at bounding box center [1001, 33] width 92 height 24
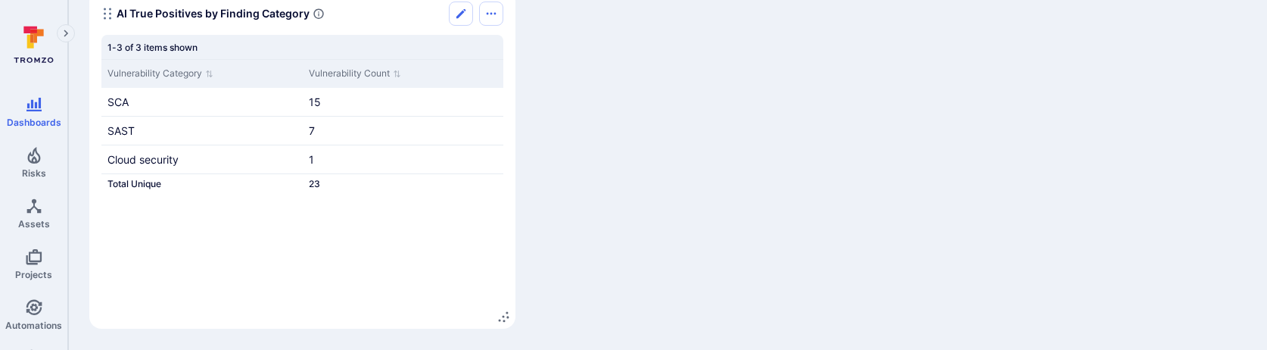
scroll to position [1103, 0]
click at [490, 19] on icon "Options menu" at bounding box center [491, 14] width 12 height 12
click at [471, 65] on li "Duplicate widget" at bounding box center [428, 73] width 138 height 24
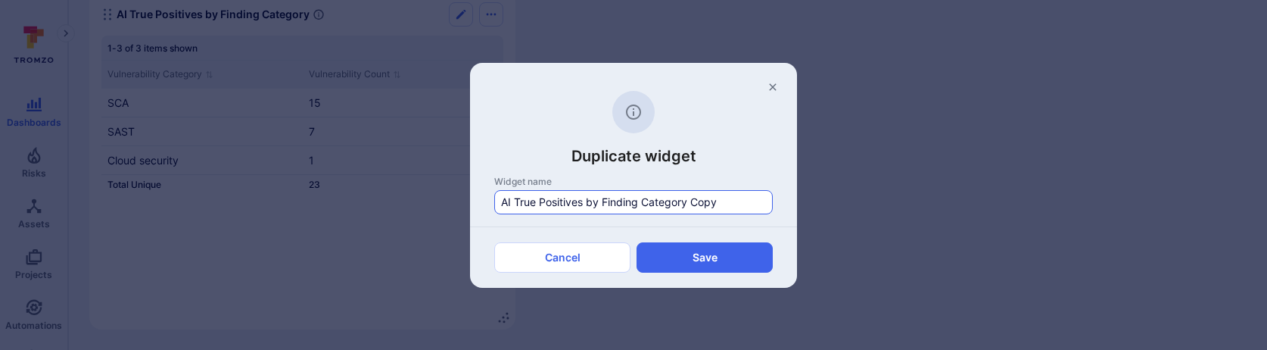
drag, startPoint x: 516, startPoint y: 201, endPoint x: 583, endPoint y: 201, distance: 67.3
click at [583, 201] on input "AI True Positives by Finding Category Copy" at bounding box center [633, 201] width 265 height 15
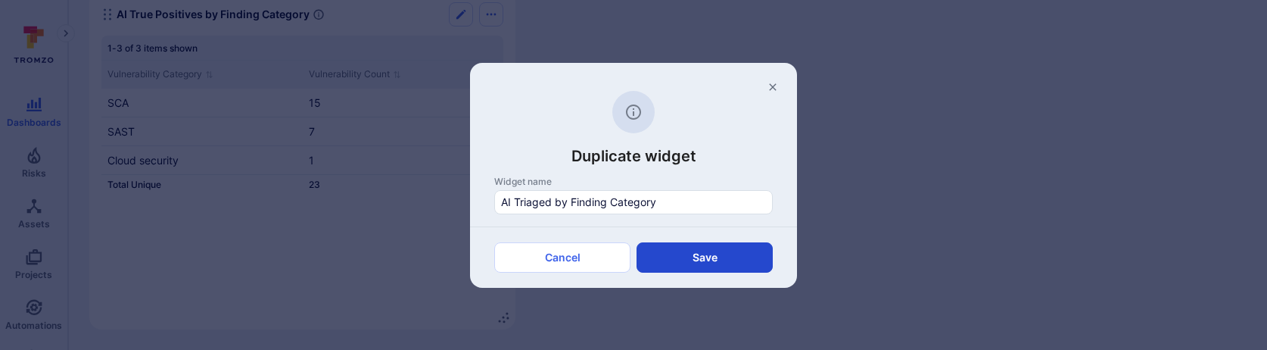
click at [693, 261] on button "Save" at bounding box center [704, 257] width 136 height 30
type input "Widget Copy"
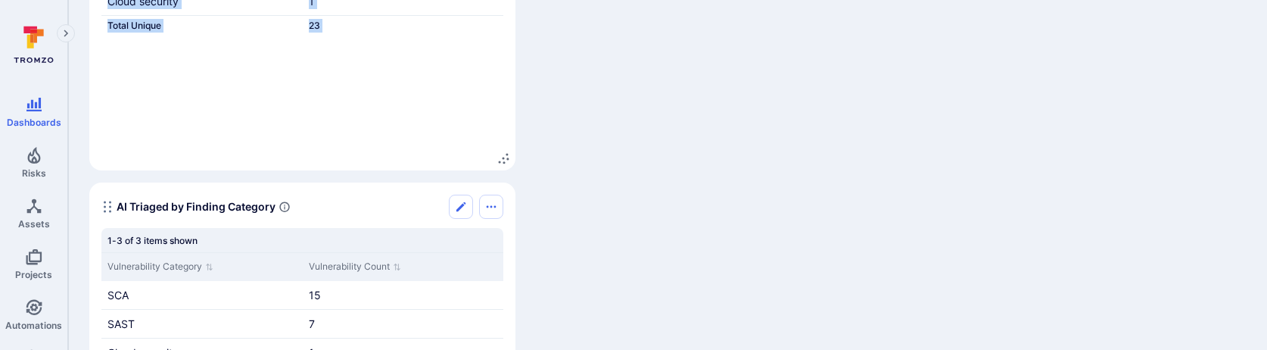
scroll to position [1250, 0]
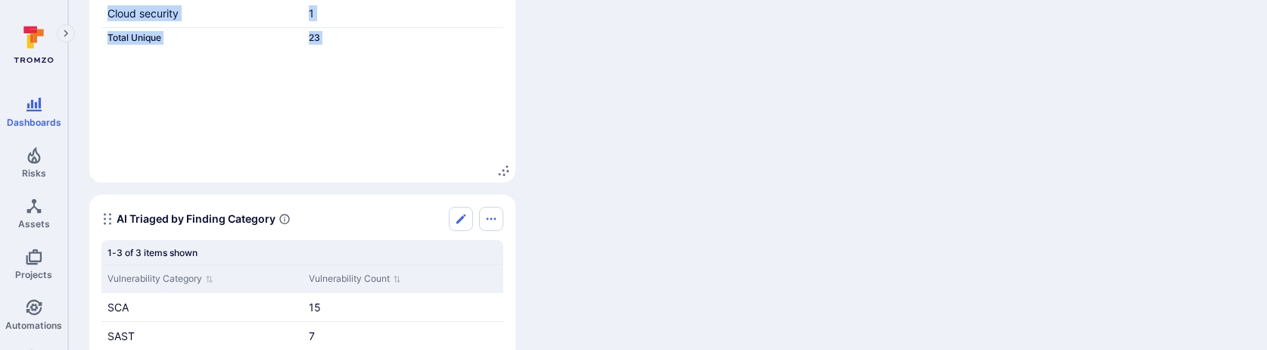
drag, startPoint x: 105, startPoint y: 54, endPoint x: 651, endPoint y: 23, distance: 546.4
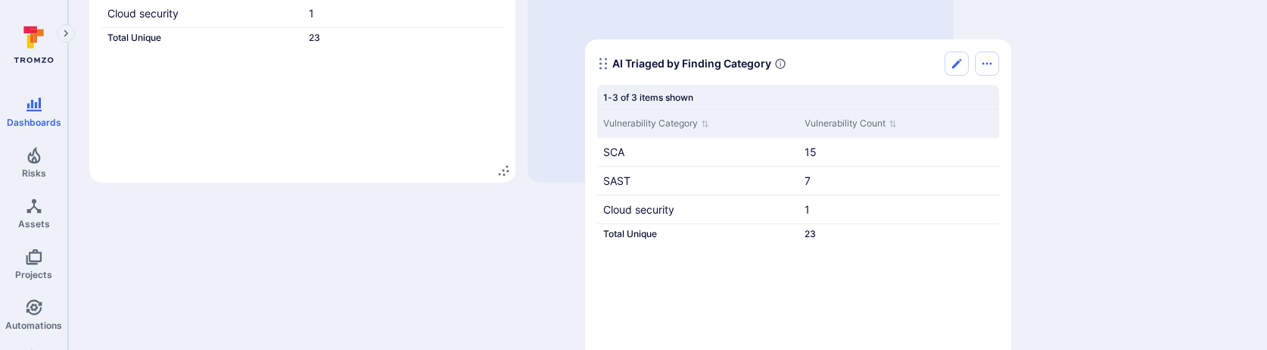
drag, startPoint x: 105, startPoint y: 216, endPoint x: 592, endPoint y: 41, distance: 517.9
click at [597, 58] on icon "Widget" at bounding box center [603, 64] width 12 height 12
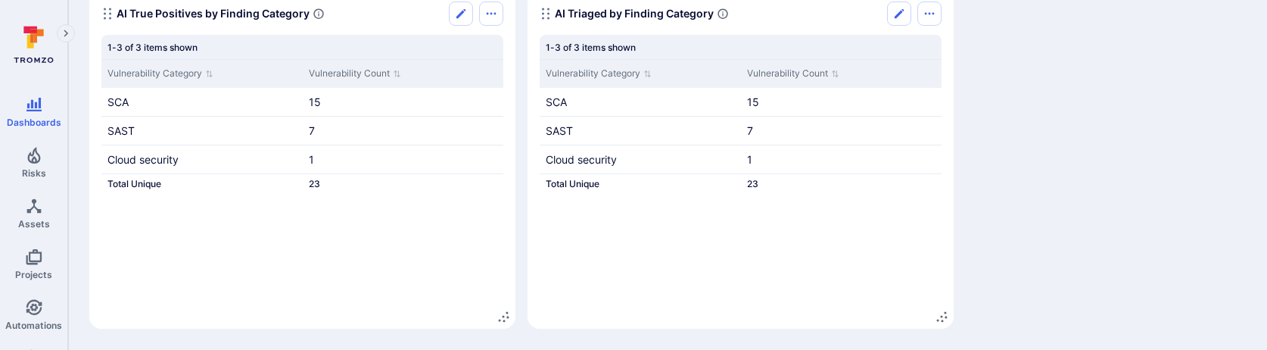
scroll to position [1104, 0]
click at [891, 11] on button "Edit" at bounding box center [899, 14] width 24 height 24
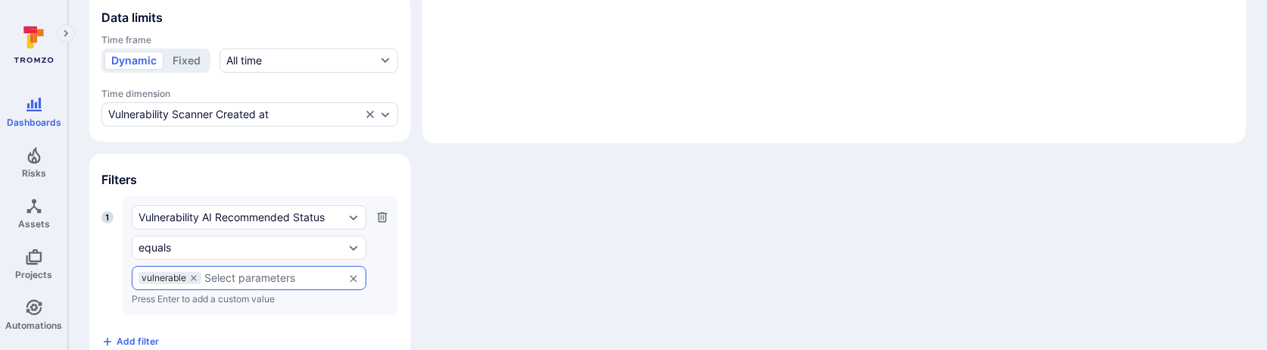
scroll to position [432, 0]
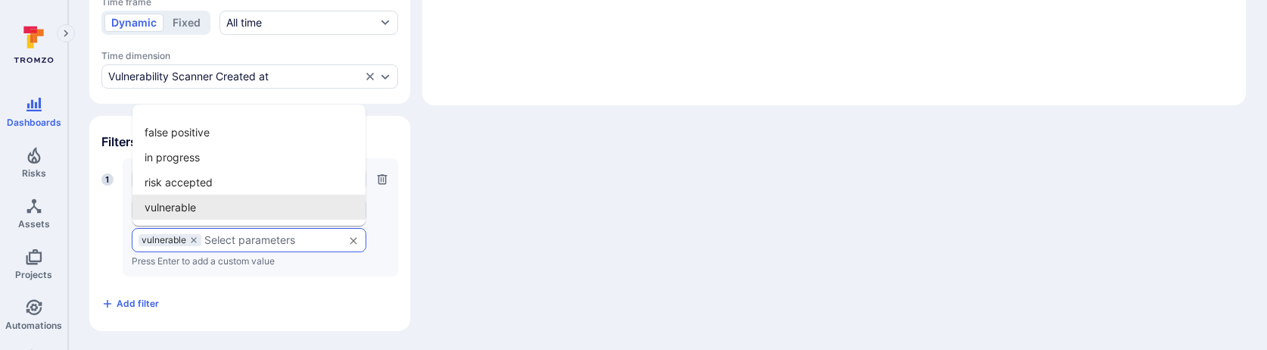
click at [223, 235] on input "text" at bounding box center [270, 240] width 132 height 12
click at [210, 130] on li "false positive" at bounding box center [248, 132] width 233 height 25
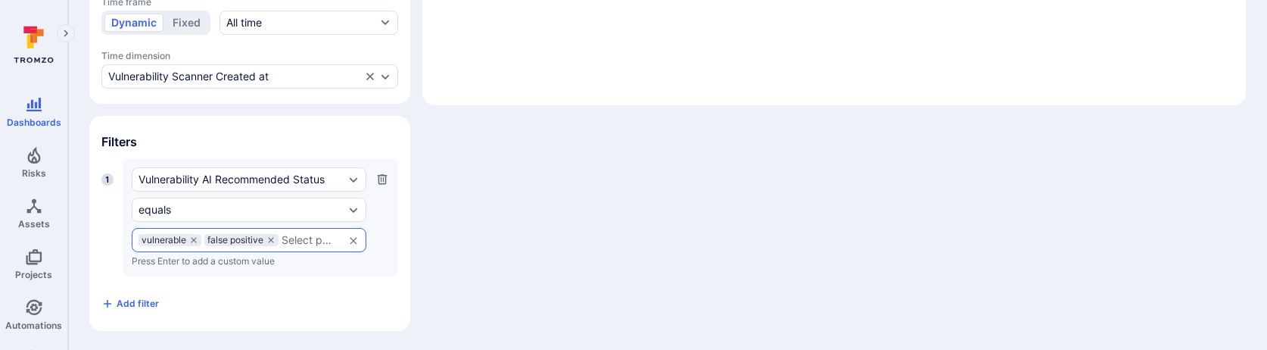
click at [297, 238] on input "text" at bounding box center [308, 240] width 54 height 12
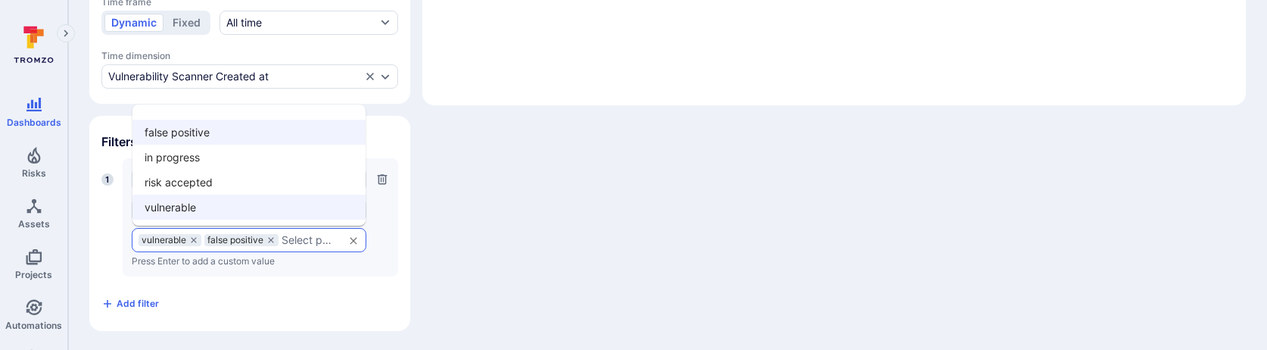
click at [228, 177] on li "risk accepted" at bounding box center [248, 181] width 233 height 25
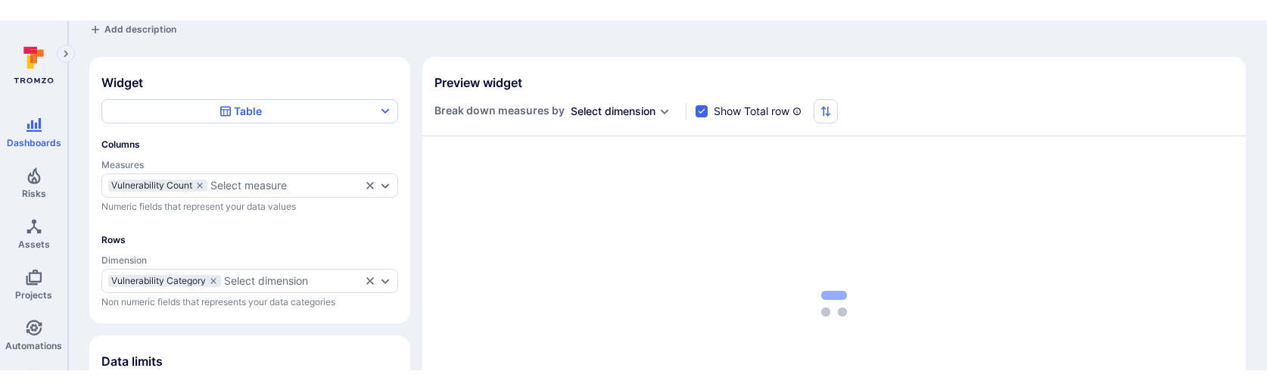
scroll to position [0, 0]
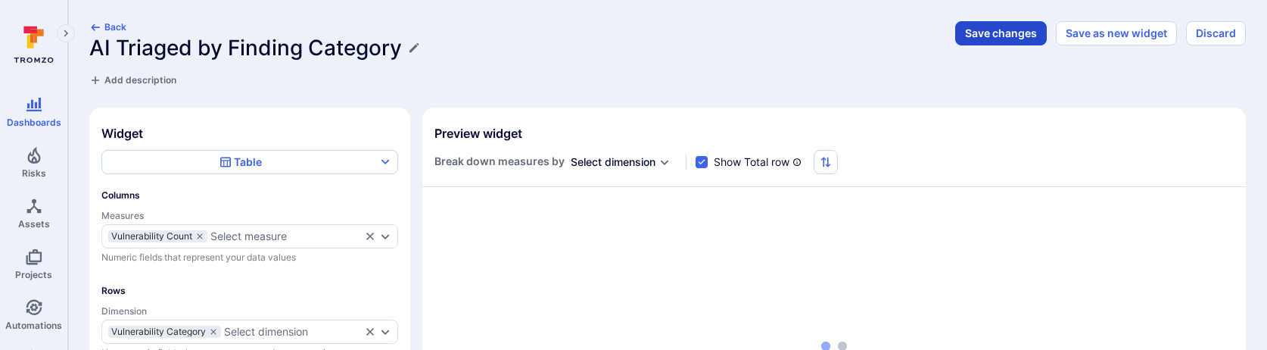
click at [1014, 28] on button "Save changes" at bounding box center [1001, 33] width 92 height 24
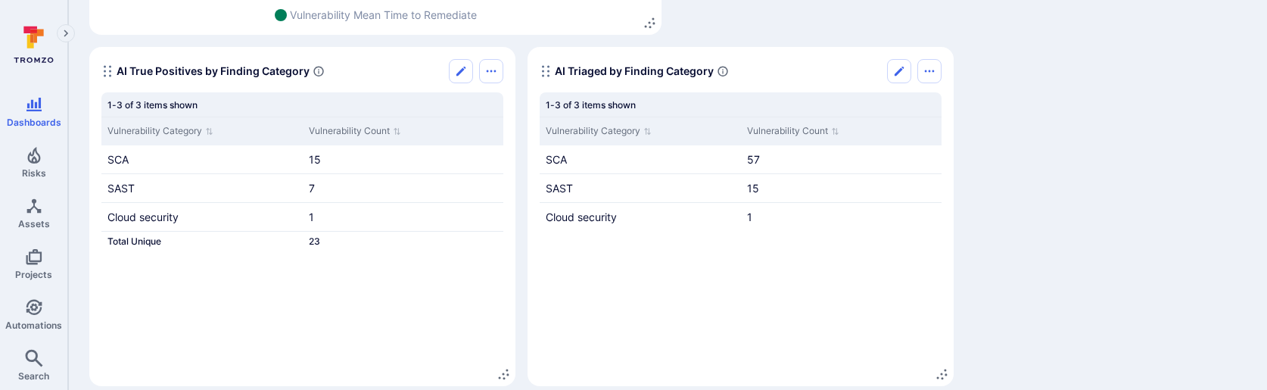
scroll to position [1064, 0]
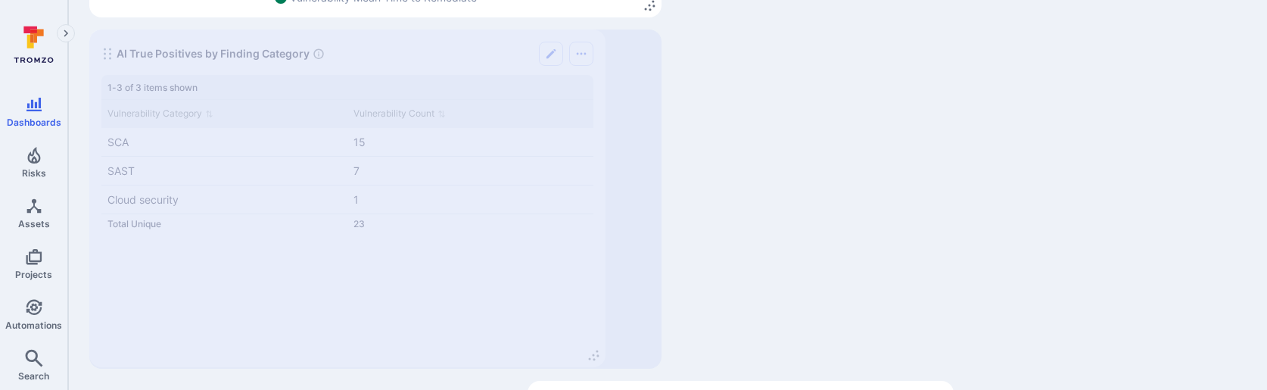
drag, startPoint x: 508, startPoint y: 356, endPoint x: 599, endPoint y: 354, distance: 91.6
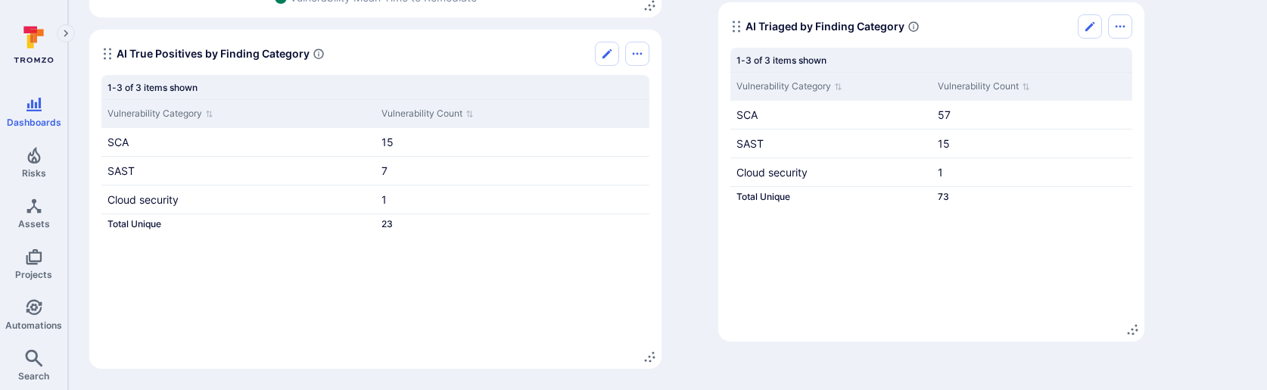
drag, startPoint x: 541, startPoint y: 173, endPoint x: 732, endPoint y: 29, distance: 238.8
click at [732, 29] on icon "Widget" at bounding box center [736, 26] width 12 height 12
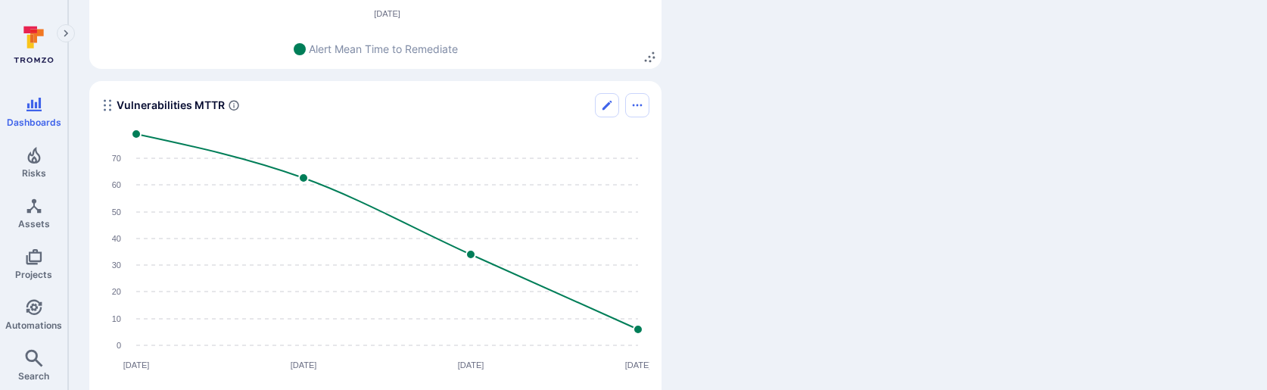
scroll to position [840, 0]
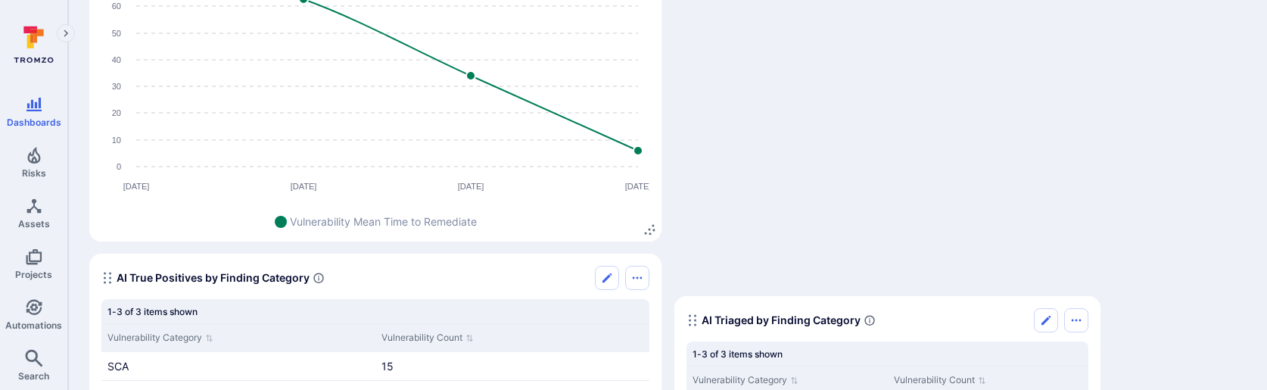
drag, startPoint x: 687, startPoint y: 97, endPoint x: 688, endPoint y: 317, distance: 220.2
click at [688, 317] on icon "Widget" at bounding box center [692, 320] width 12 height 12
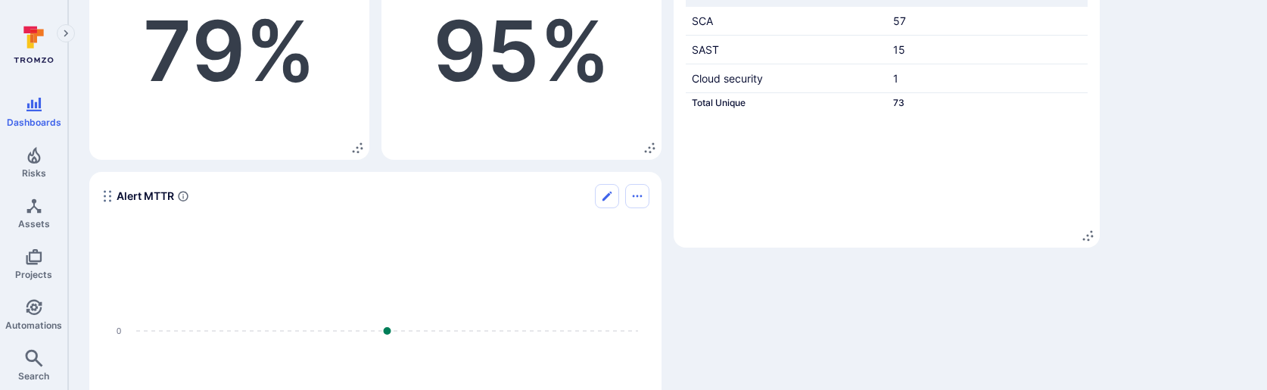
scroll to position [94, 0]
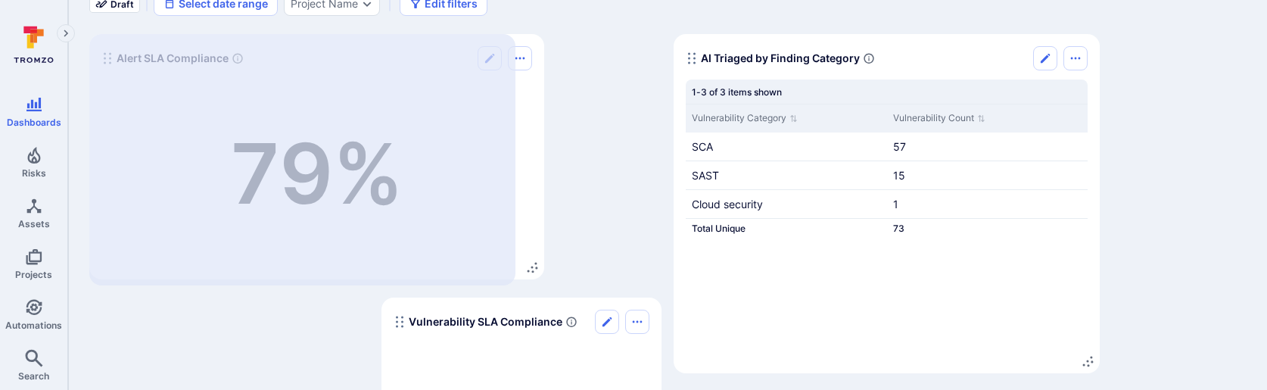
drag, startPoint x: 356, startPoint y: 270, endPoint x: 531, endPoint y: 264, distance: 174.9
click at [531, 264] on icon "Widget" at bounding box center [532, 267] width 12 height 12
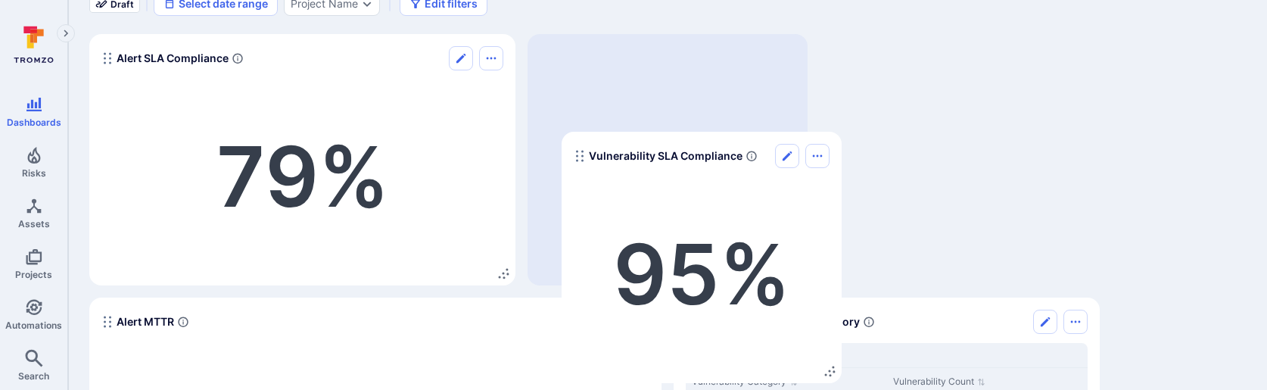
drag, startPoint x: 399, startPoint y: 325, endPoint x: 579, endPoint y: 159, distance: 244.2
click at [579, 159] on icon "Widget" at bounding box center [580, 156] width 12 height 12
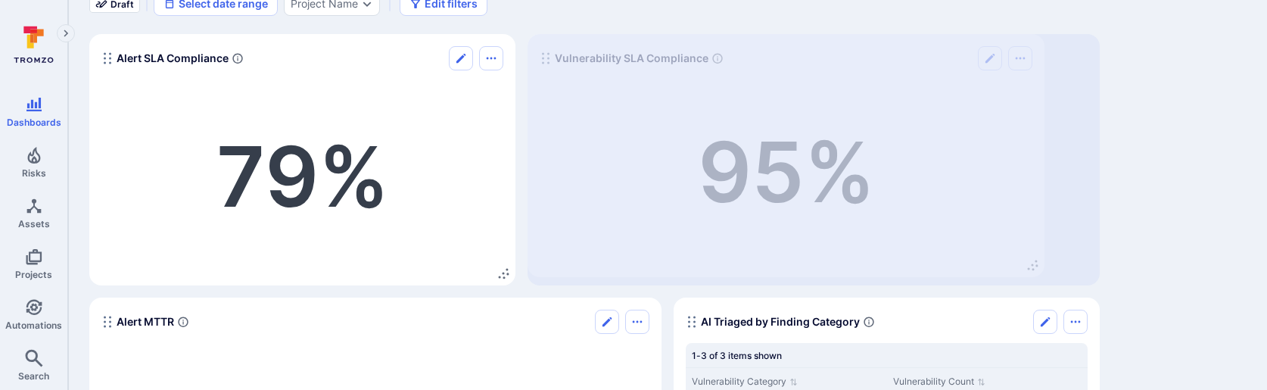
drag, startPoint x: 795, startPoint y: 271, endPoint x: 1033, endPoint y: 263, distance: 237.7
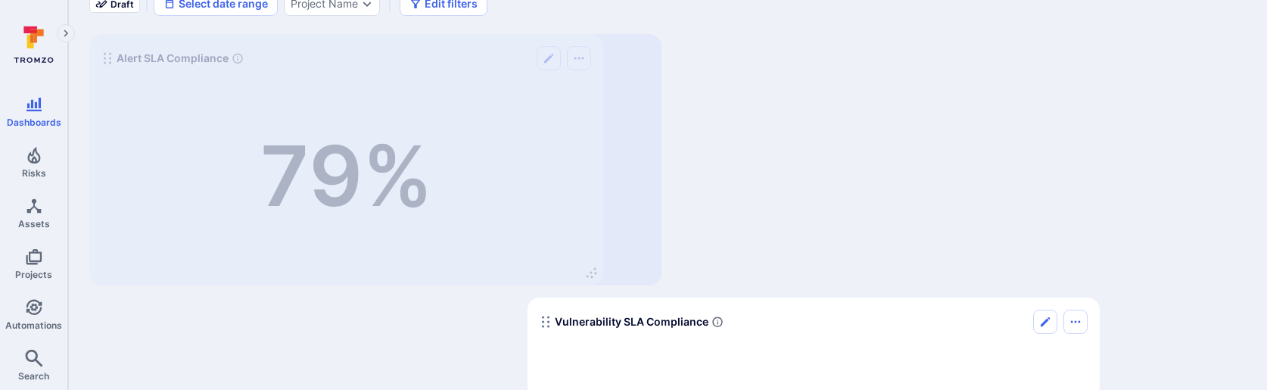
drag, startPoint x: 505, startPoint y: 269, endPoint x: 592, endPoint y: 269, distance: 87.8
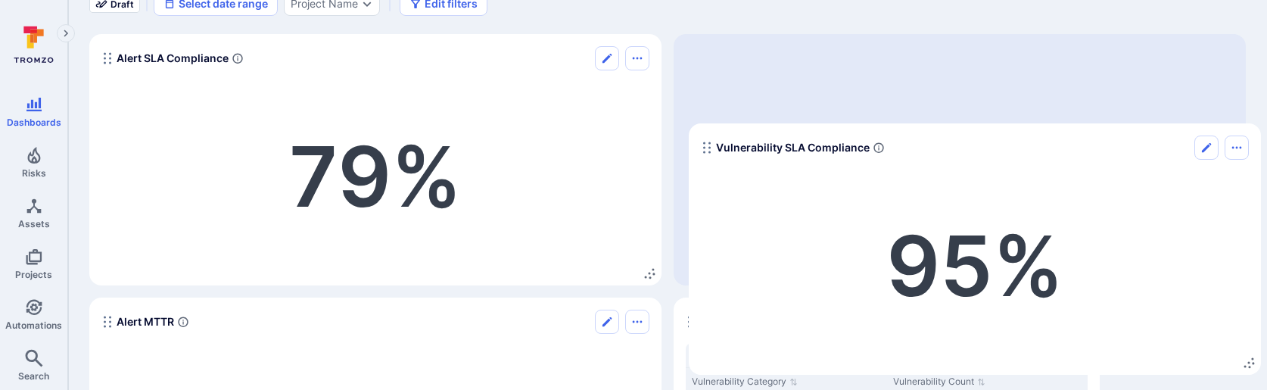
drag, startPoint x: 540, startPoint y: 317, endPoint x: 700, endPoint y: 141, distance: 237.8
click at [701, 141] on icon "Widget" at bounding box center [707, 147] width 12 height 12
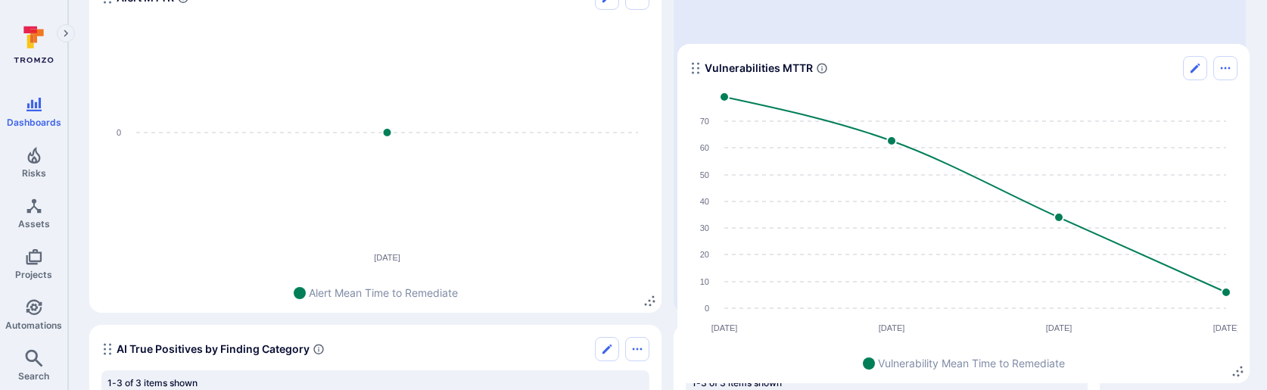
scroll to position [427, 0]
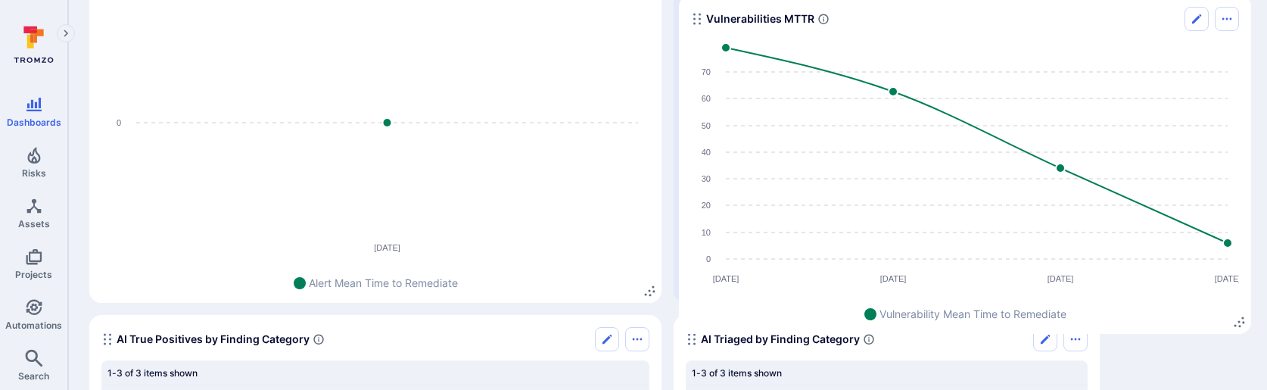
drag, startPoint x: 104, startPoint y: 173, endPoint x: 694, endPoint y: 22, distance: 608.5
click at [694, 23] on circle "Widget" at bounding box center [694, 24] width 2 height 2
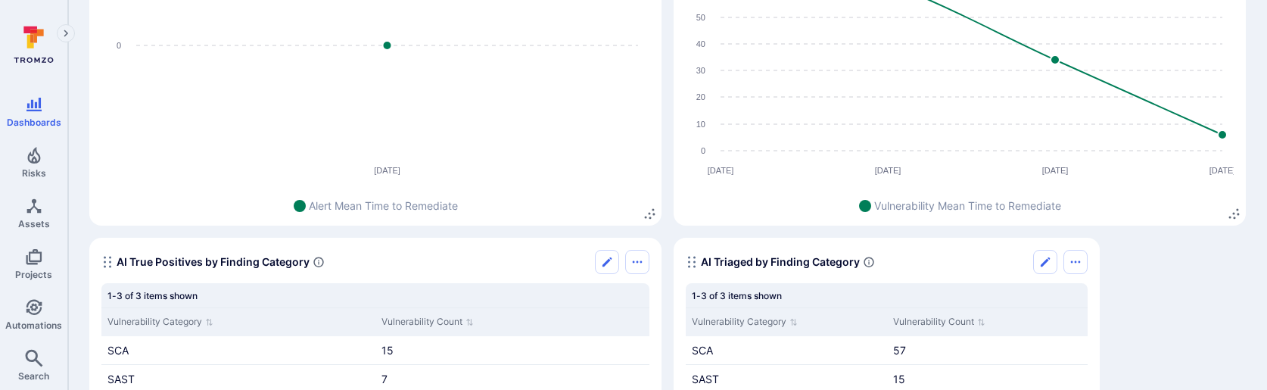
scroll to position [713, 0]
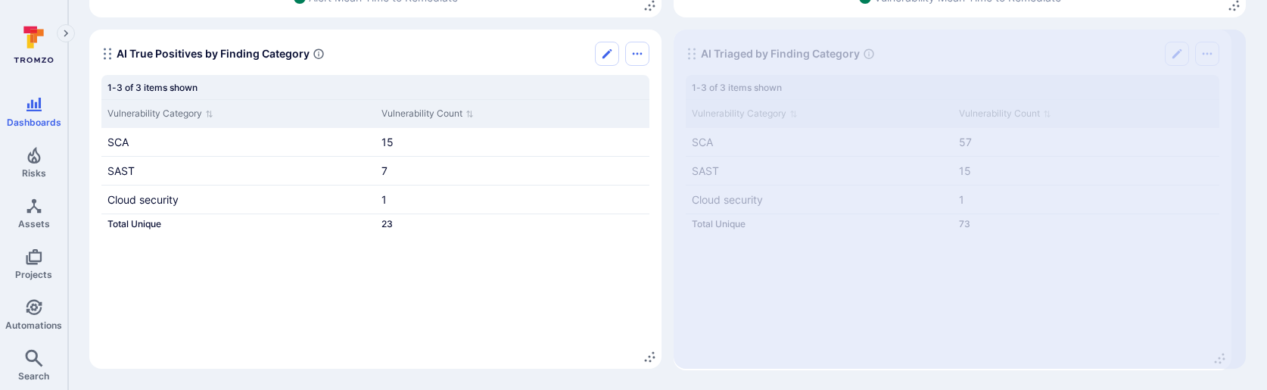
drag, startPoint x: 1085, startPoint y: 357, endPoint x: 1217, endPoint y: 359, distance: 131.7
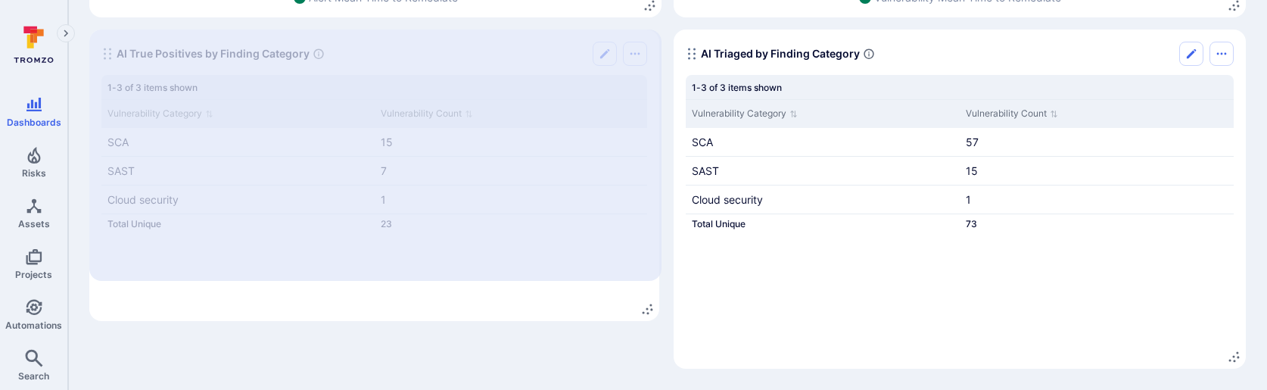
drag, startPoint x: 648, startPoint y: 356, endPoint x: 645, endPoint y: 307, distance: 48.5
click at [645, 306] on icon "Widget" at bounding box center [647, 309] width 12 height 12
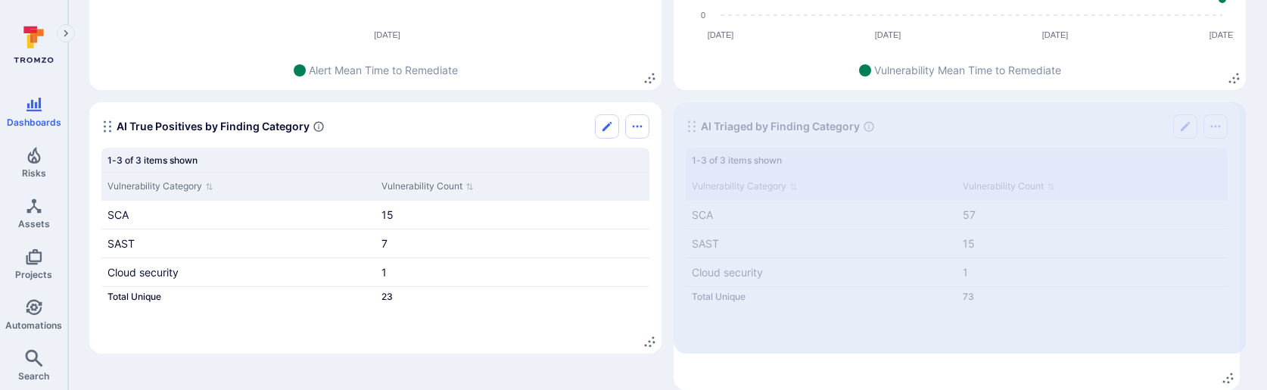
drag, startPoint x: 1231, startPoint y: 351, endPoint x: 1225, endPoint y: 302, distance: 49.6
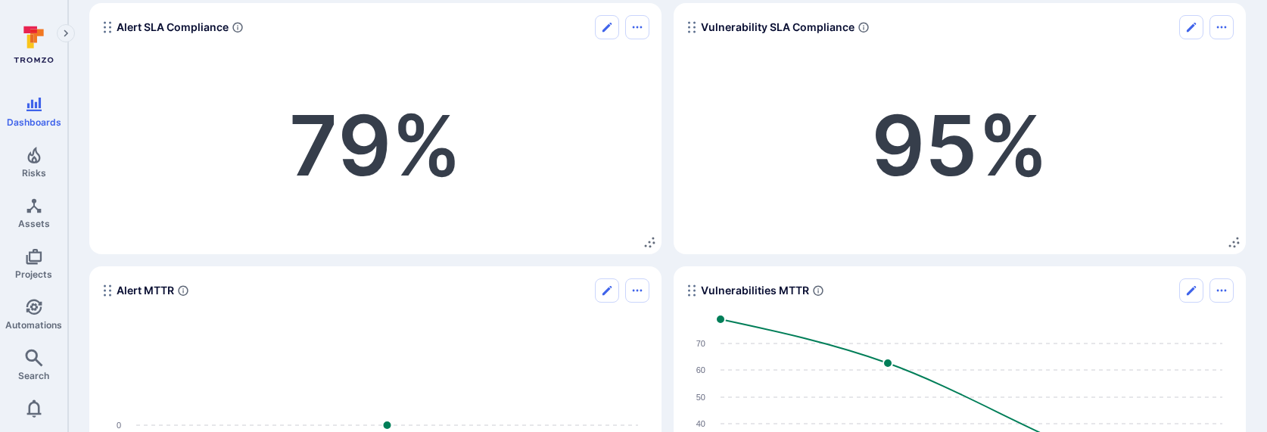
scroll to position [0, 0]
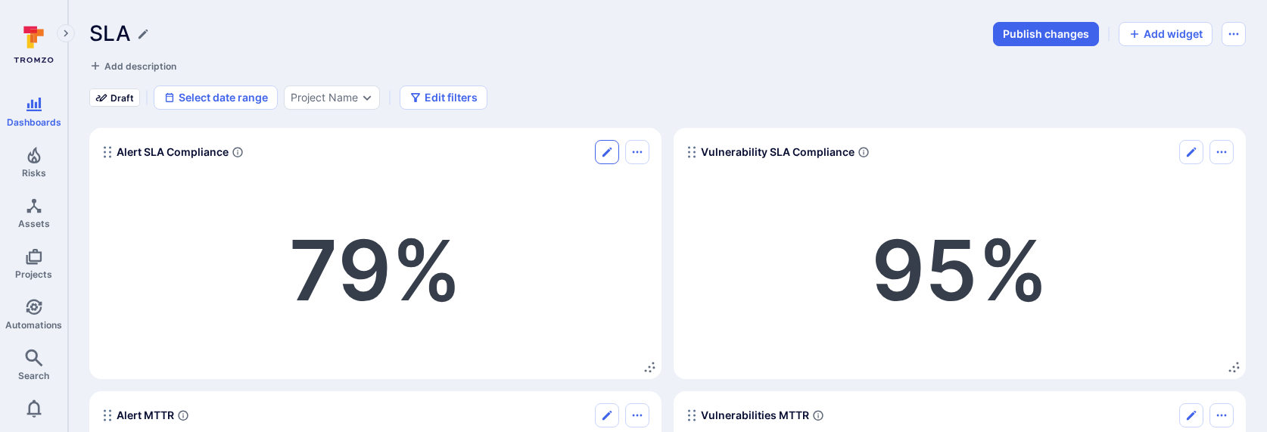
click at [612, 152] on icon "Edit" at bounding box center [607, 152] width 12 height 12
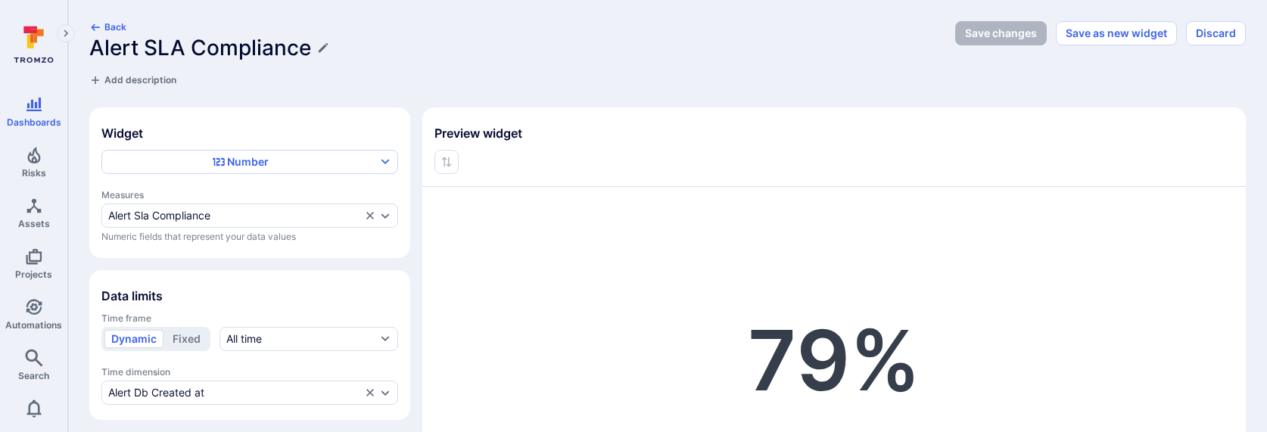
click at [241, 148] on section "Widget Number Measures Alert Sla Compliance Numeric fields that represent your …" at bounding box center [249, 182] width 321 height 151
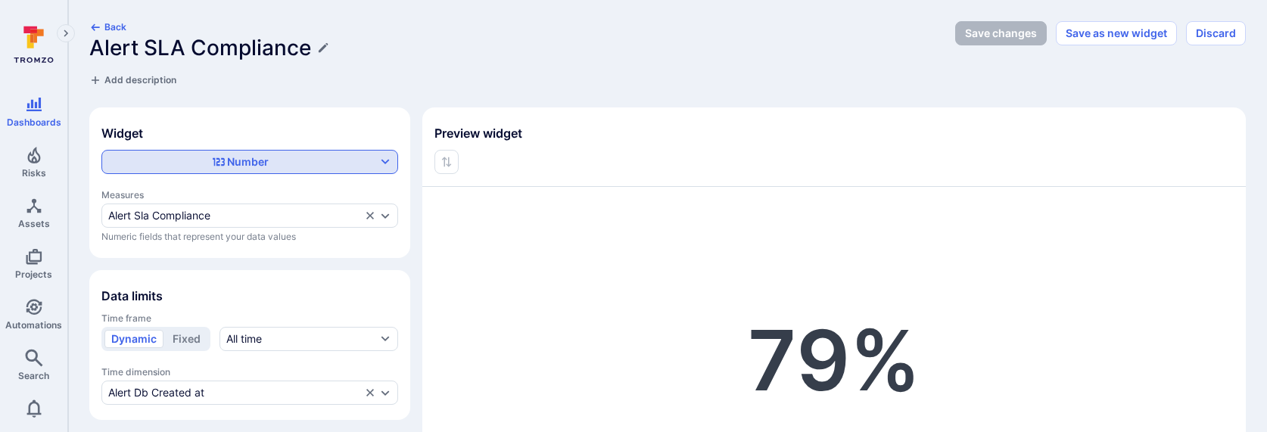
click at [235, 158] on div "Number" at bounding box center [241, 161] width 57 height 15
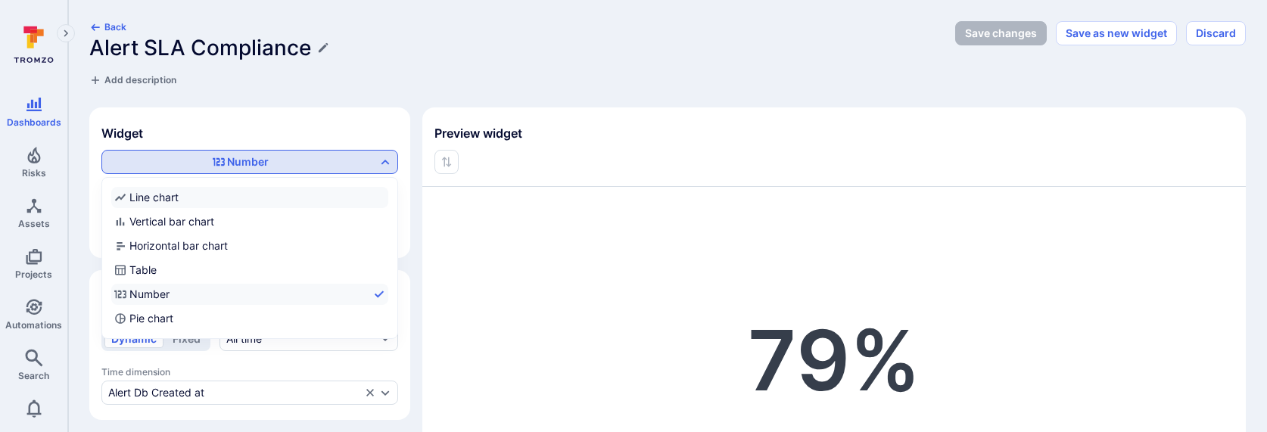
click at [176, 192] on div "Line chart" at bounding box center [146, 197] width 64 height 15
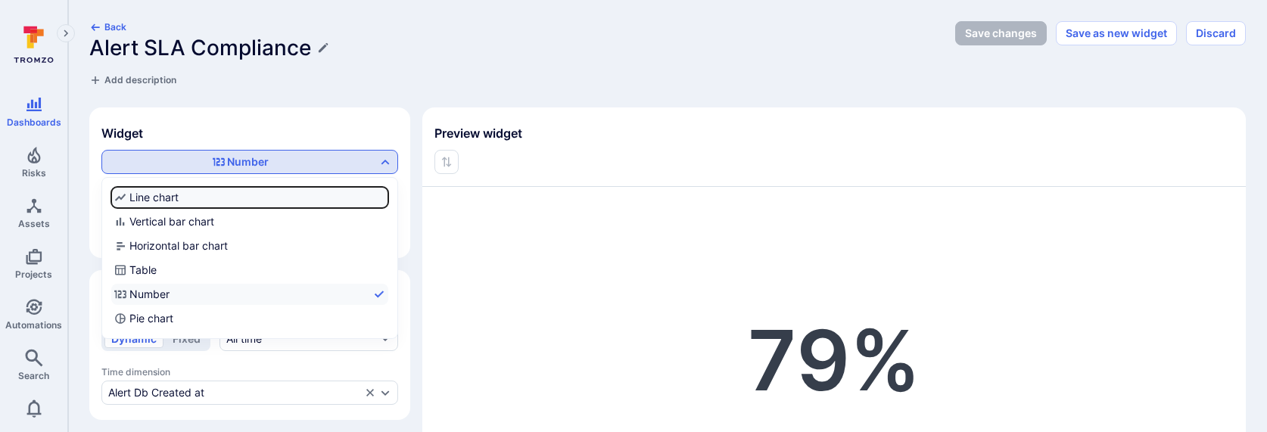
click at [385, 197] on input "Line chart" at bounding box center [385, 197] width 0 height 0
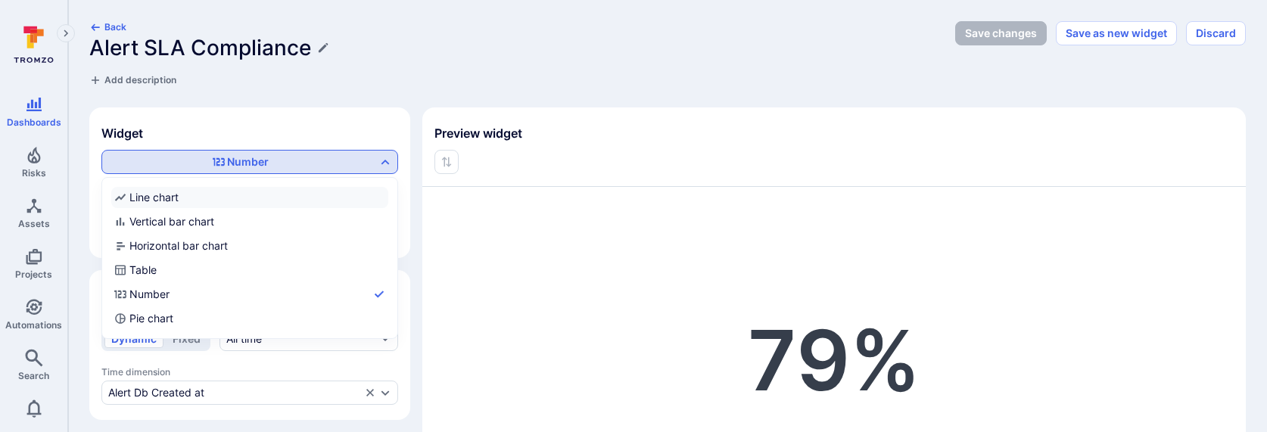
checkbox input "true"
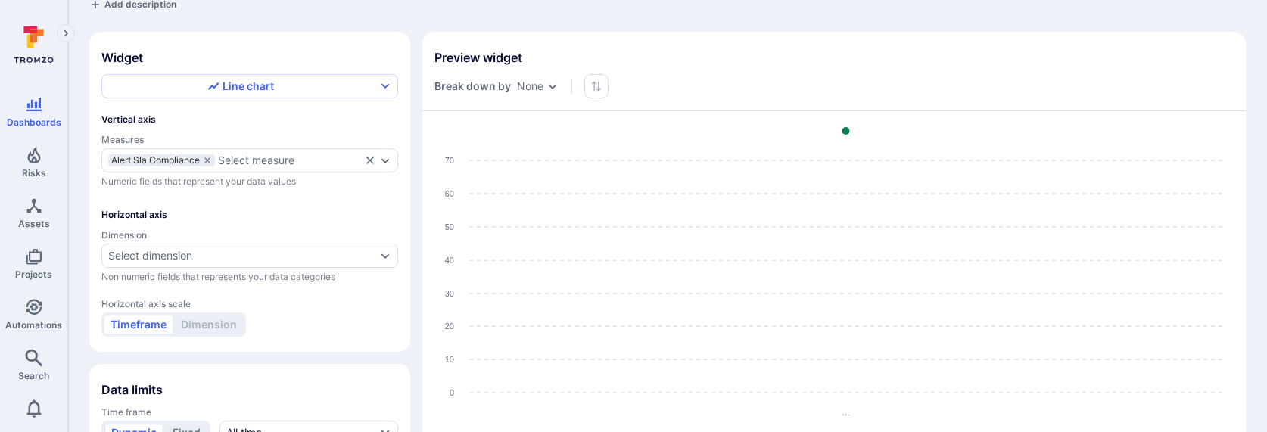
scroll to position [48, 0]
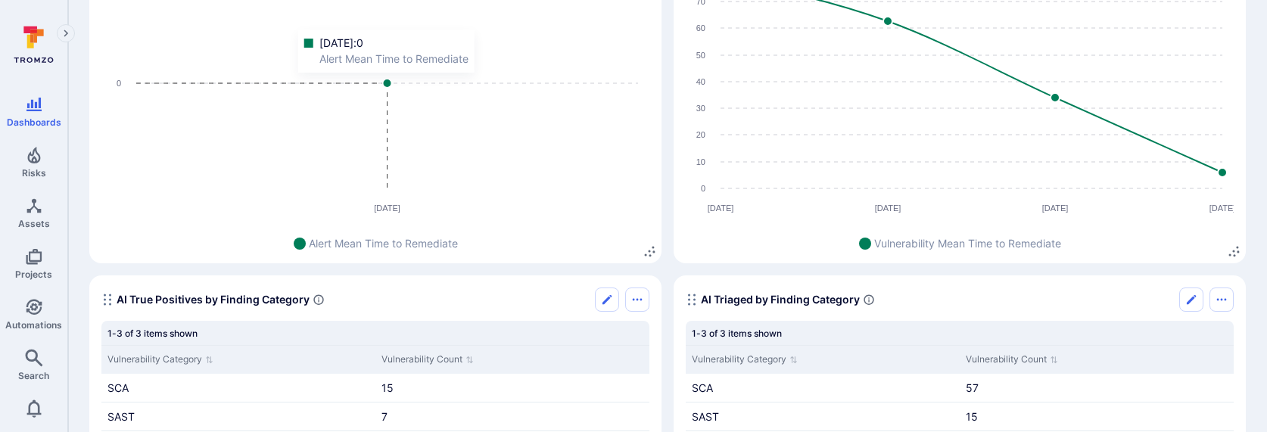
scroll to position [458, 0]
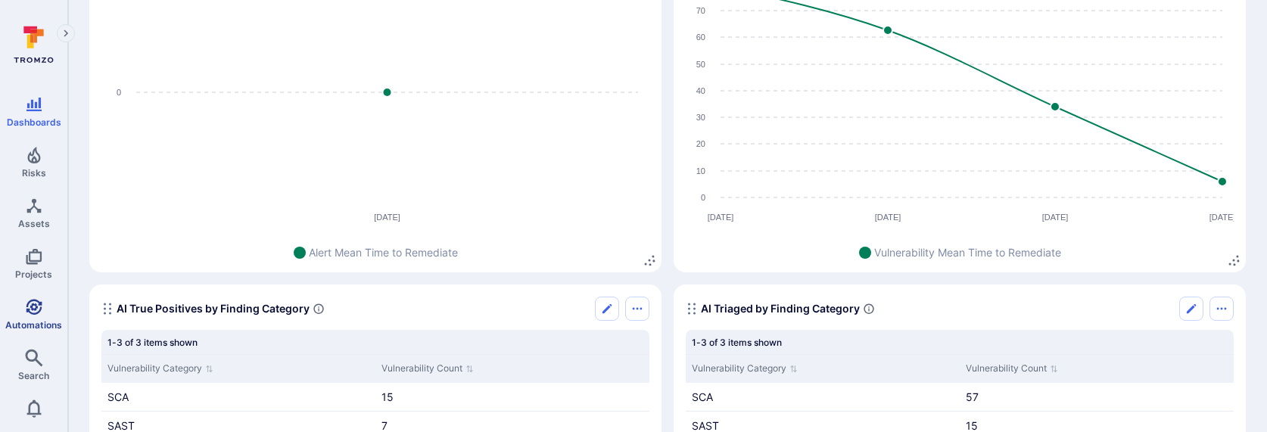
click at [22, 306] on link "Automations" at bounding box center [33, 314] width 67 height 45
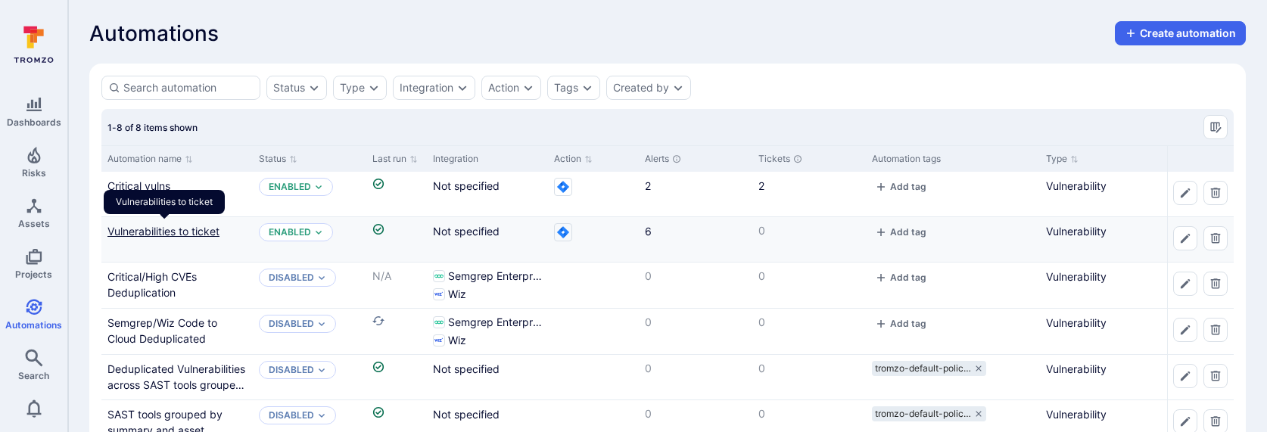
click at [157, 228] on link "Vulnerabilities to ticket" at bounding box center [163, 231] width 112 height 13
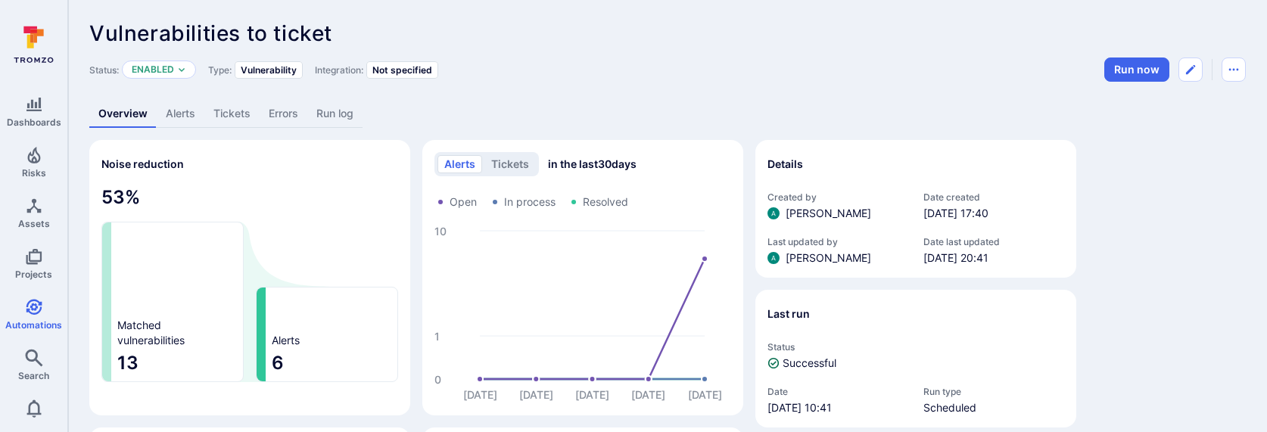
click at [161, 113] on link "Alerts" at bounding box center [181, 114] width 48 height 28
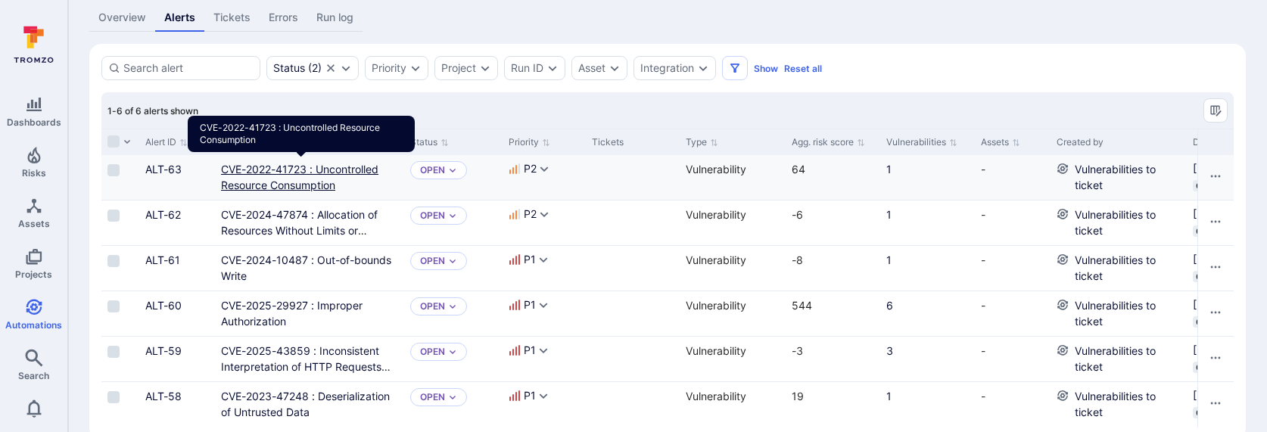
scroll to position [125, 0]
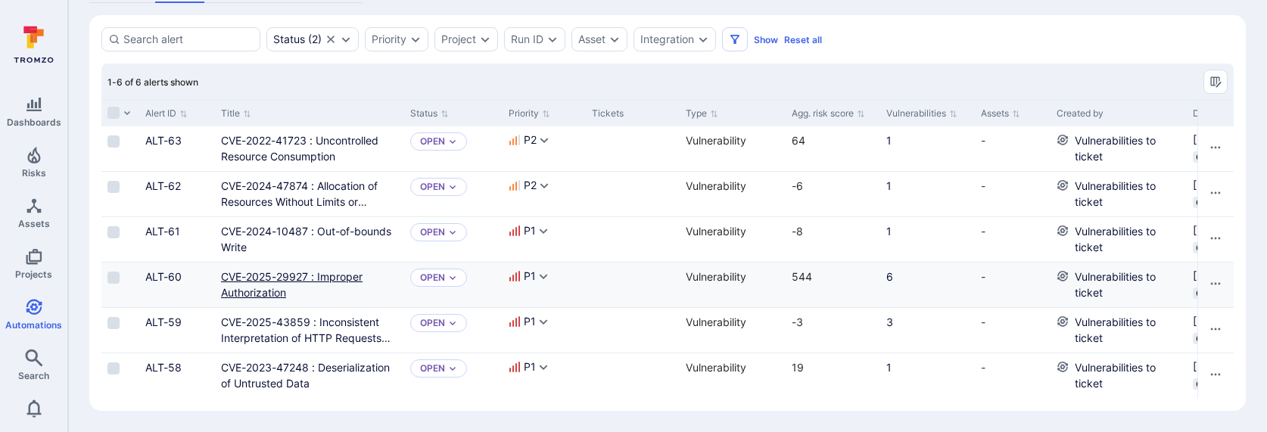
click at [275, 272] on link "CVE-2025-29927 : Improper Authorization" at bounding box center [291, 284] width 141 height 29
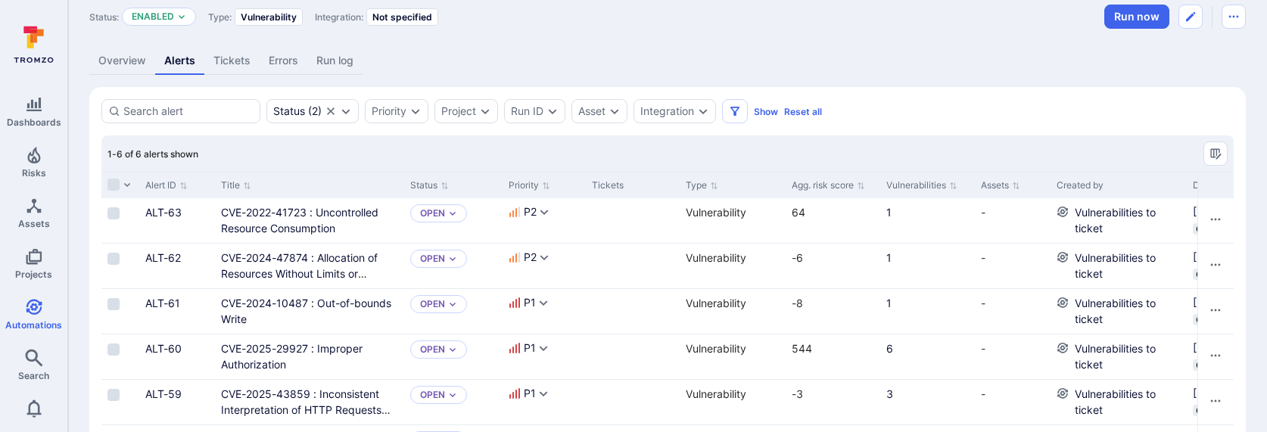
scroll to position [83, 0]
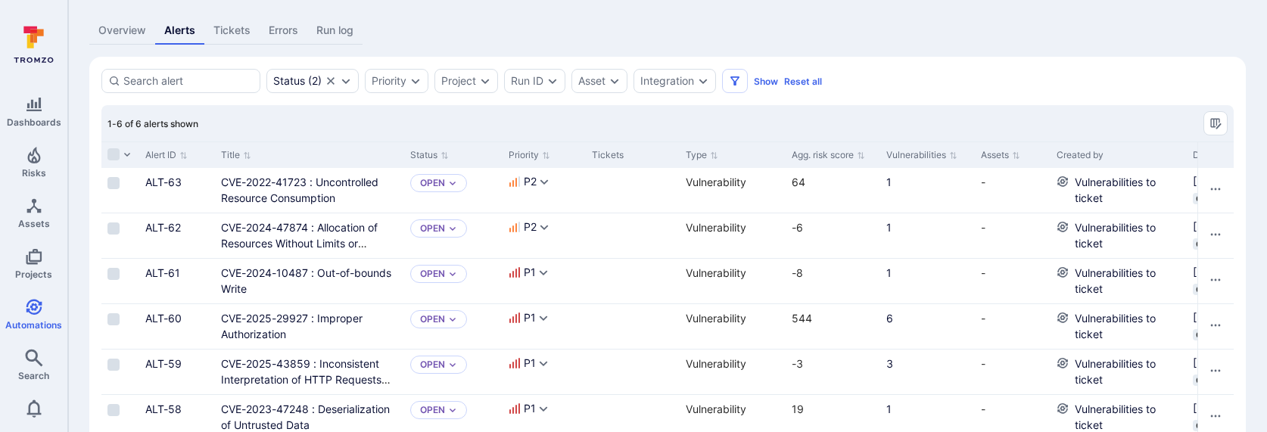
click at [129, 39] on link "Overview" at bounding box center [122, 31] width 66 height 28
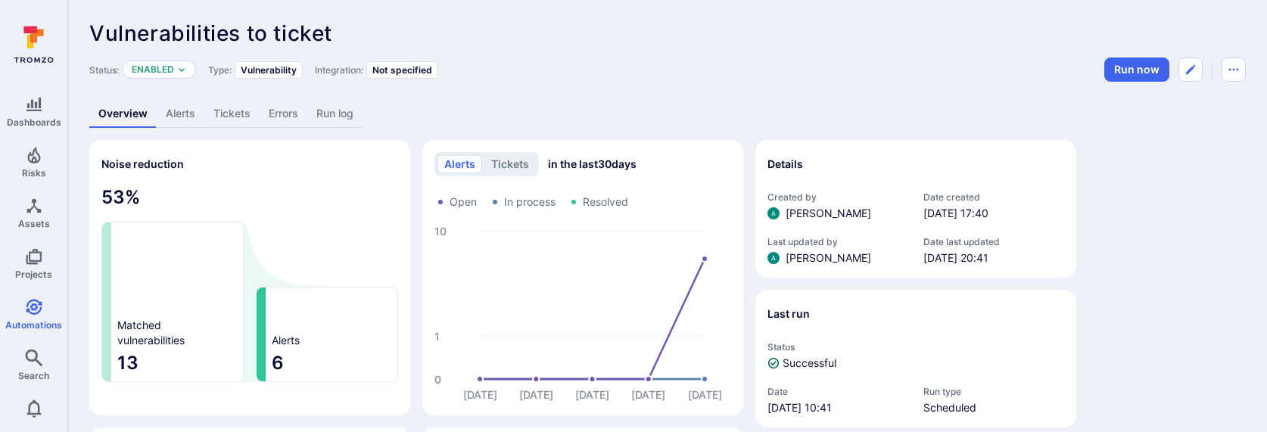
click at [186, 102] on link "Alerts" at bounding box center [181, 114] width 48 height 28
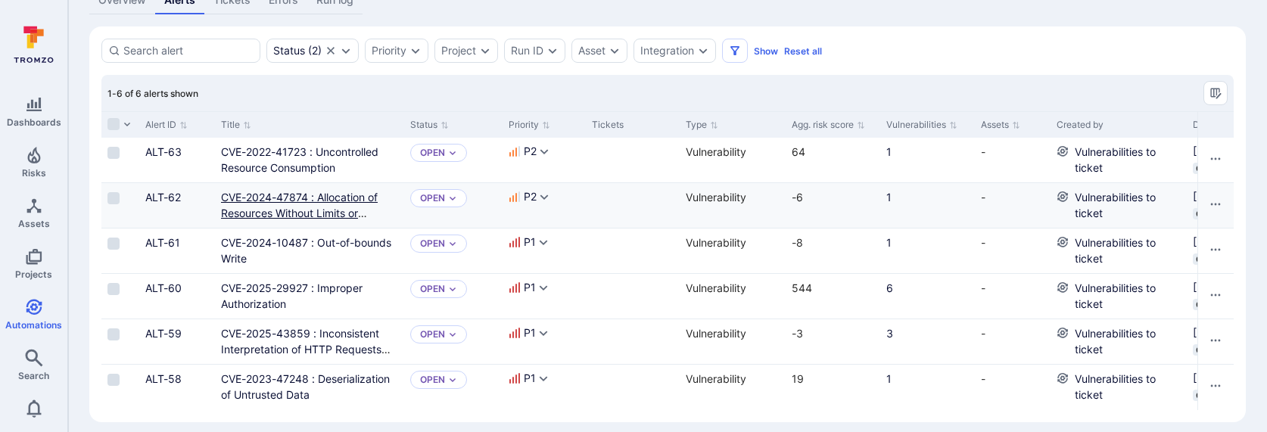
scroll to position [125, 0]
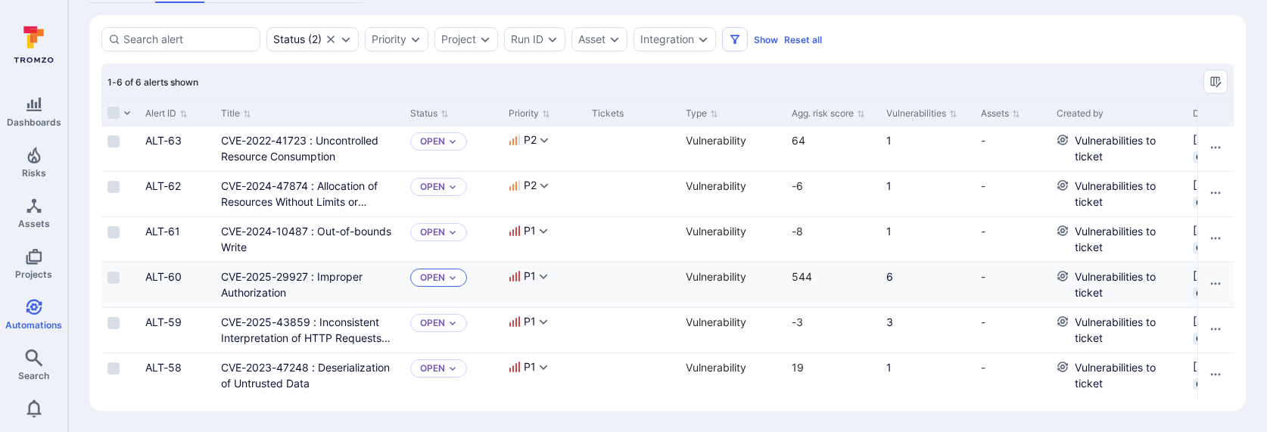
click at [441, 281] on p "Open" at bounding box center [432, 278] width 25 height 12
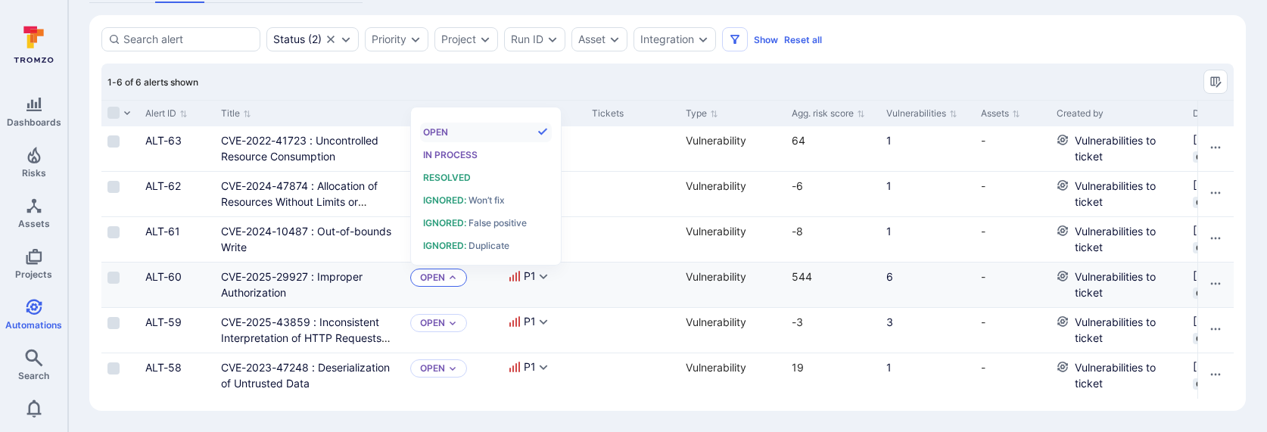
scroll to position [12, 0]
click at [298, 274] on link "CVE-2025-29927 : Improper Authorization" at bounding box center [291, 284] width 141 height 29
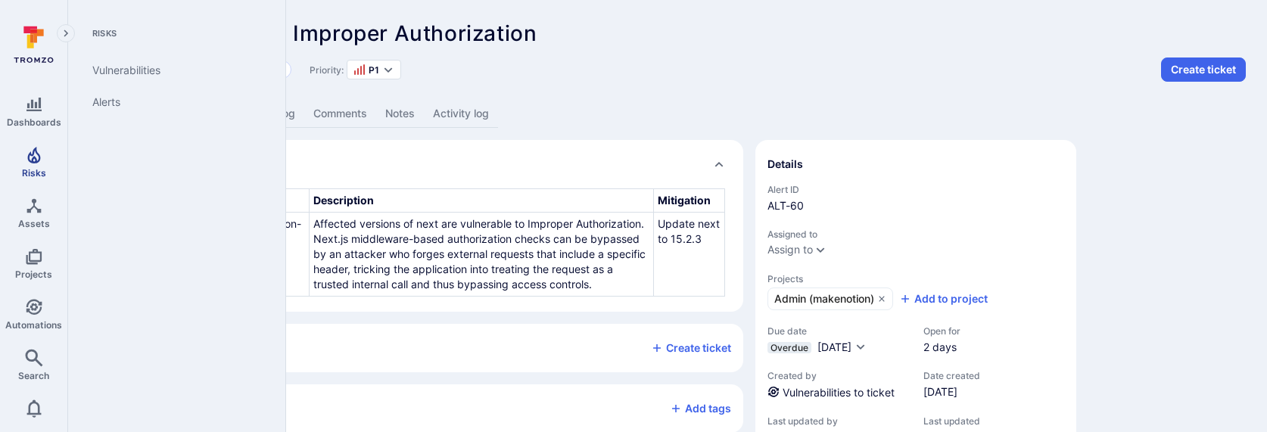
click at [27, 167] on span "Risks" at bounding box center [34, 172] width 24 height 11
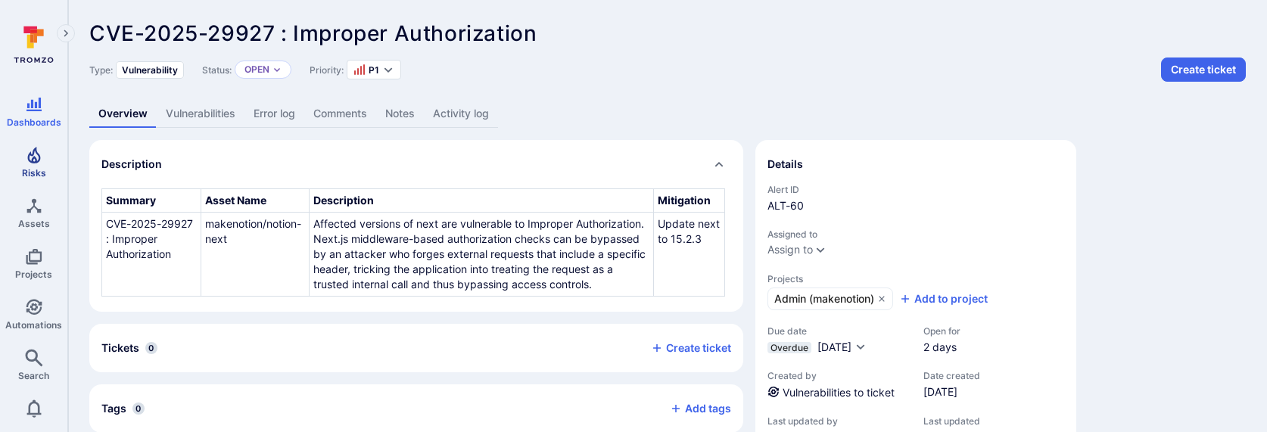
click at [38, 157] on icon "Risks" at bounding box center [34, 155] width 18 height 18
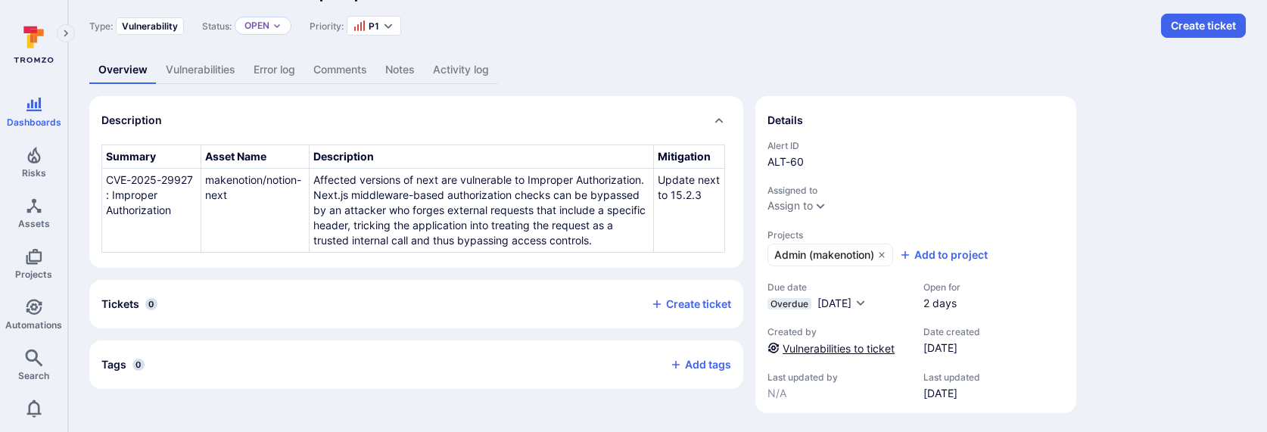
click at [866, 349] on link "Vulnerabilities to ticket" at bounding box center [838, 348] width 112 height 13
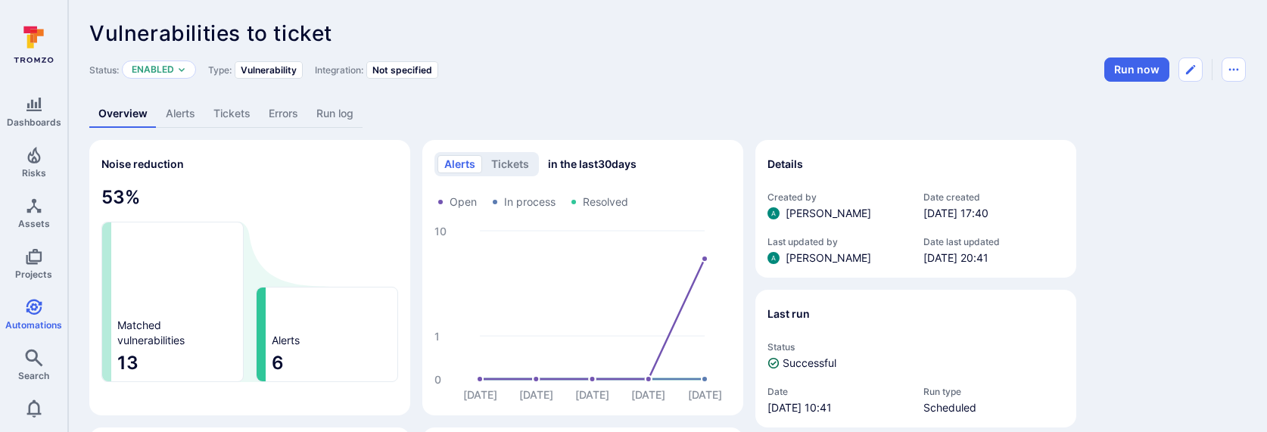
click at [281, 112] on link "Errors" at bounding box center [284, 114] width 48 height 28
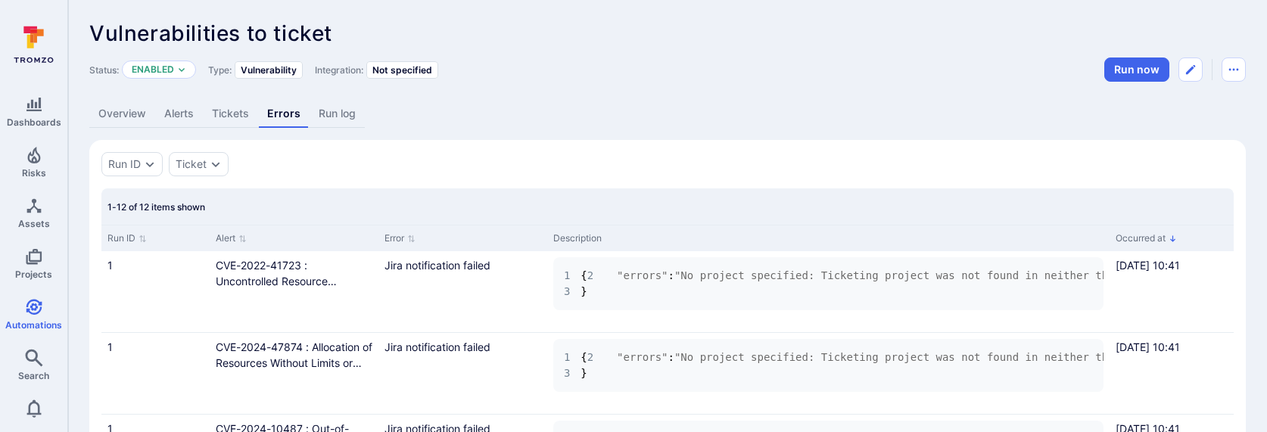
click at [157, 109] on link "Alerts" at bounding box center [179, 114] width 48 height 28
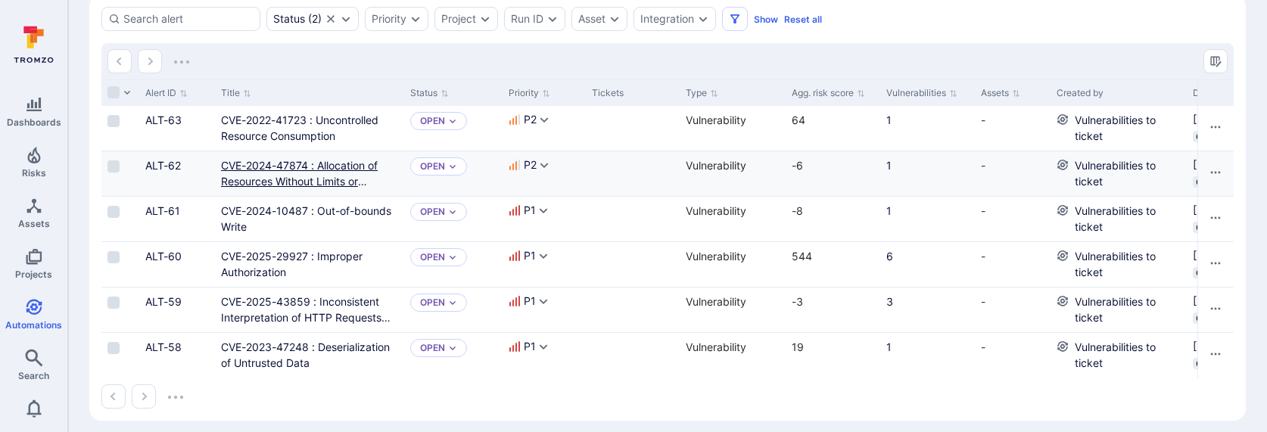
scroll to position [155, 0]
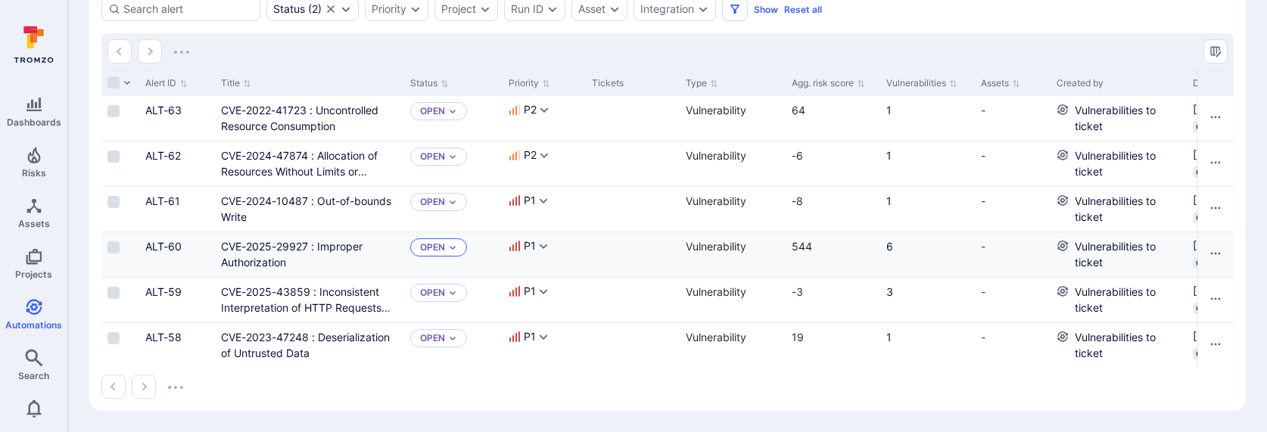
click at [436, 250] on p "Open" at bounding box center [432, 247] width 25 height 12
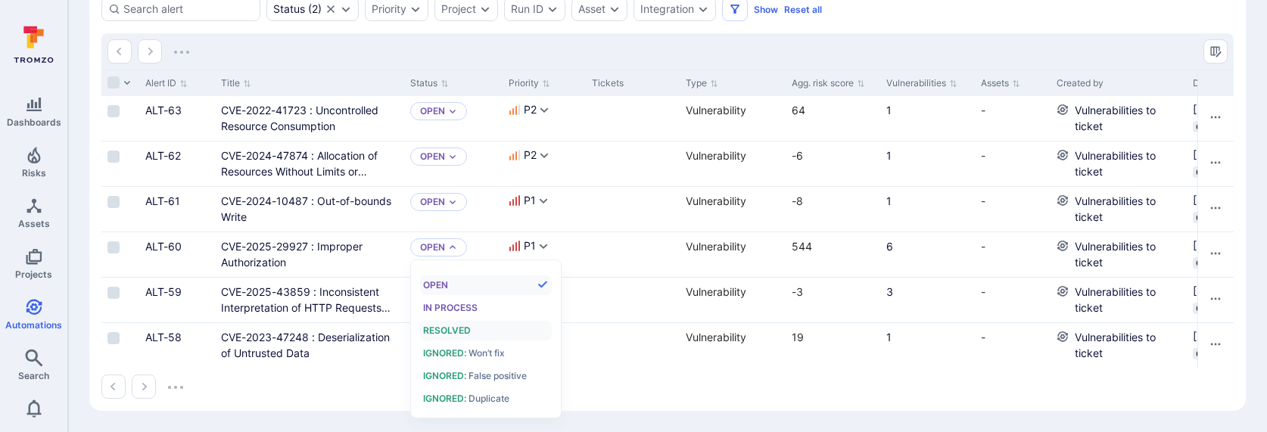
scroll to position [12, 0]
click at [453, 349] on span "Ignored :" at bounding box center [444, 375] width 43 height 11
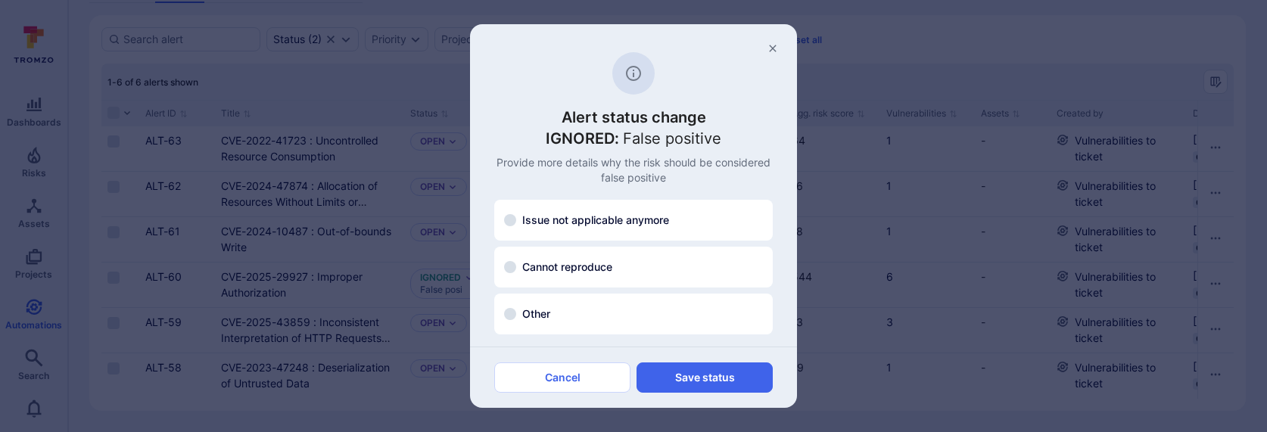
scroll to position [0, 0]
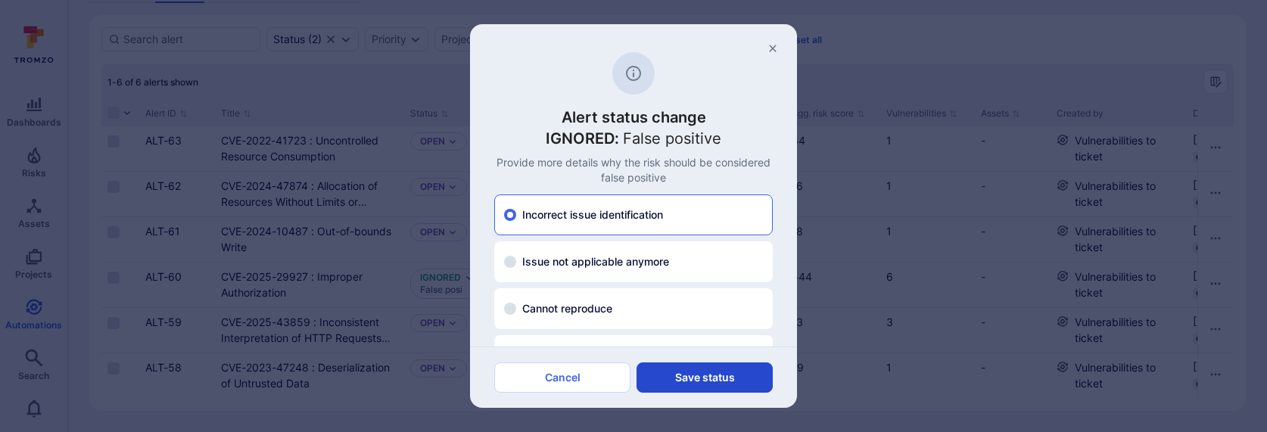
click at [701, 349] on button "Save status" at bounding box center [704, 377] width 136 height 30
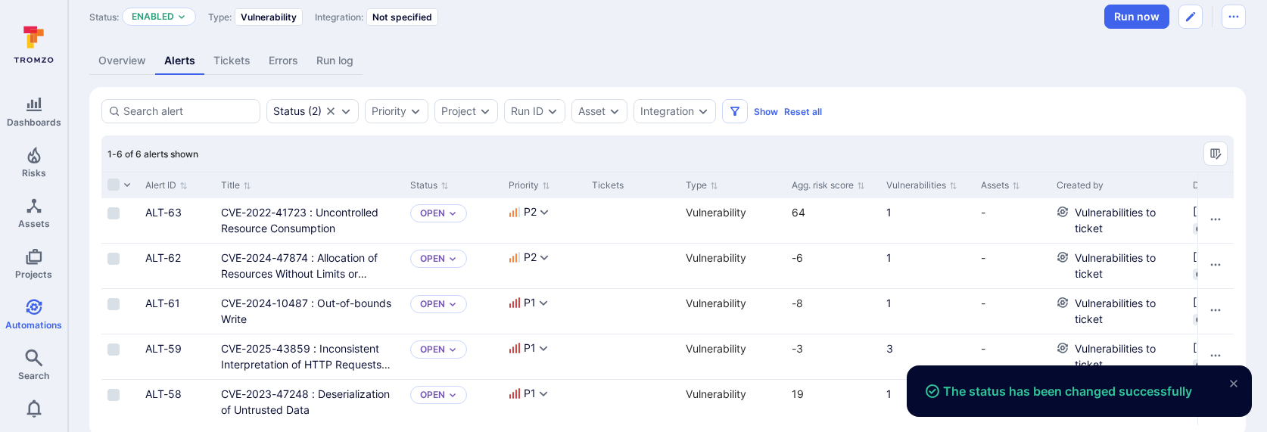
scroll to position [79, 0]
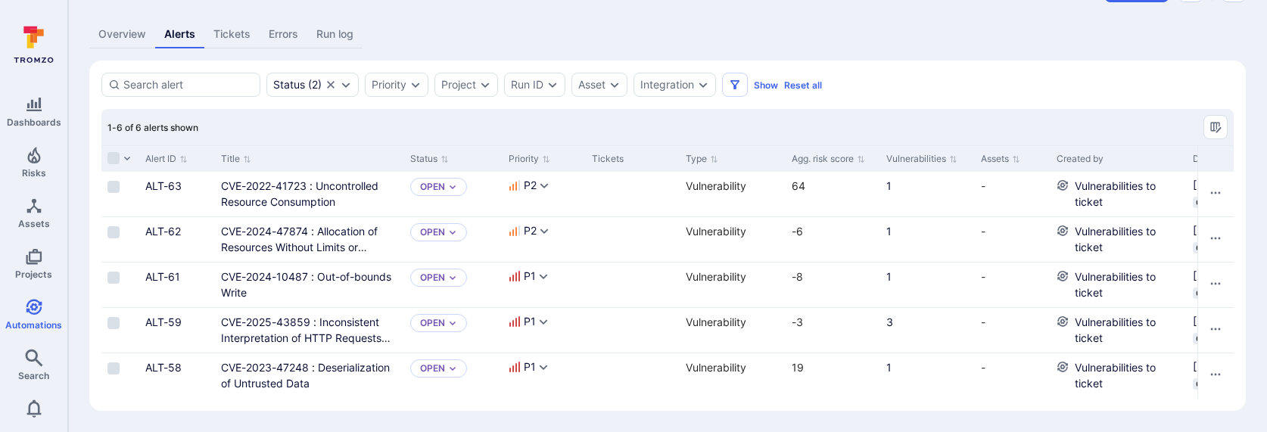
click at [577, 18] on div "Vulnerabilities to ticket ... Show more Status: Enabled Type: Vulnerability Int…" at bounding box center [667, 176] width 1198 height 511
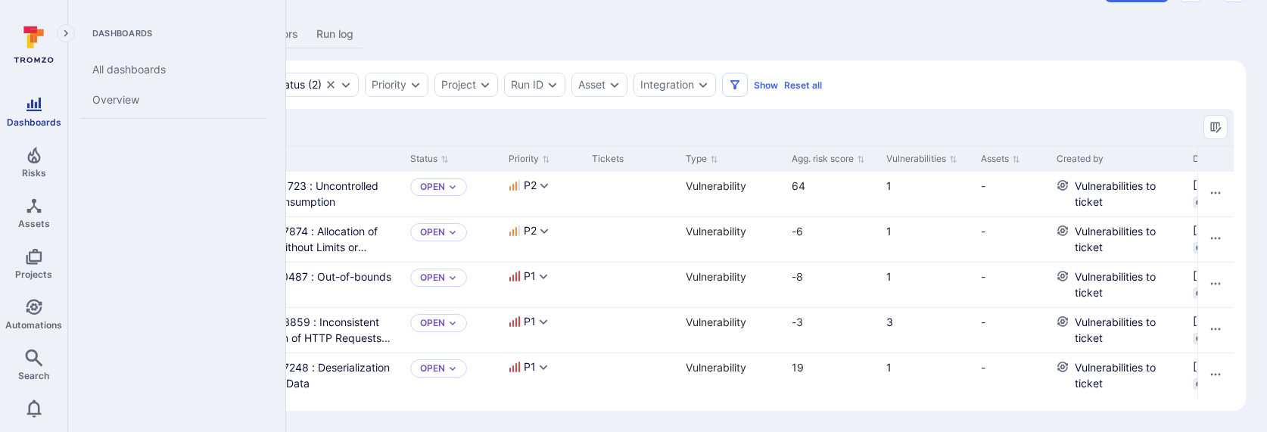
click at [30, 115] on link "Dashboards" at bounding box center [33, 111] width 67 height 45
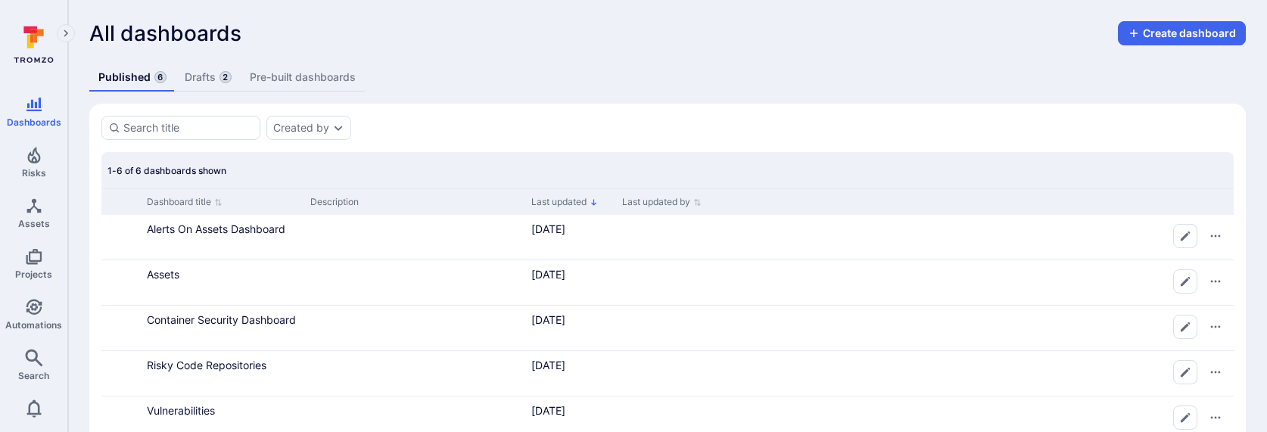
click at [188, 77] on link "Drafts 2" at bounding box center [208, 78] width 65 height 28
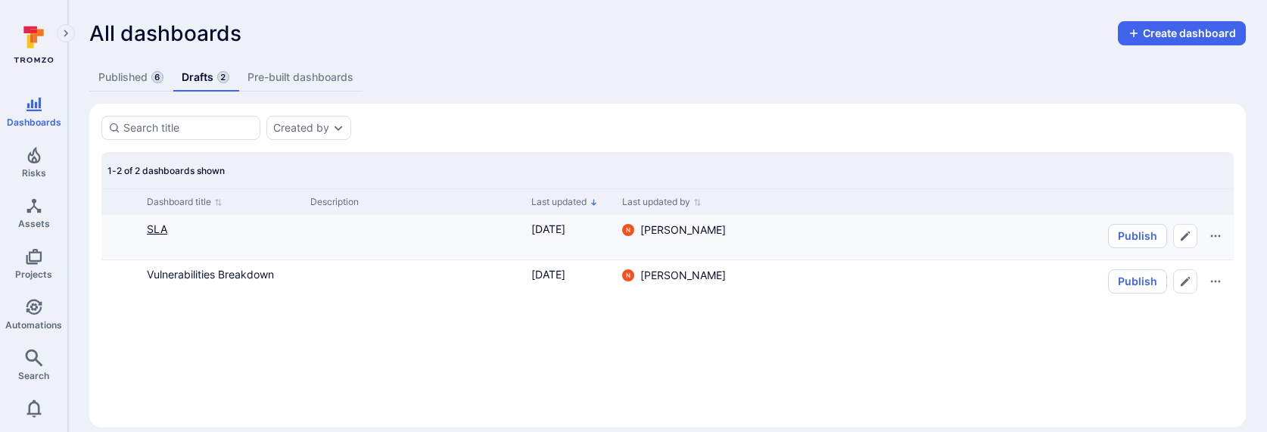
click at [153, 226] on link "SLA" at bounding box center [157, 228] width 20 height 13
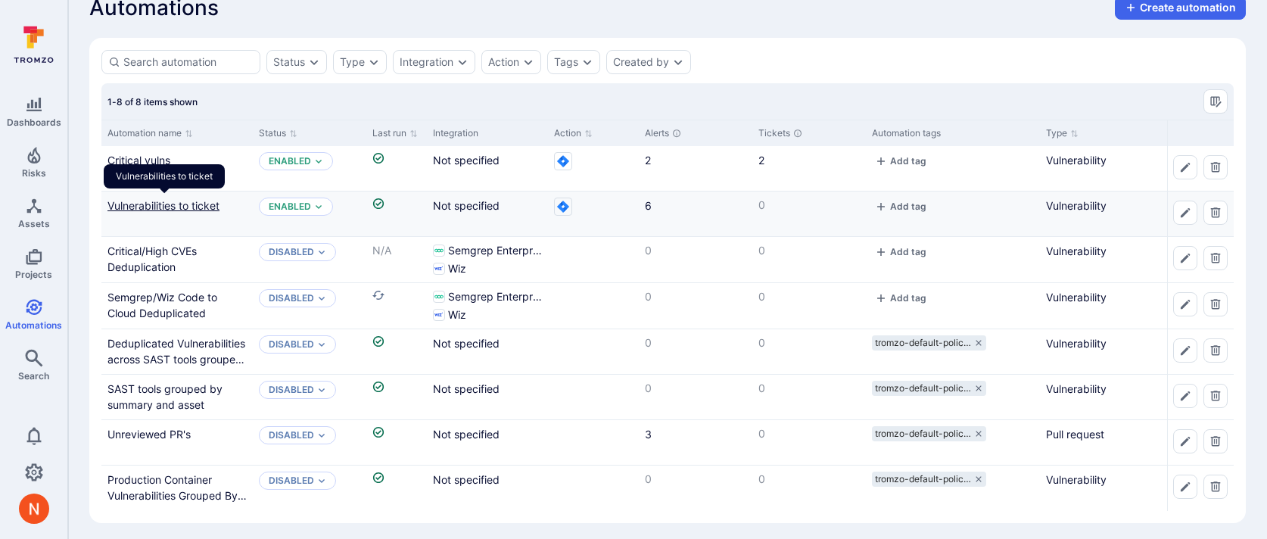
scroll to position [31, 0]
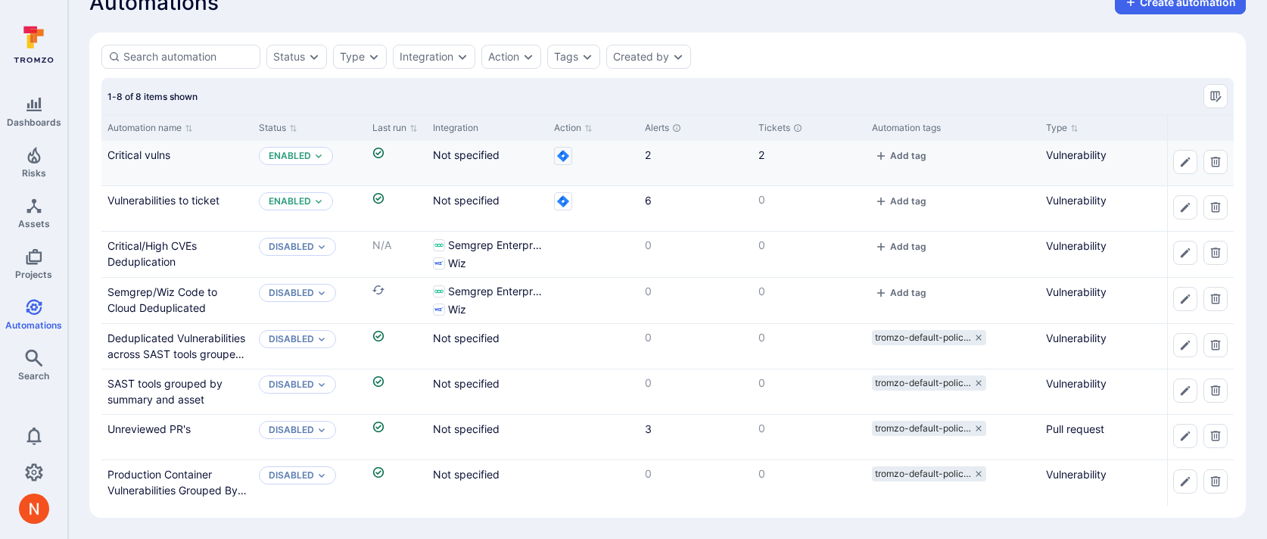
click at [135, 147] on div "Critical vulns" at bounding box center [176, 155] width 139 height 16
click at [135, 153] on link "Critical vulns" at bounding box center [138, 154] width 63 height 13
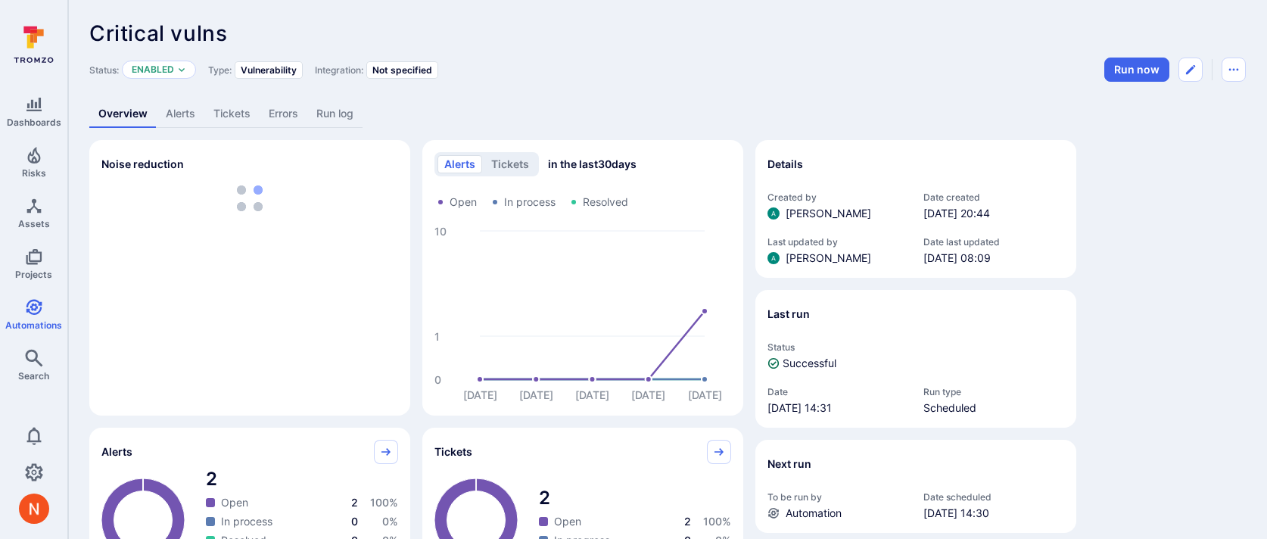
click at [187, 113] on link "Alerts" at bounding box center [181, 114] width 48 height 28
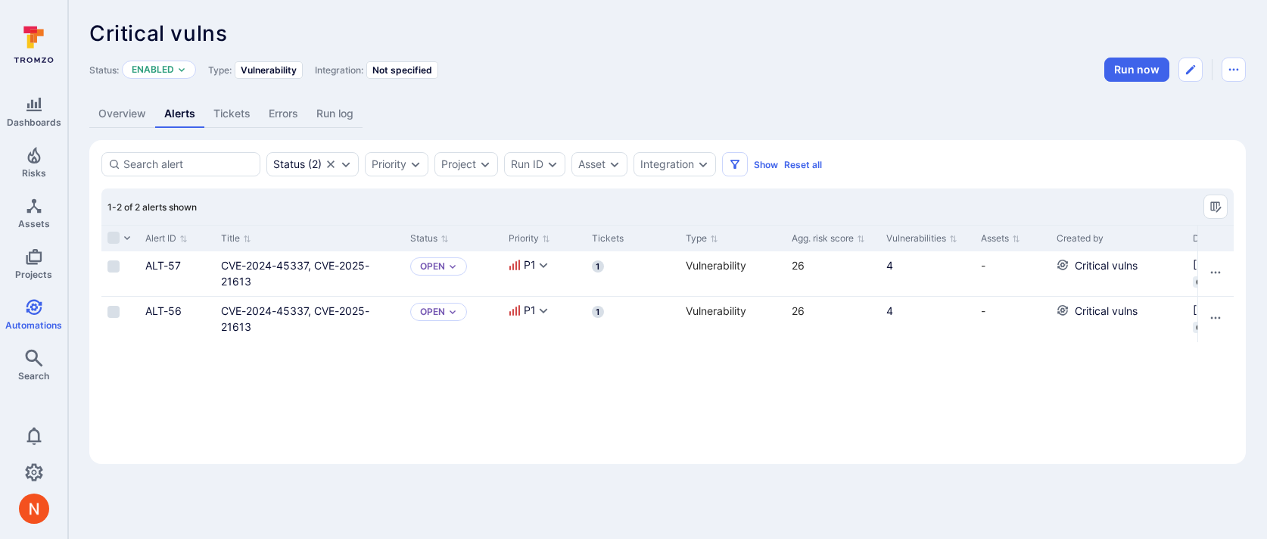
click at [116, 112] on link "Overview" at bounding box center [122, 114] width 66 height 28
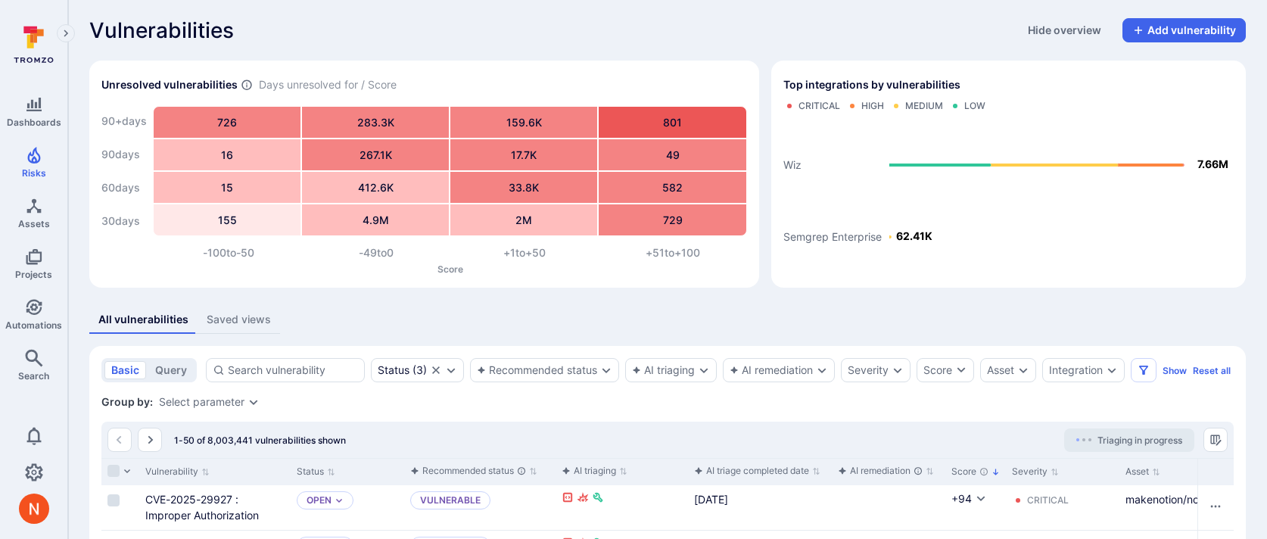
scroll to position [287, 0]
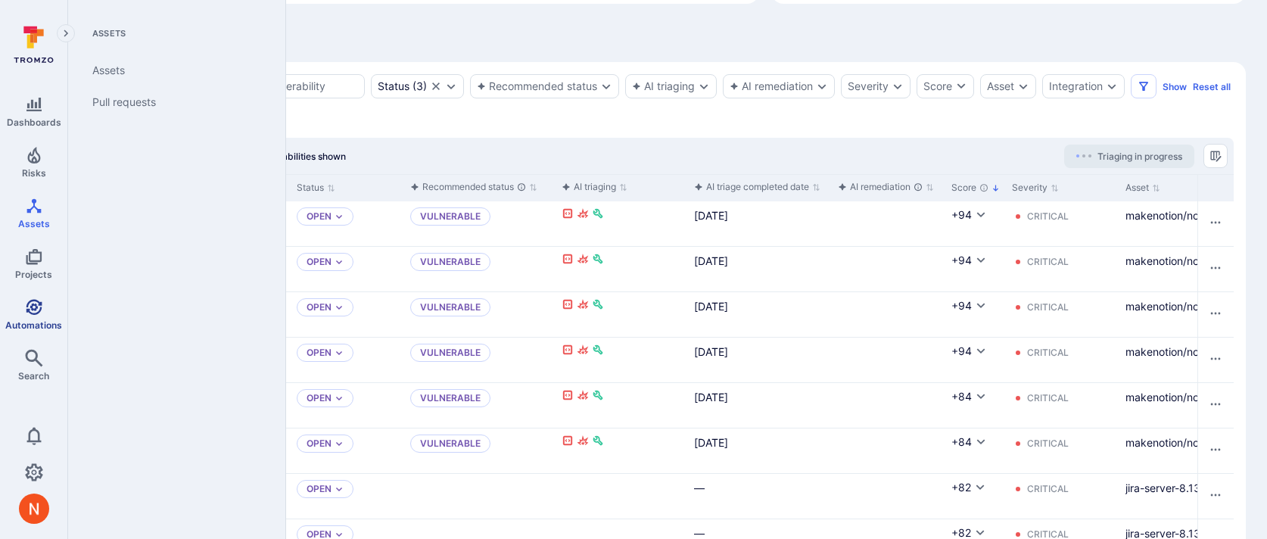
click at [32, 299] on icon "Automations" at bounding box center [34, 307] width 16 height 16
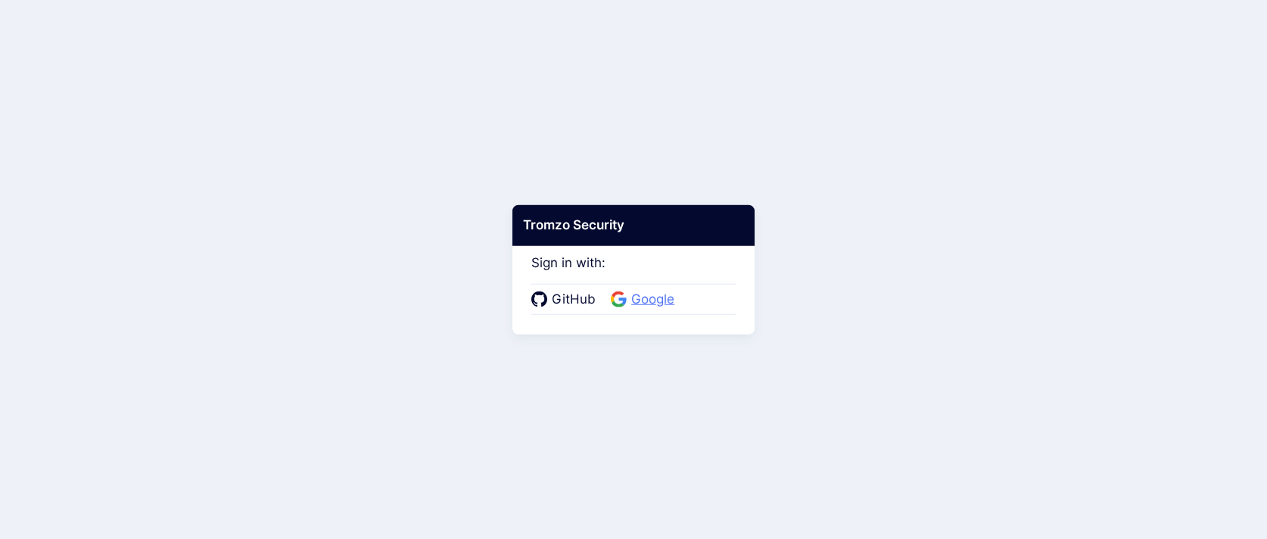
click at [639, 294] on span "Google" at bounding box center [652, 300] width 52 height 20
